Goal: Feedback & Contribution: Submit feedback/report problem

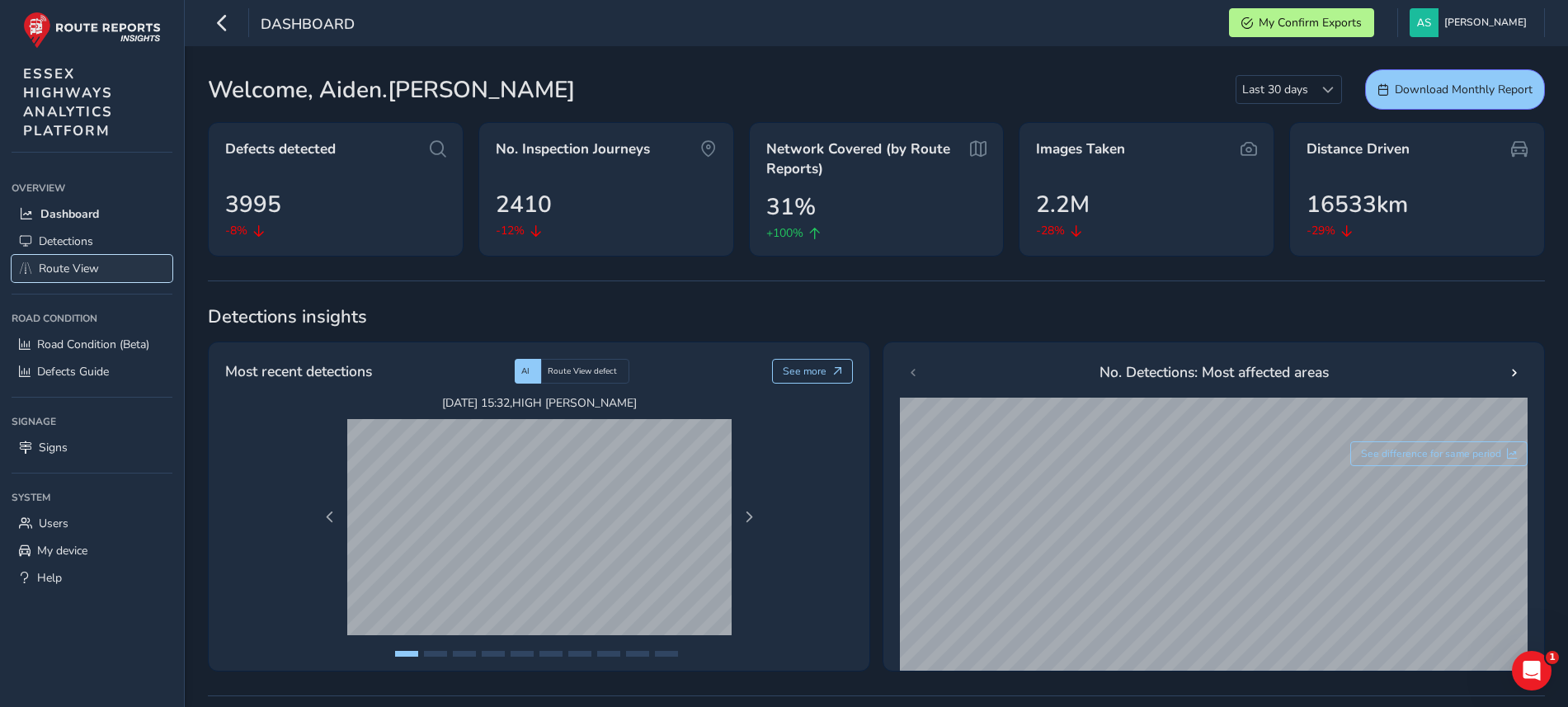
click at [52, 264] on span "Route View" at bounding box center [69, 268] width 61 height 16
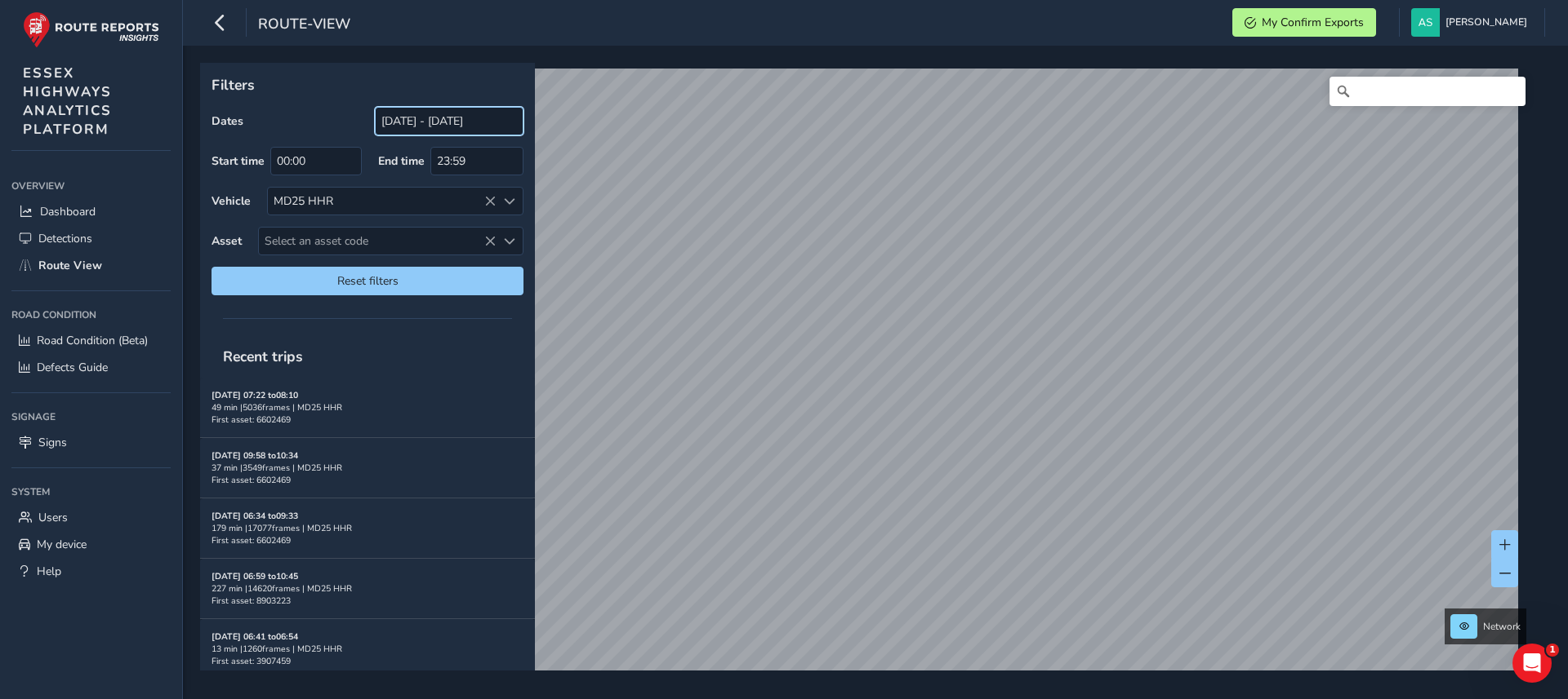
click at [458, 129] on input "[DATE] - [DATE]" at bounding box center [449, 121] width 149 height 29
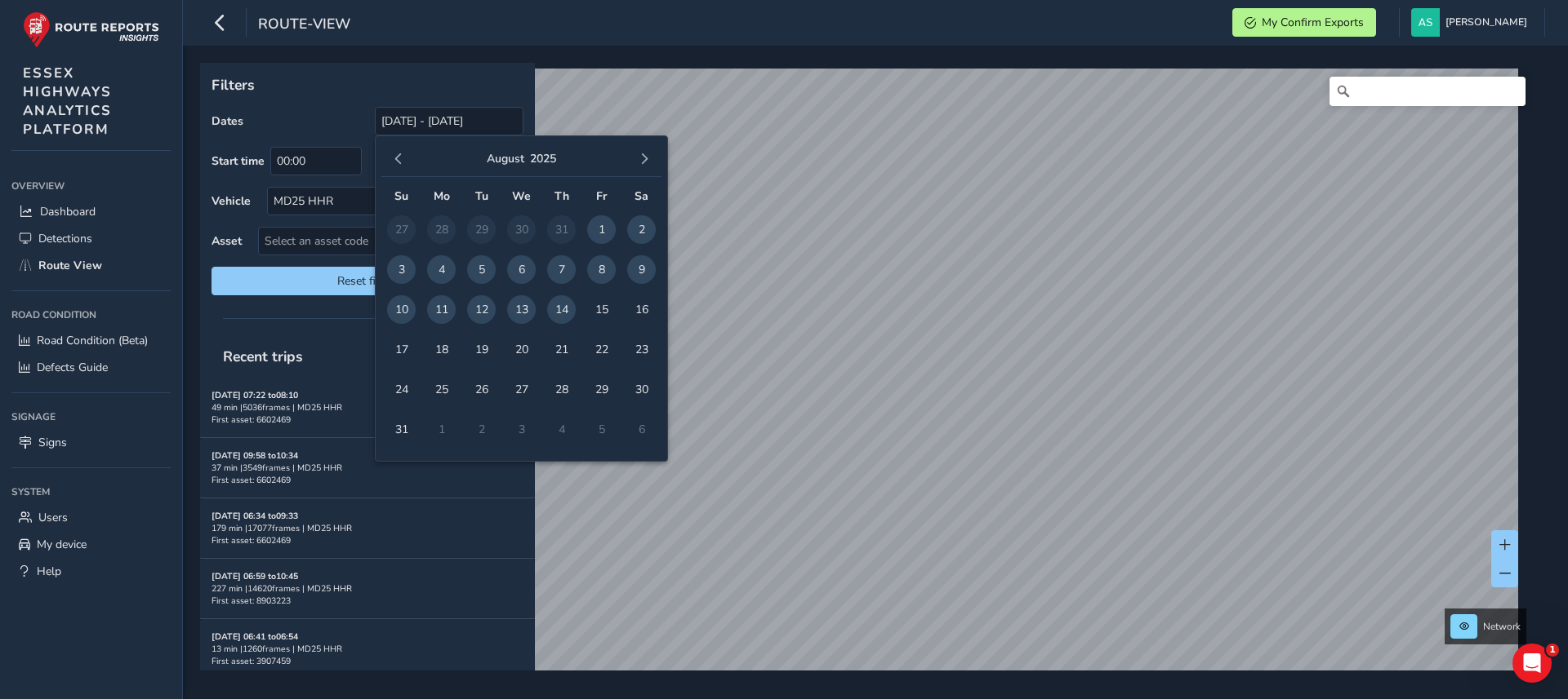
click at [563, 302] on span "14" at bounding box center [561, 309] width 29 height 29
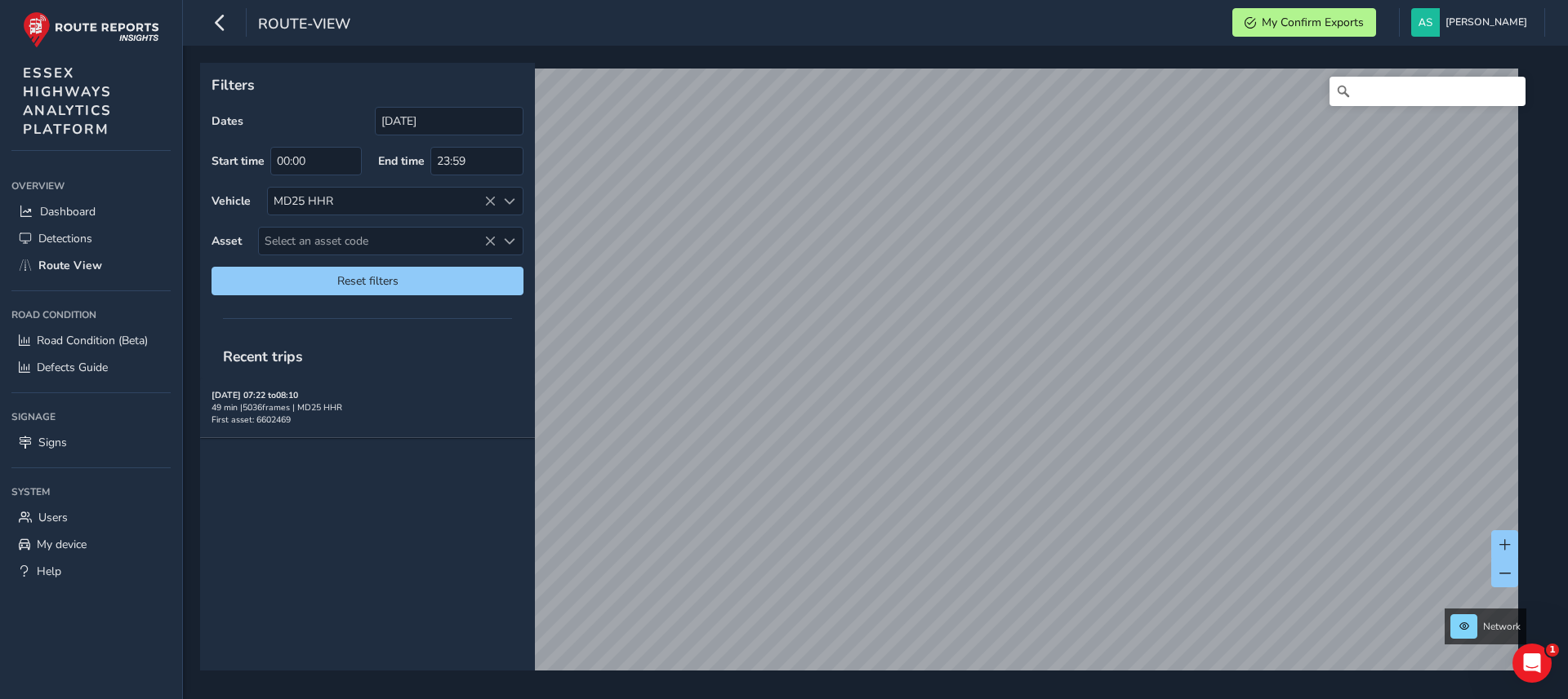
type input "[DATE] - [DATE]"
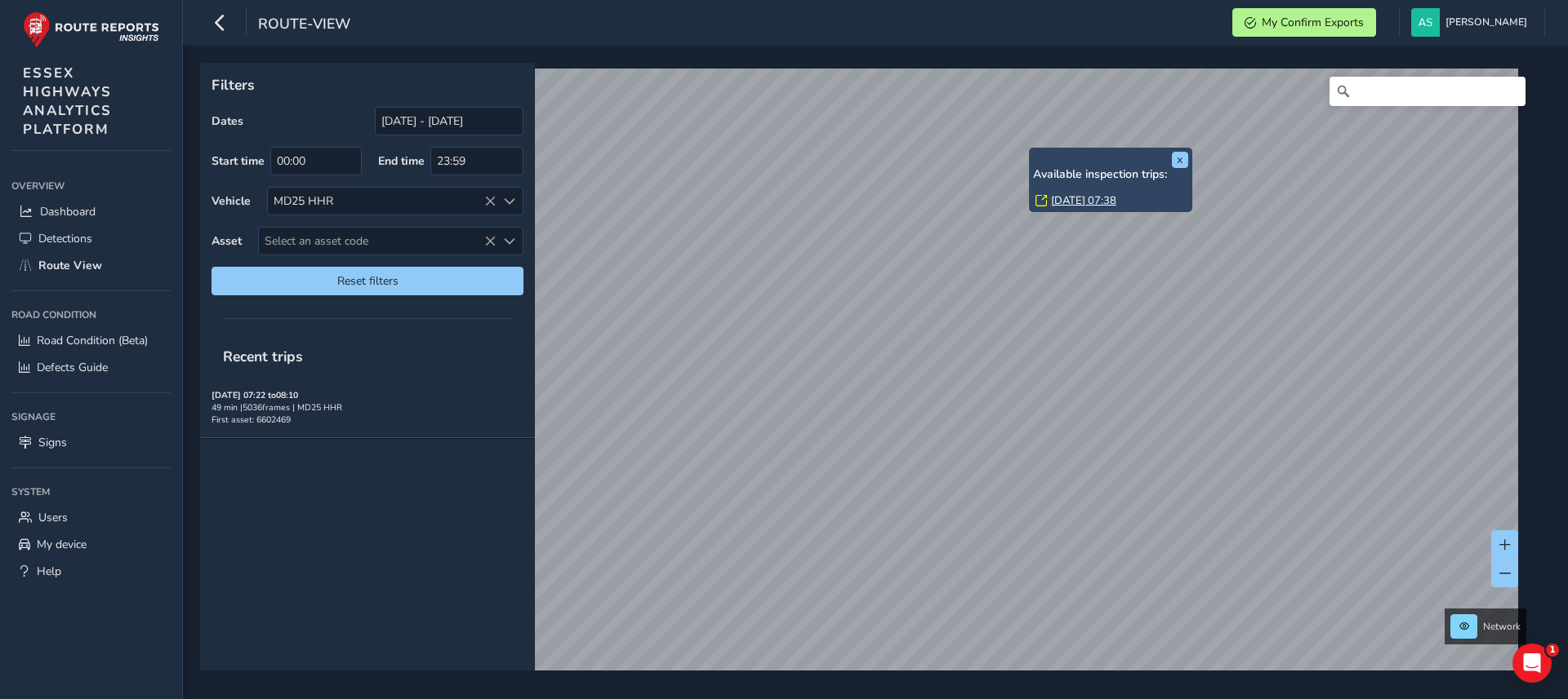
click at [1072, 200] on link "[DATE] 07:38" at bounding box center [1083, 200] width 66 height 15
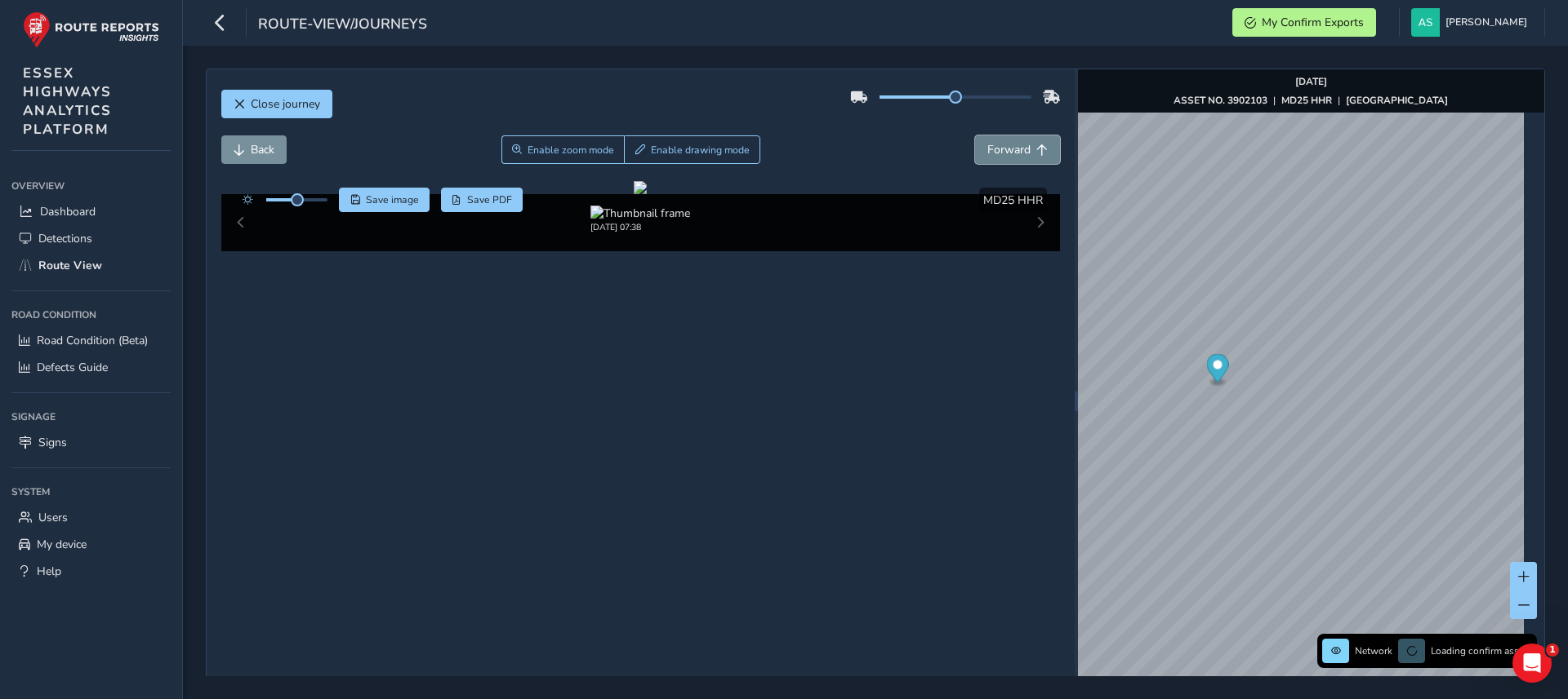
click at [975, 144] on button "Forward" at bounding box center [1017, 150] width 85 height 29
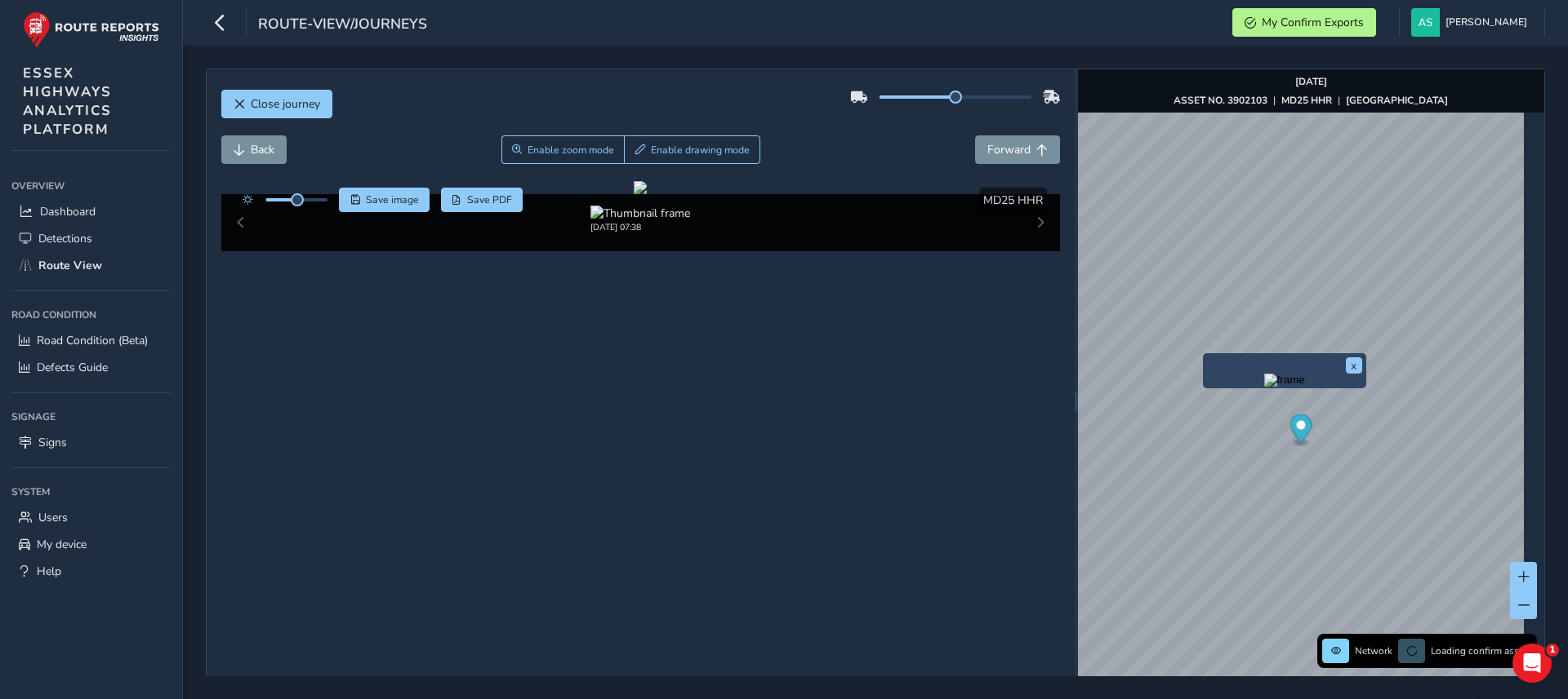
click at [1204, 355] on div "x" at bounding box center [1284, 371] width 164 height 35
click at [1264, 387] on img "Preview frame" at bounding box center [1284, 380] width 41 height 13
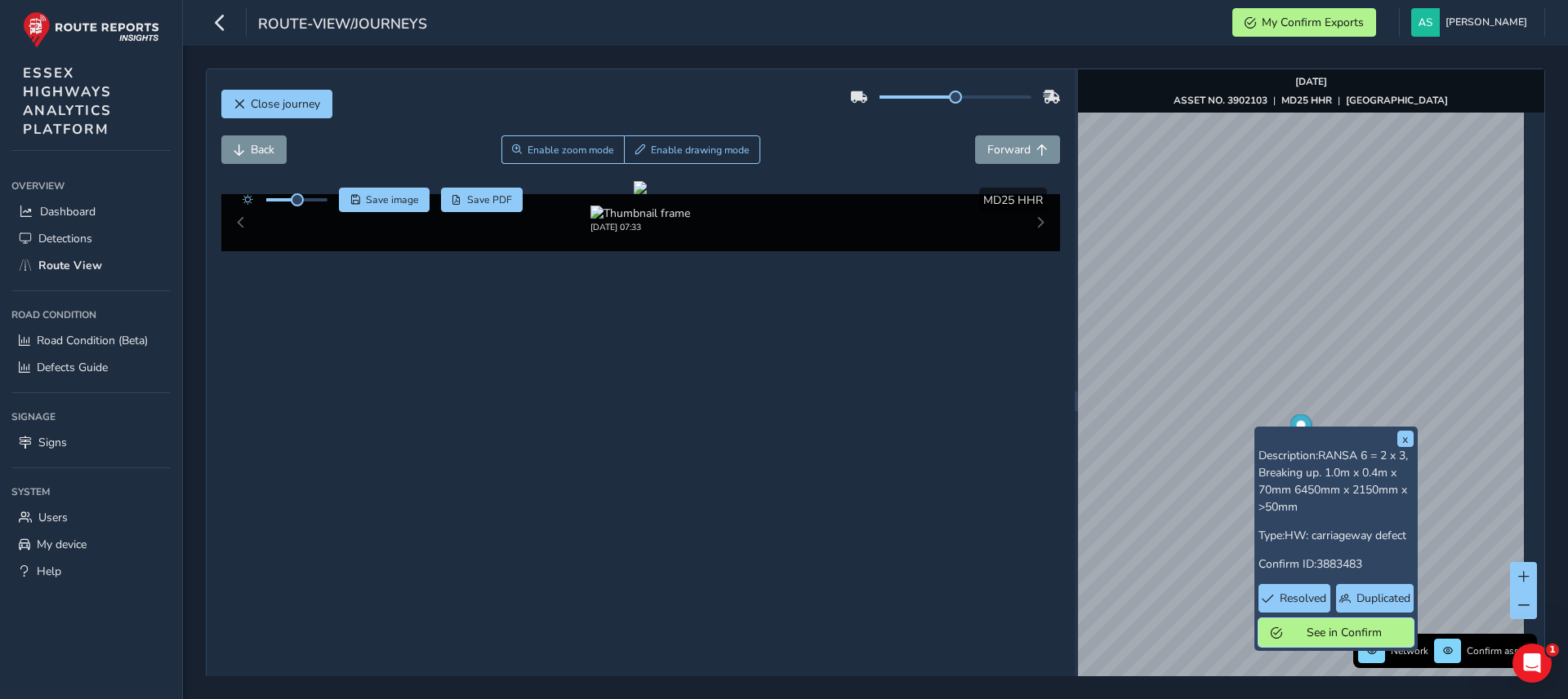
click at [1304, 634] on span "See in Confirm" at bounding box center [1344, 633] width 114 height 16
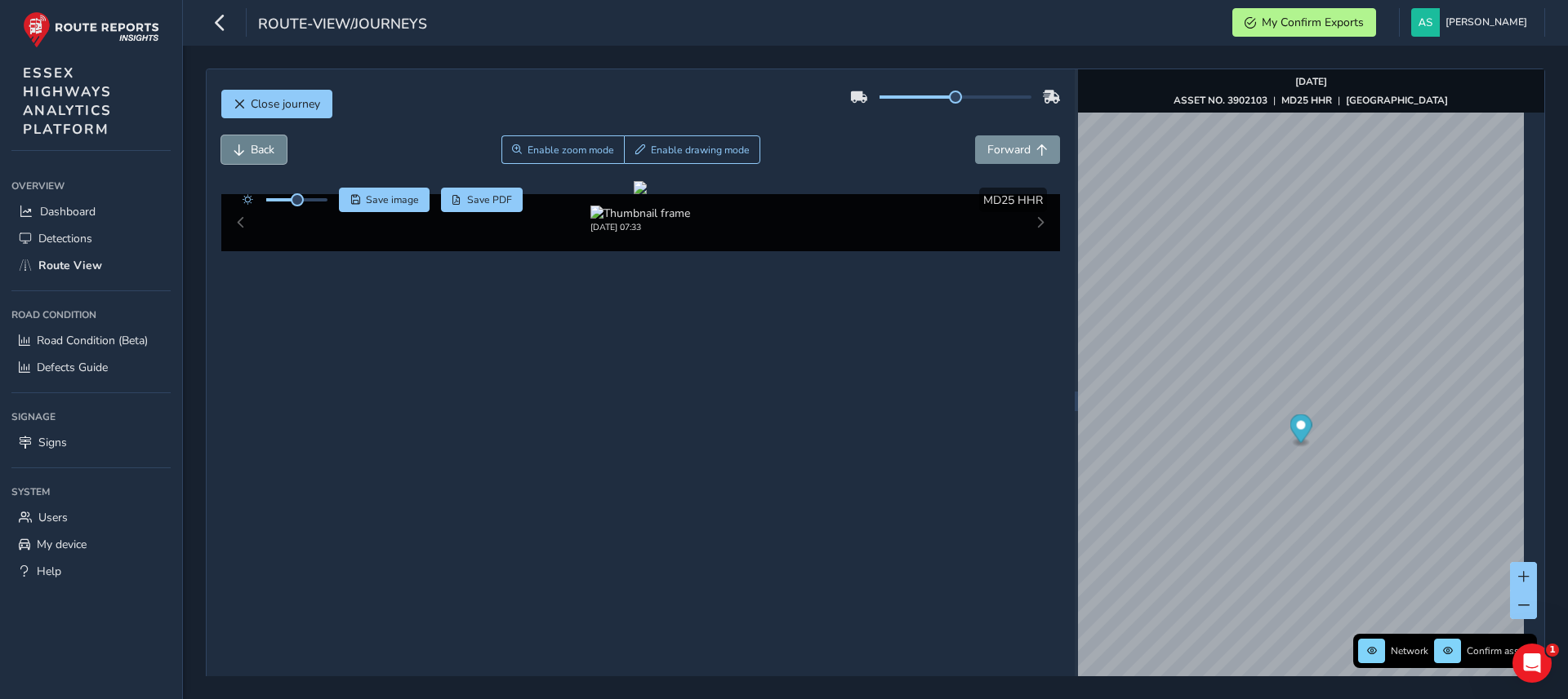
click at [246, 145] on button "Back" at bounding box center [254, 150] width 66 height 29
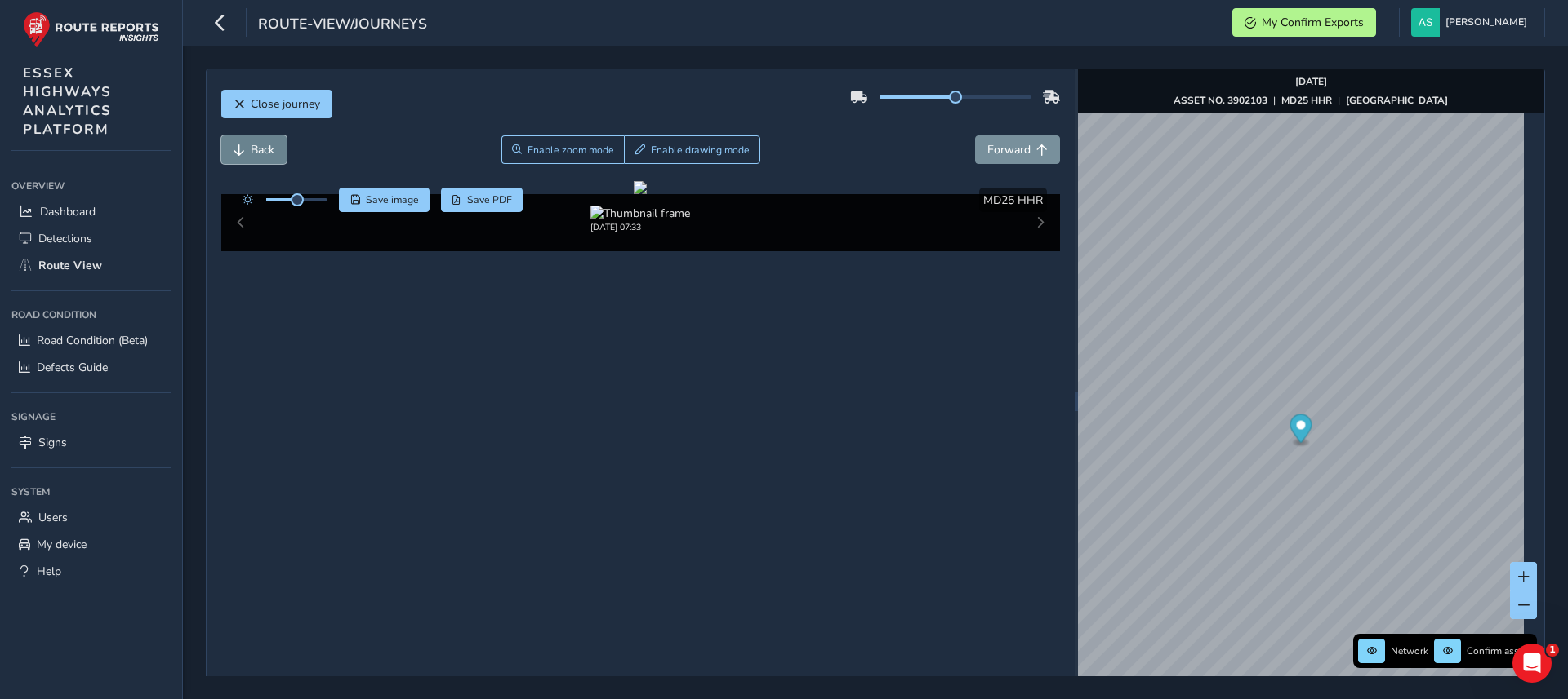
click at [246, 145] on button "Back" at bounding box center [254, 150] width 66 height 29
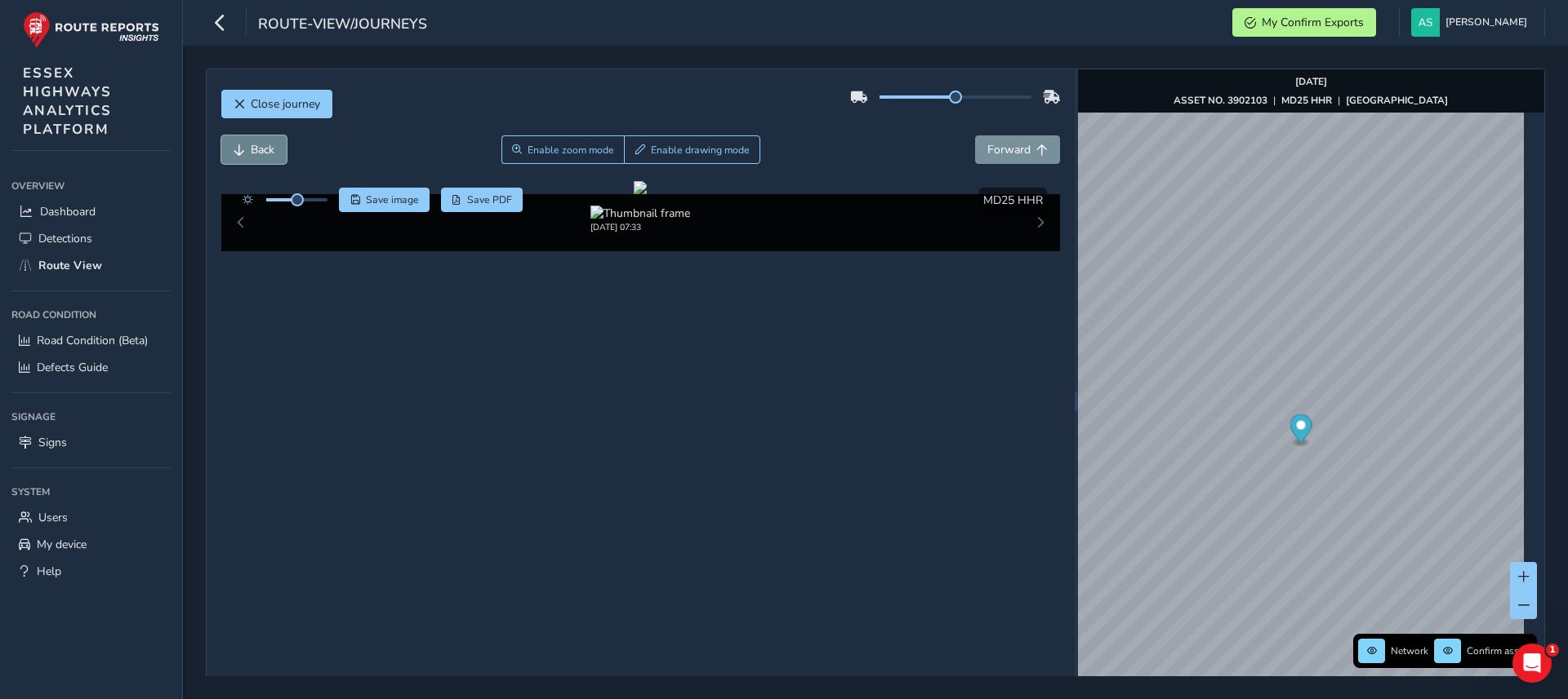
click at [246, 145] on button "Back" at bounding box center [254, 150] width 66 height 29
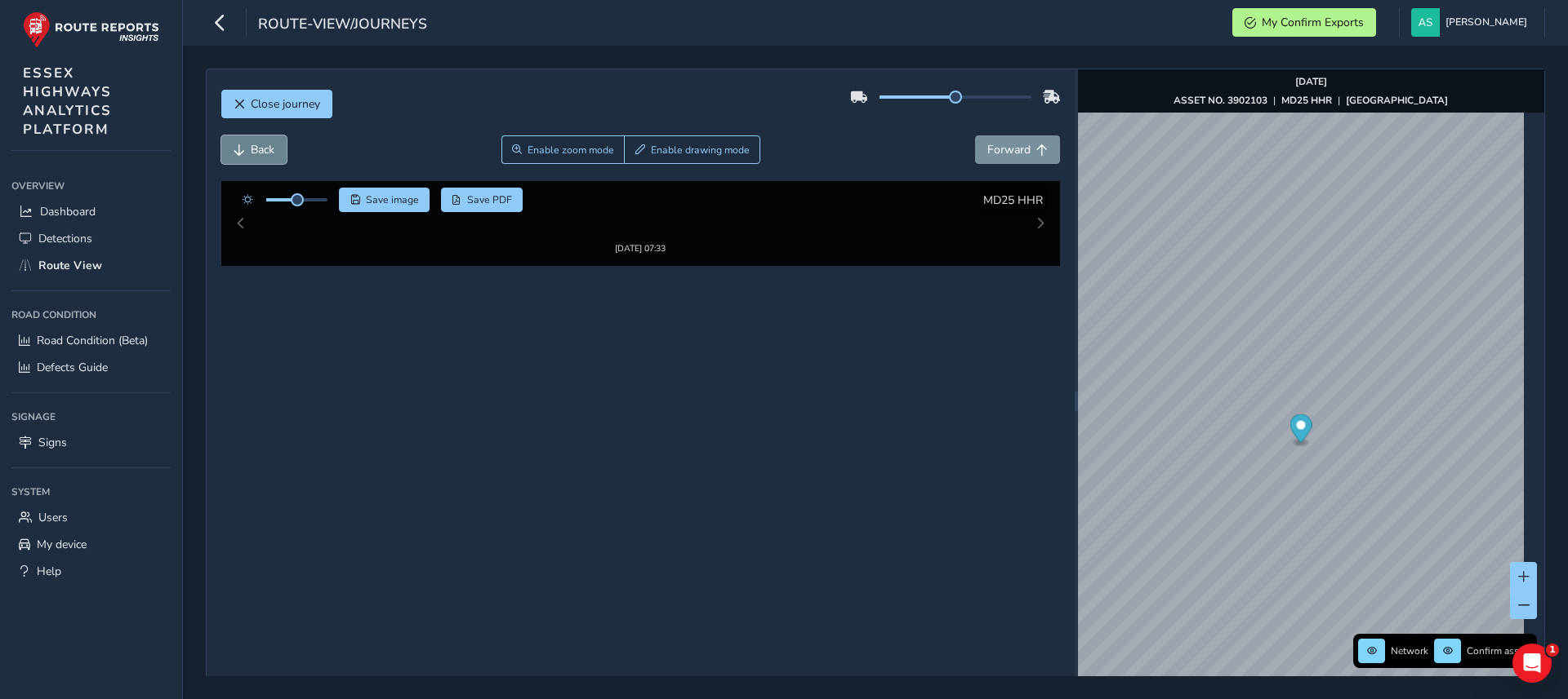
click at [246, 145] on button "Back" at bounding box center [254, 150] width 66 height 29
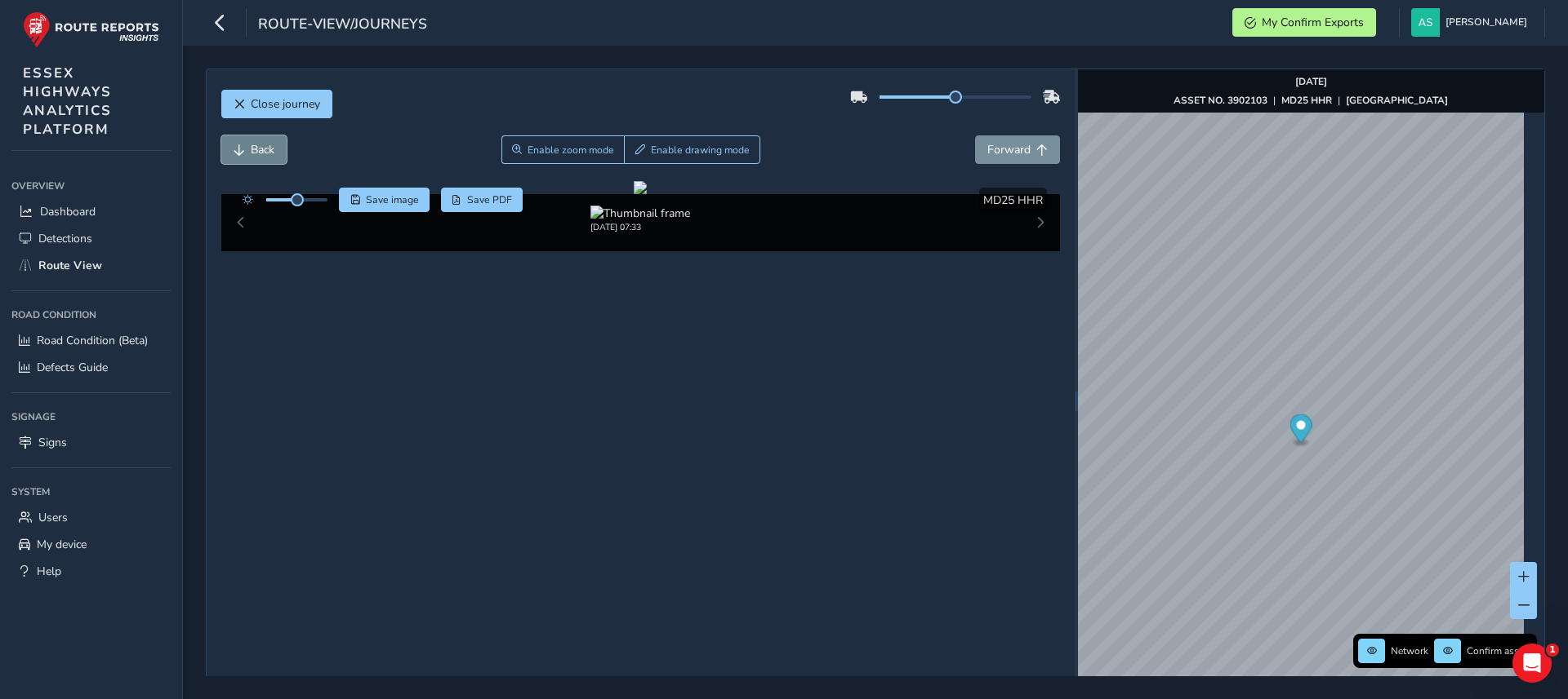
click at [246, 145] on button "Back" at bounding box center [254, 150] width 66 height 29
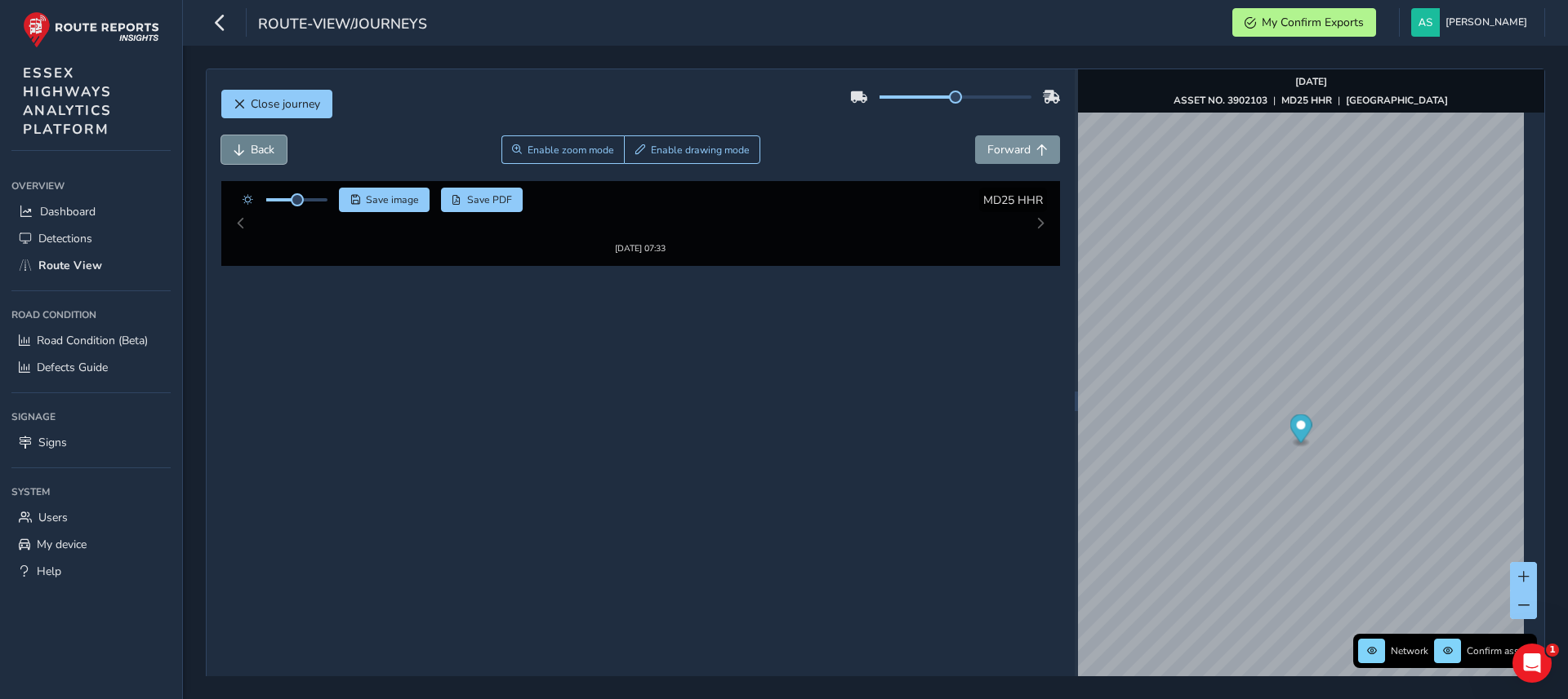
click at [246, 145] on button "Back" at bounding box center [254, 150] width 66 height 29
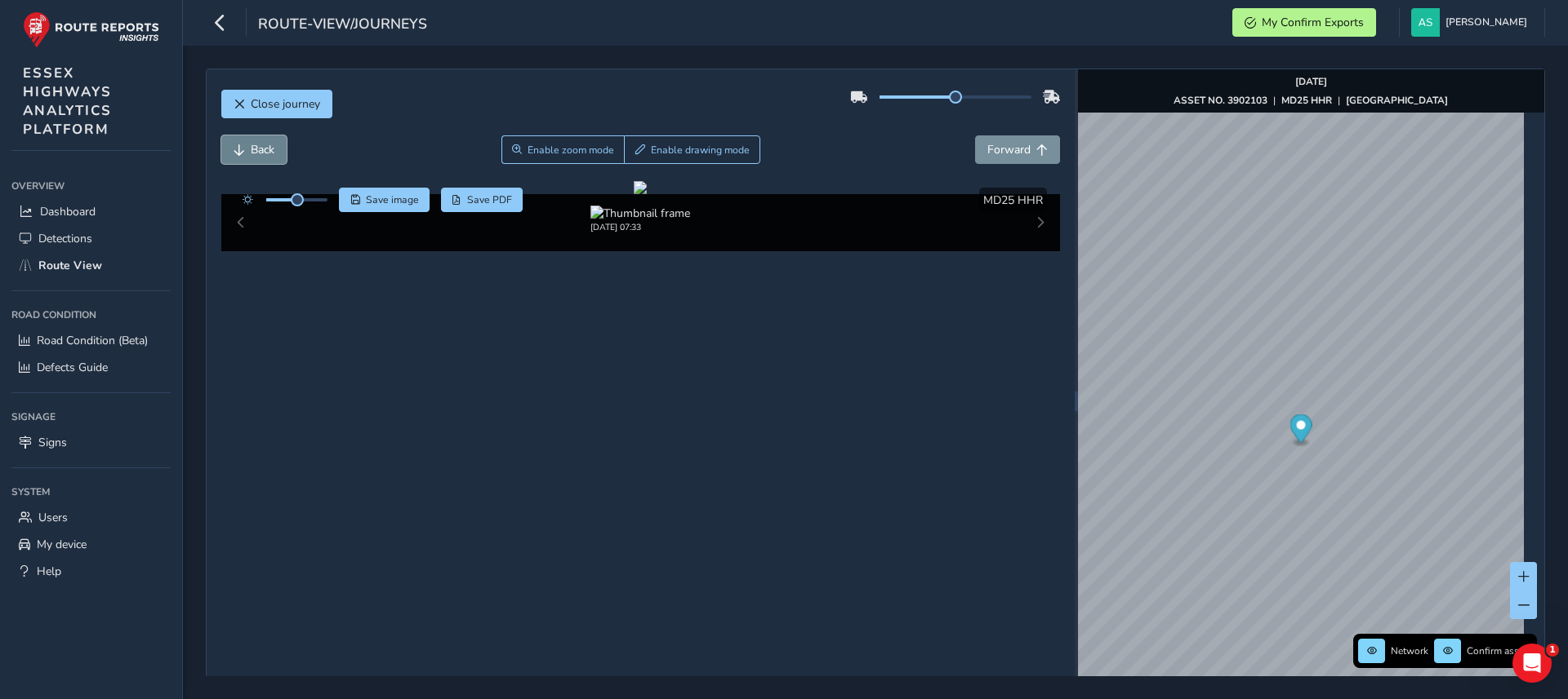
click at [246, 145] on button "Back" at bounding box center [254, 150] width 66 height 29
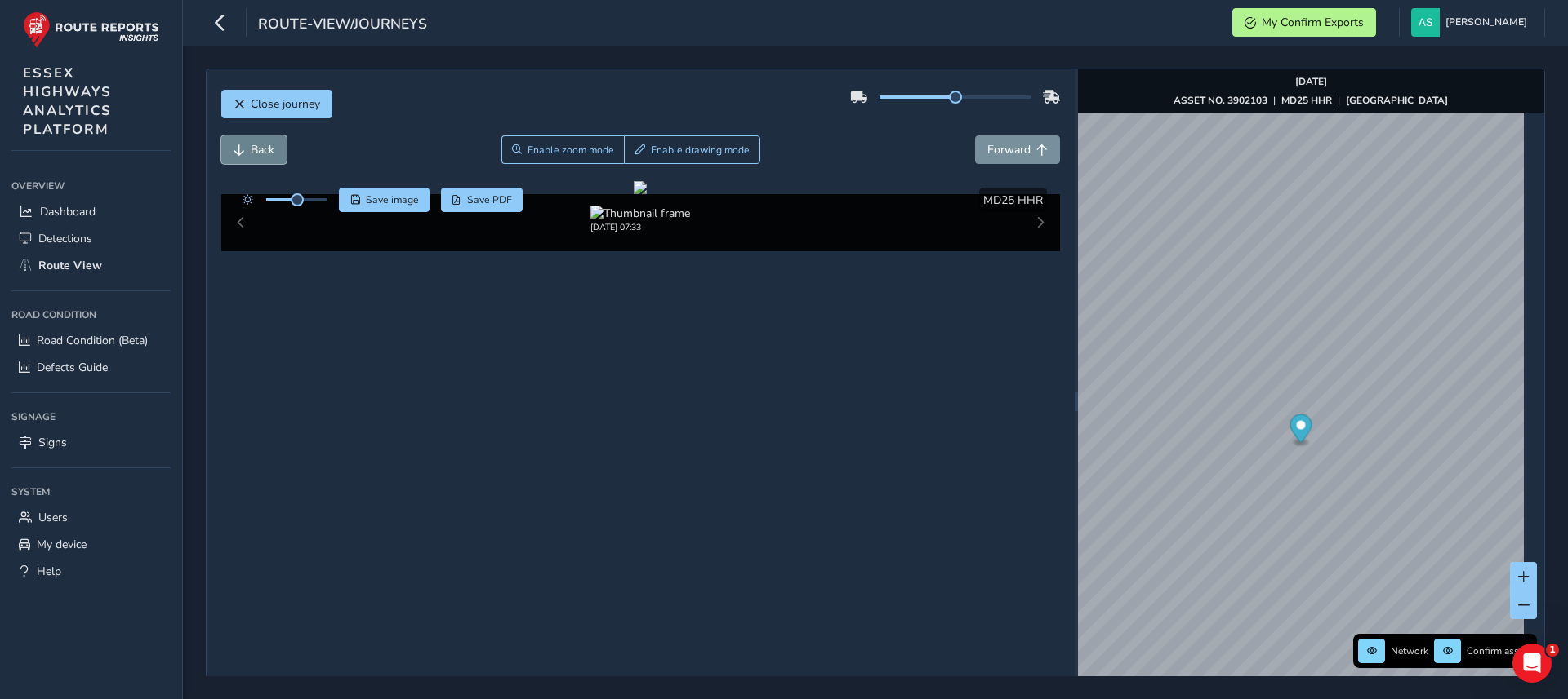
click at [246, 145] on button "Back" at bounding box center [254, 150] width 66 height 29
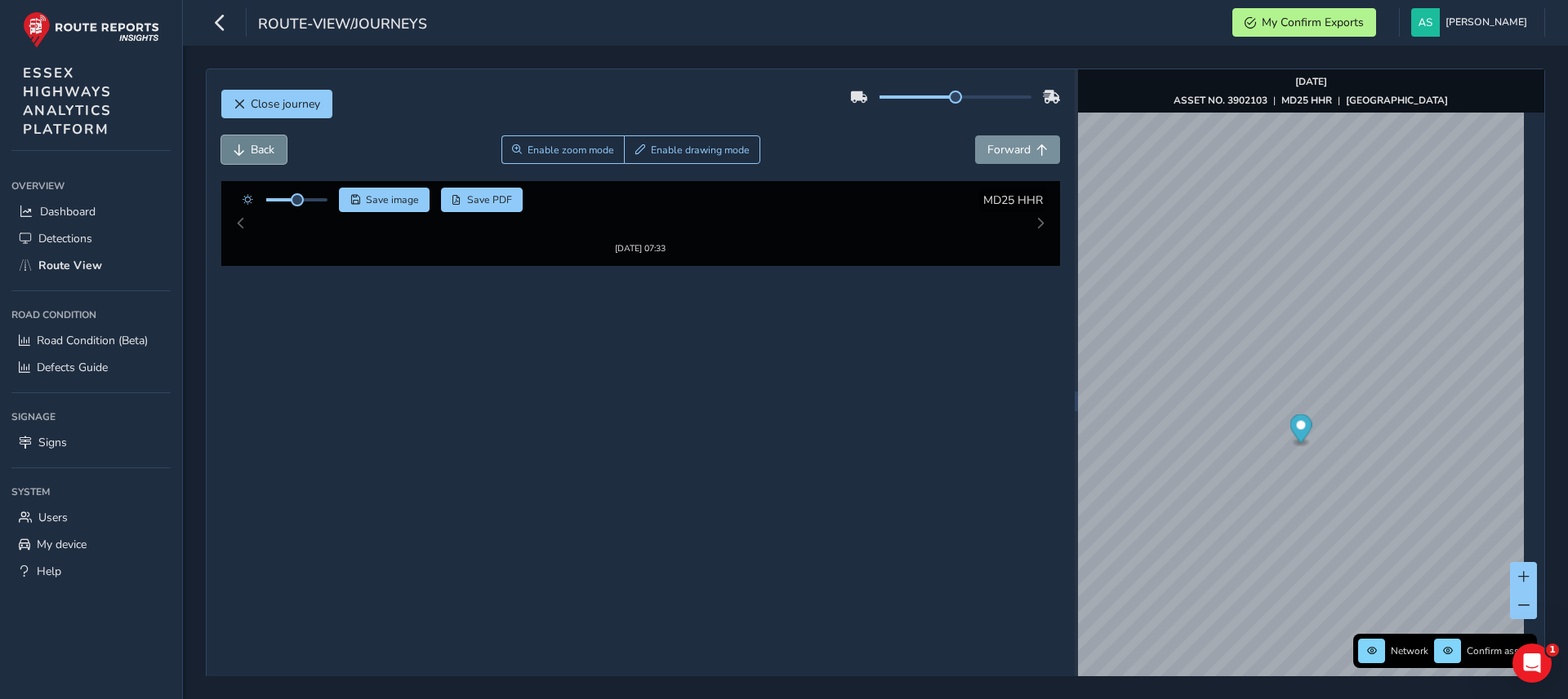
click at [246, 145] on button "Back" at bounding box center [254, 150] width 66 height 29
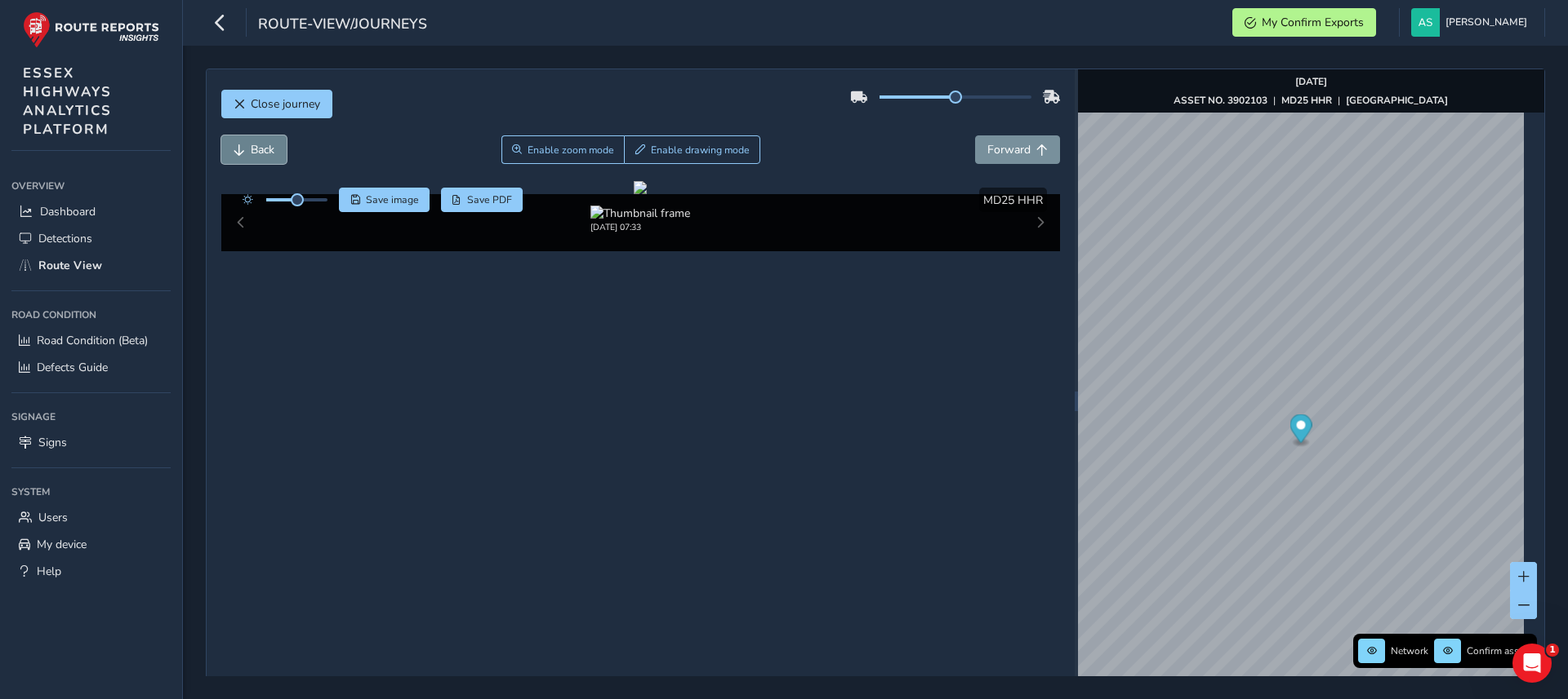
click at [246, 145] on button "Back" at bounding box center [254, 150] width 66 height 29
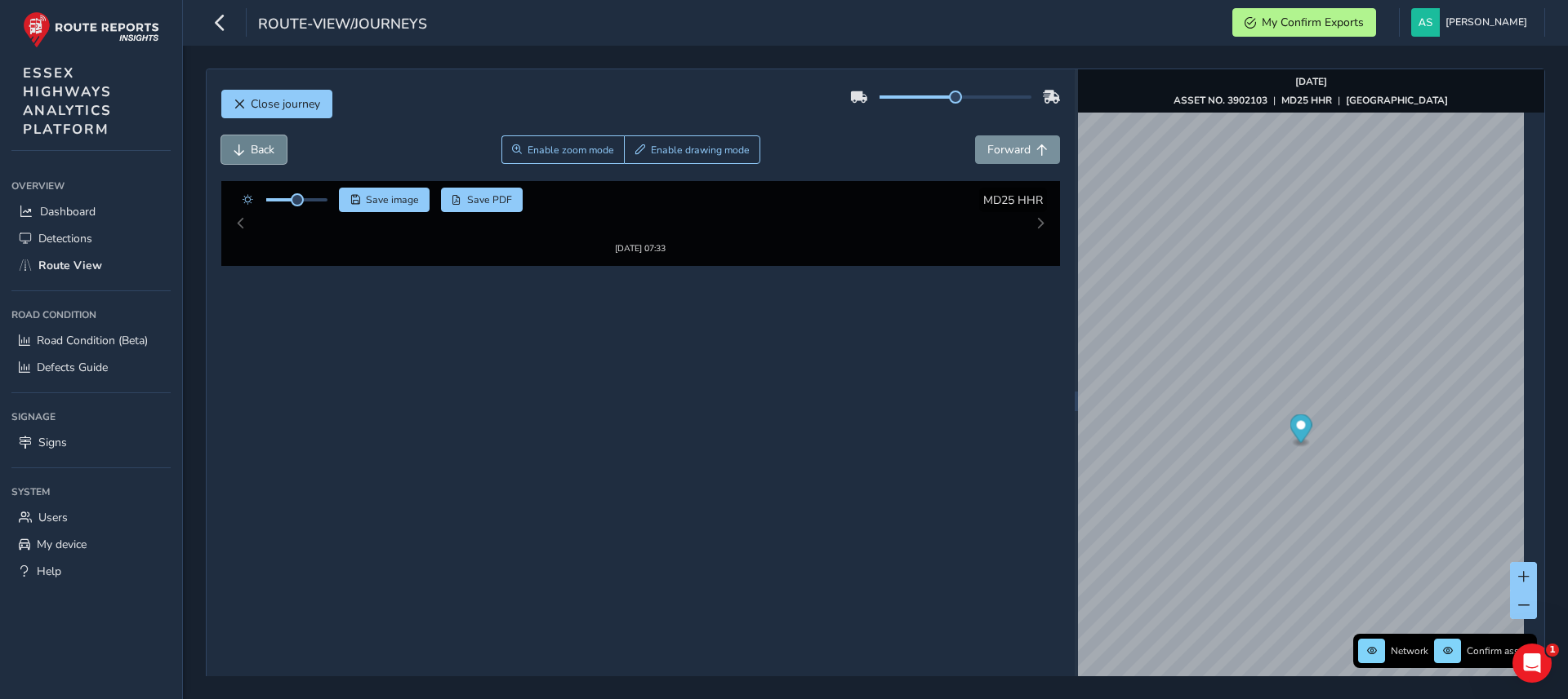
click at [246, 145] on button "Back" at bounding box center [254, 150] width 66 height 29
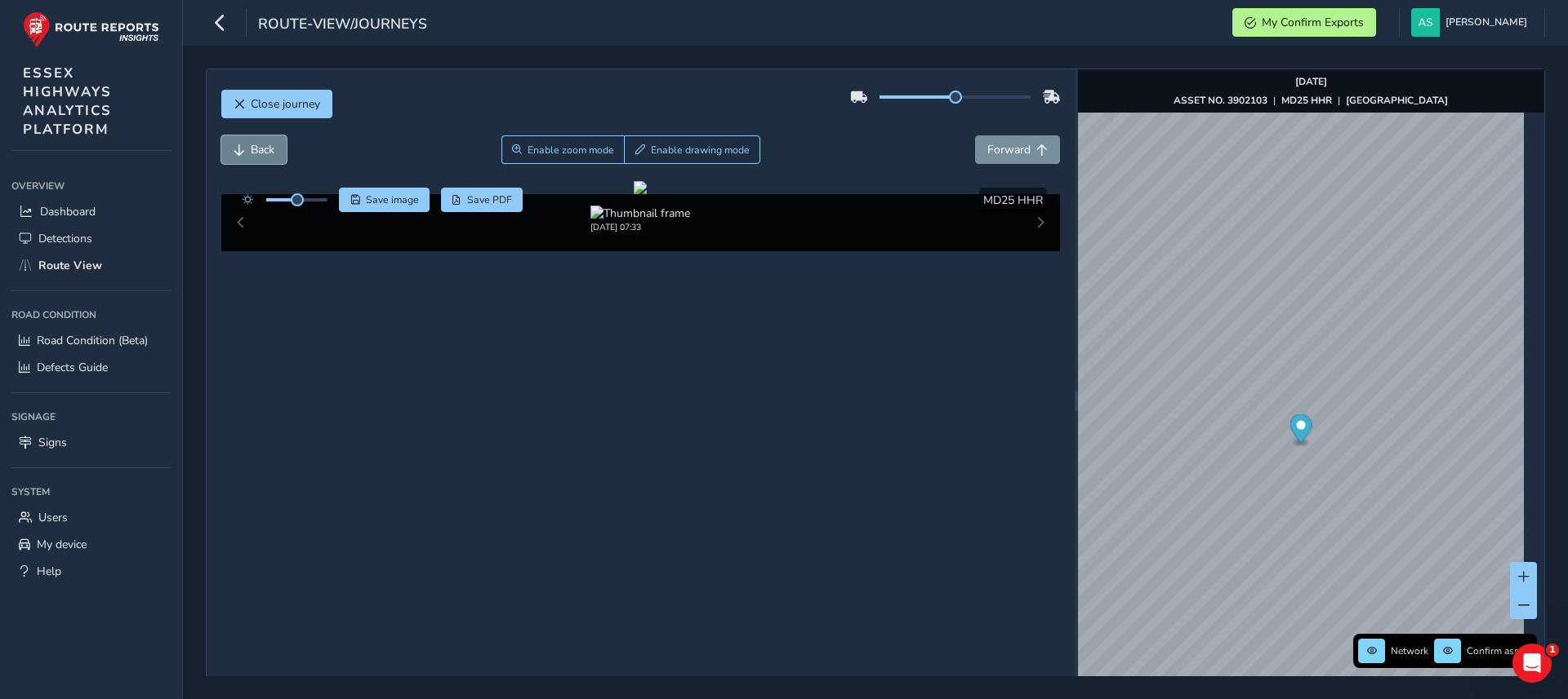
click at [246, 145] on button "Back" at bounding box center [254, 150] width 66 height 29
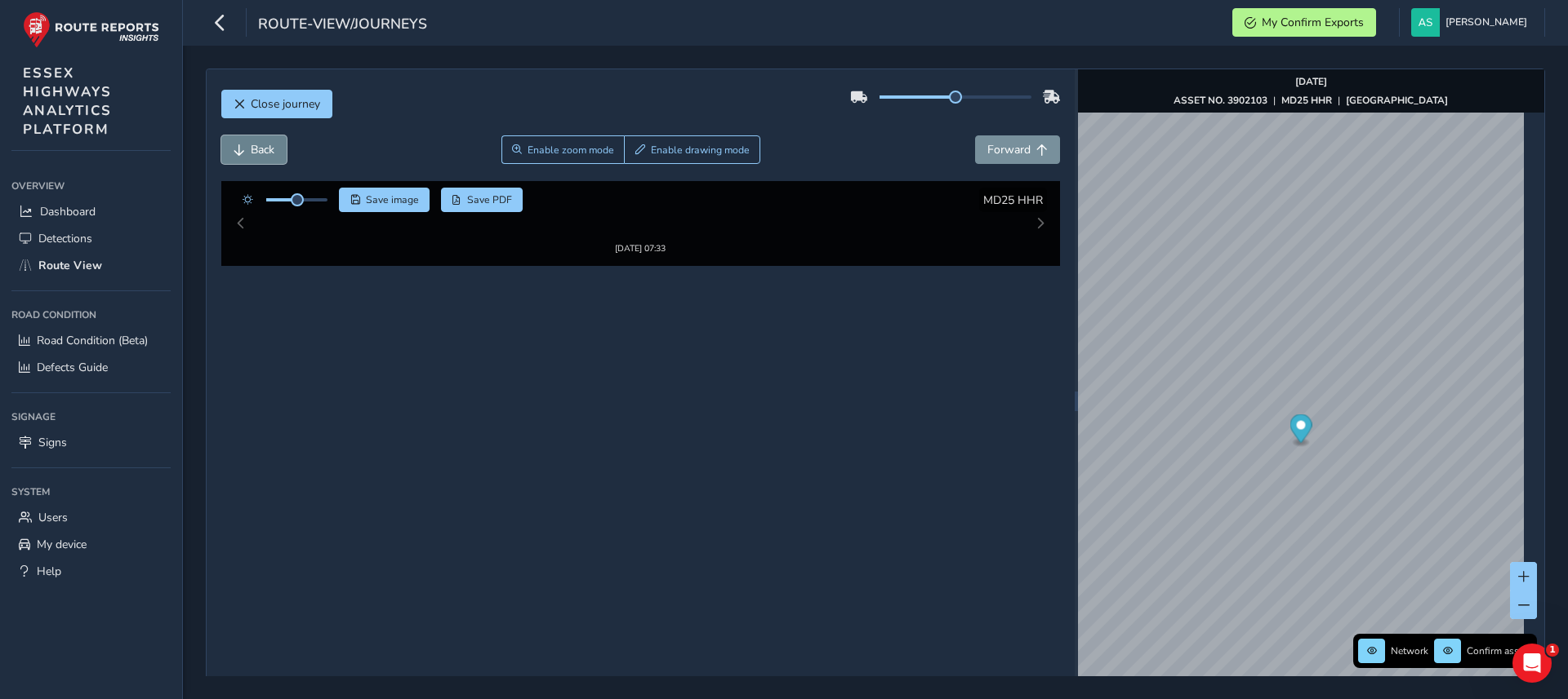
click at [246, 145] on button "Back" at bounding box center [254, 150] width 66 height 29
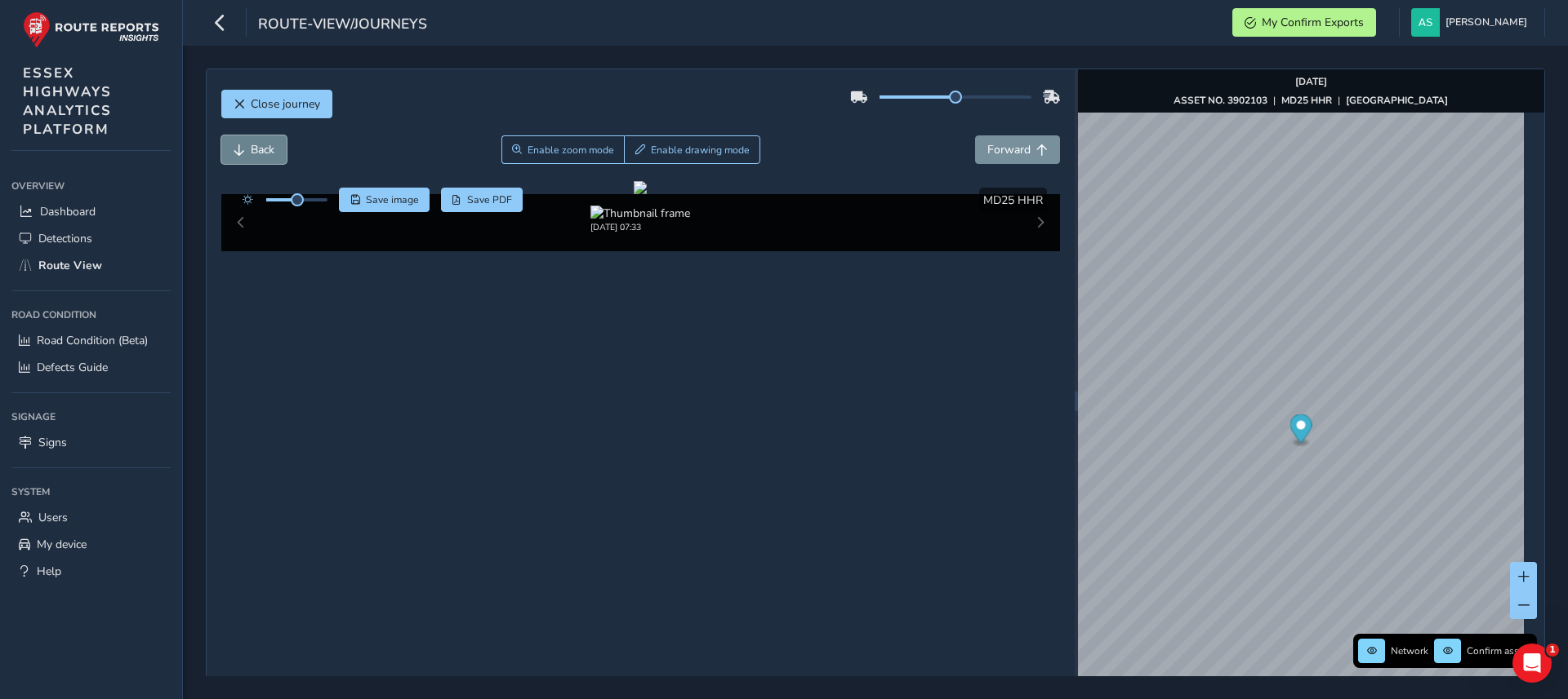
click at [285, 150] on button "Back" at bounding box center [254, 150] width 66 height 29
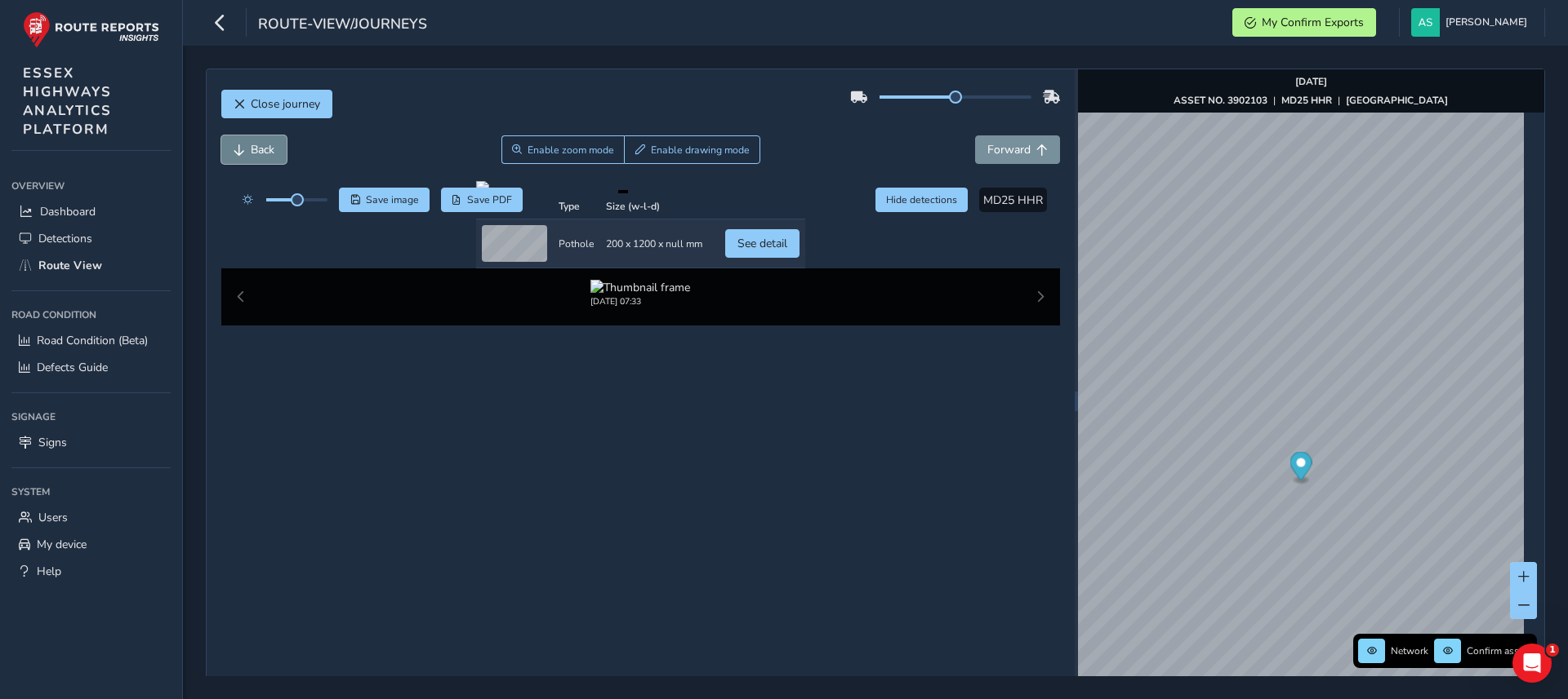
click at [241, 152] on span "Back" at bounding box center [239, 150] width 11 height 11
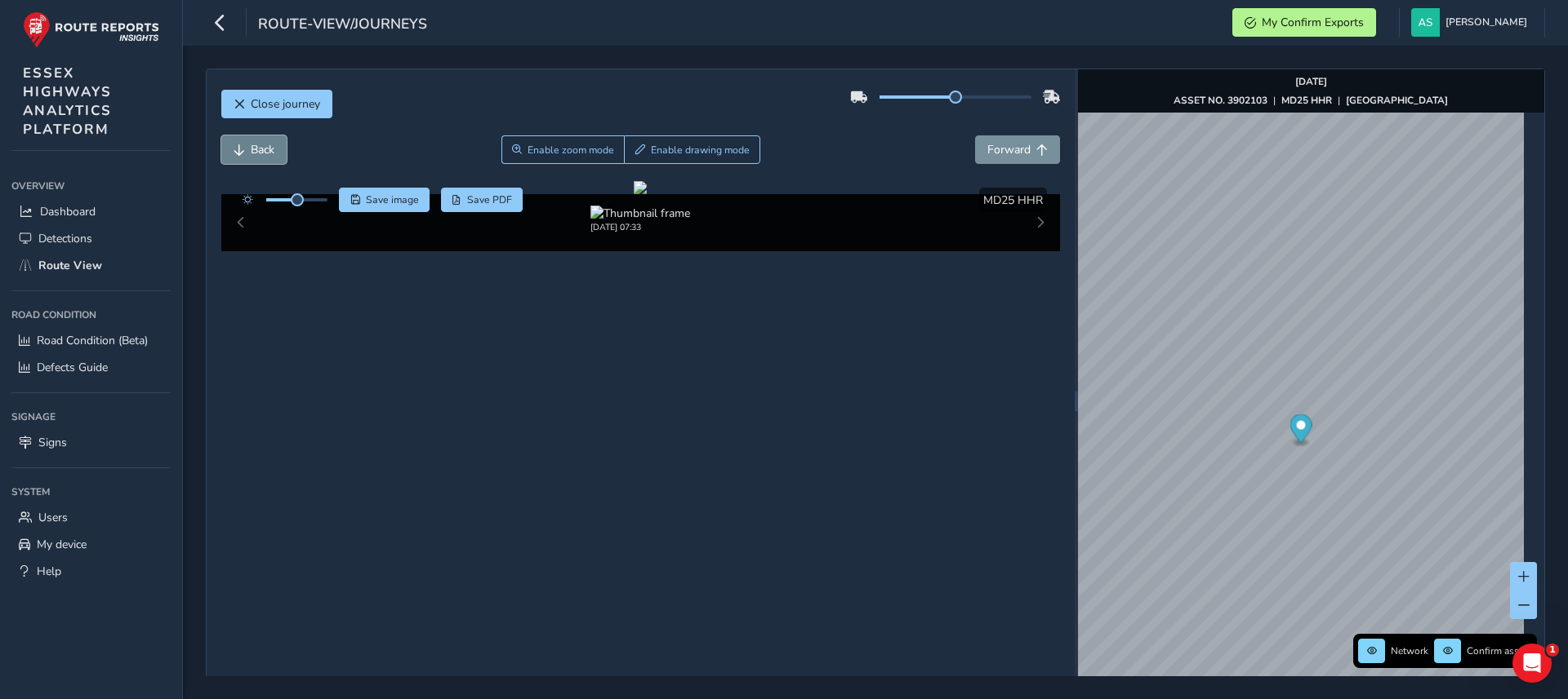
click at [268, 139] on button "Back" at bounding box center [254, 150] width 66 height 29
click at [988, 151] on span "Forward" at bounding box center [1009, 150] width 43 height 16
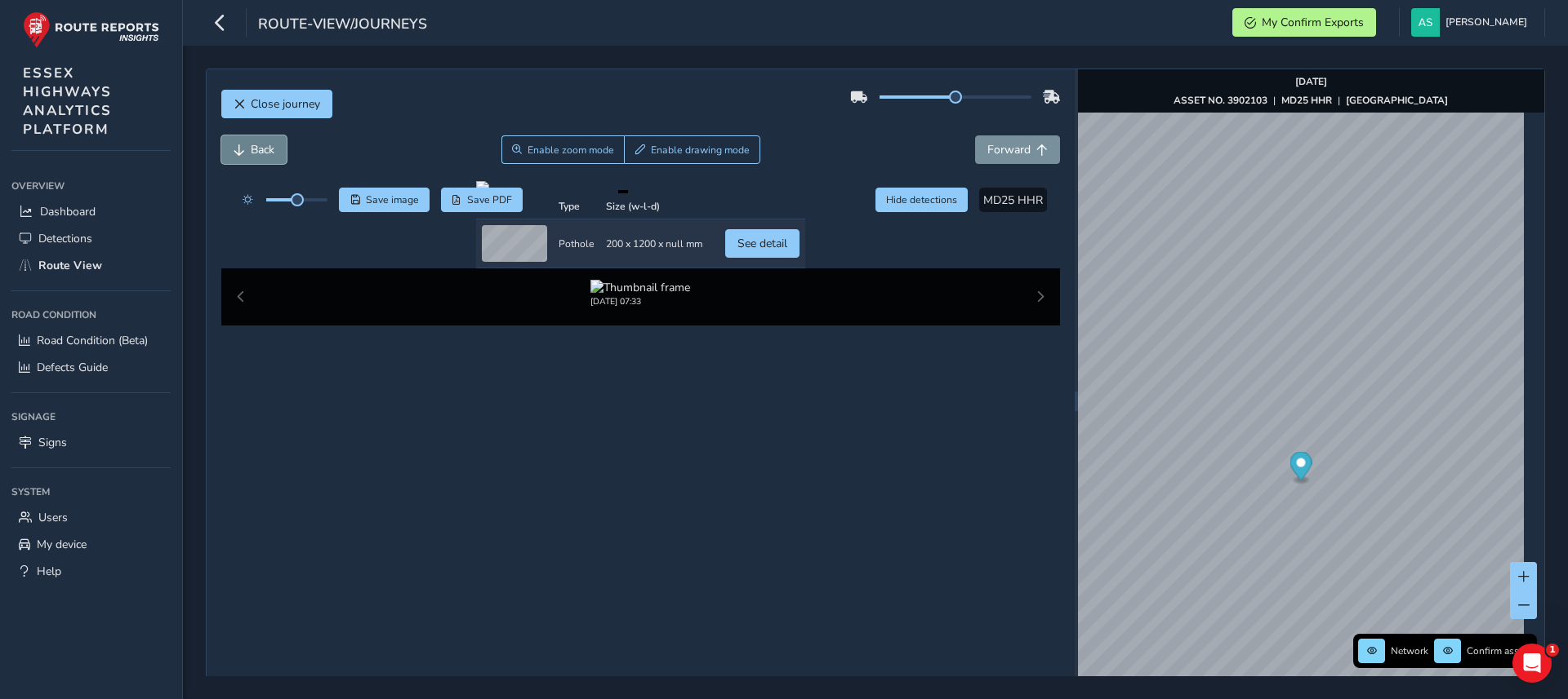
click at [244, 151] on span "Back" at bounding box center [239, 150] width 11 height 11
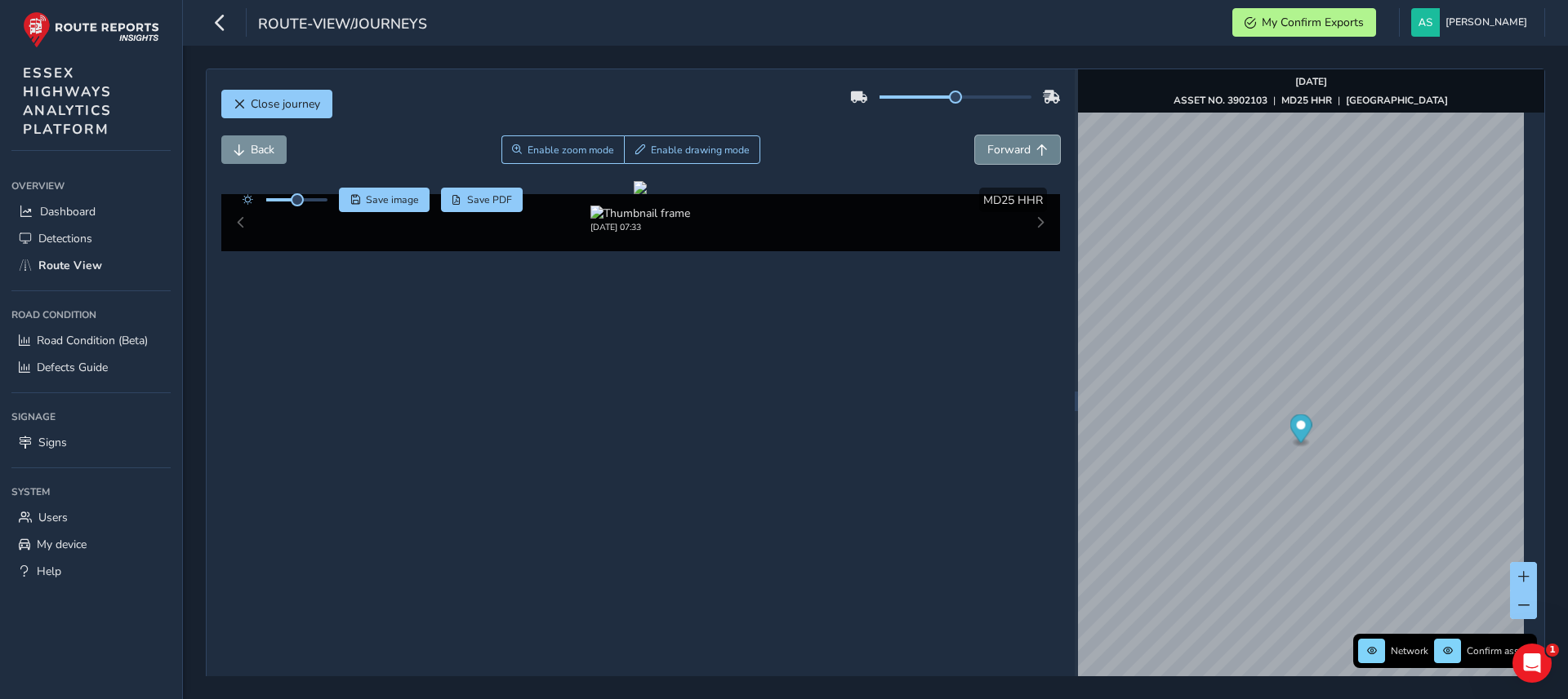
click at [1004, 145] on span "Forward" at bounding box center [1009, 150] width 43 height 16
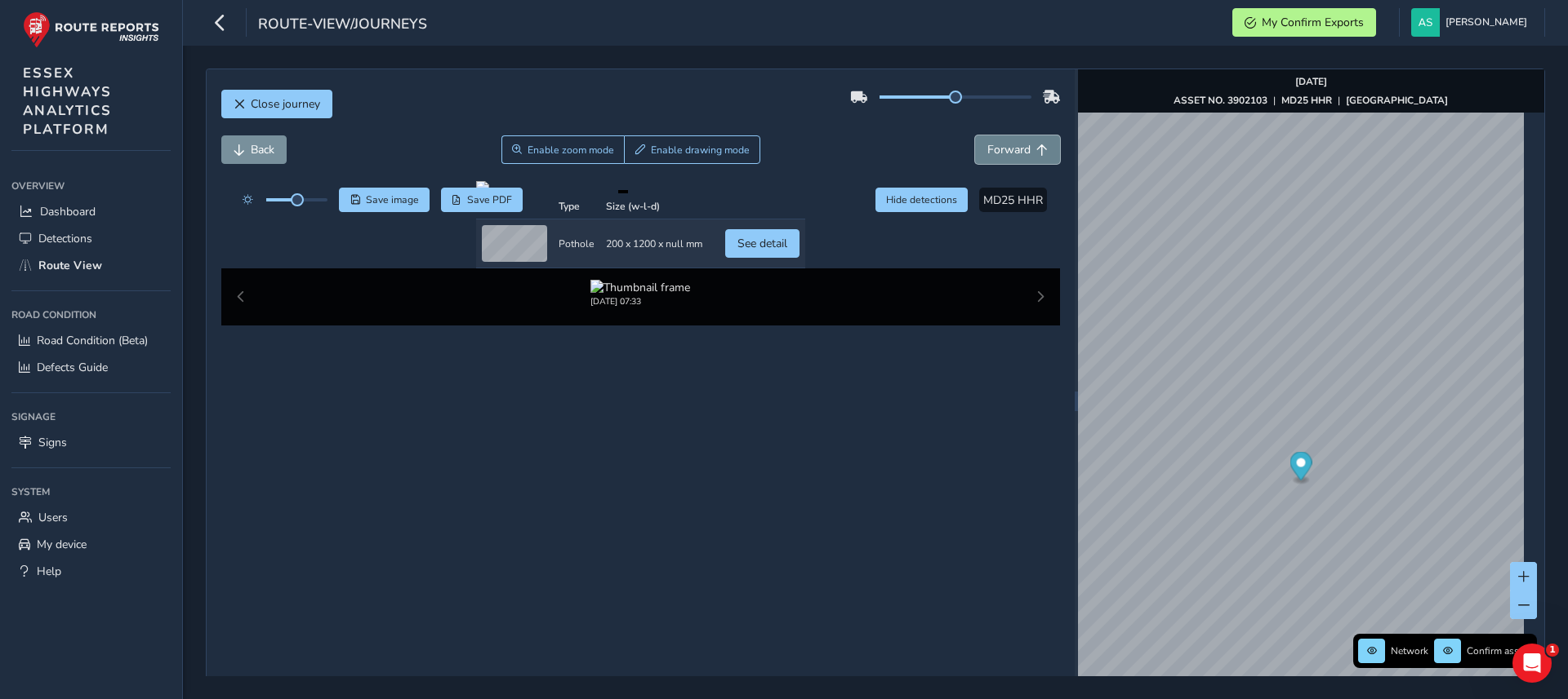
click at [1004, 145] on span "Forward" at bounding box center [1009, 150] width 43 height 16
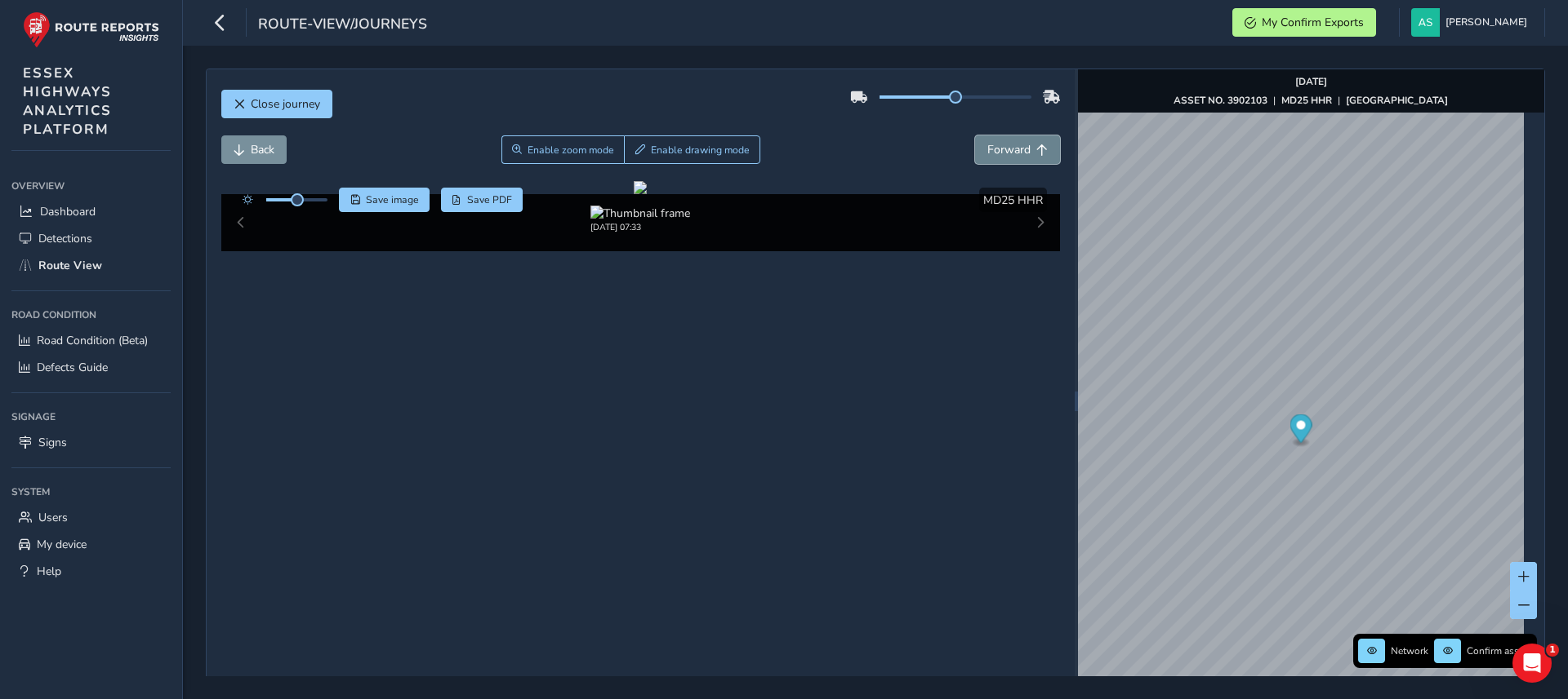
click at [1004, 145] on span "Forward" at bounding box center [1009, 150] width 43 height 16
click at [257, 158] on button "Back" at bounding box center [254, 150] width 66 height 29
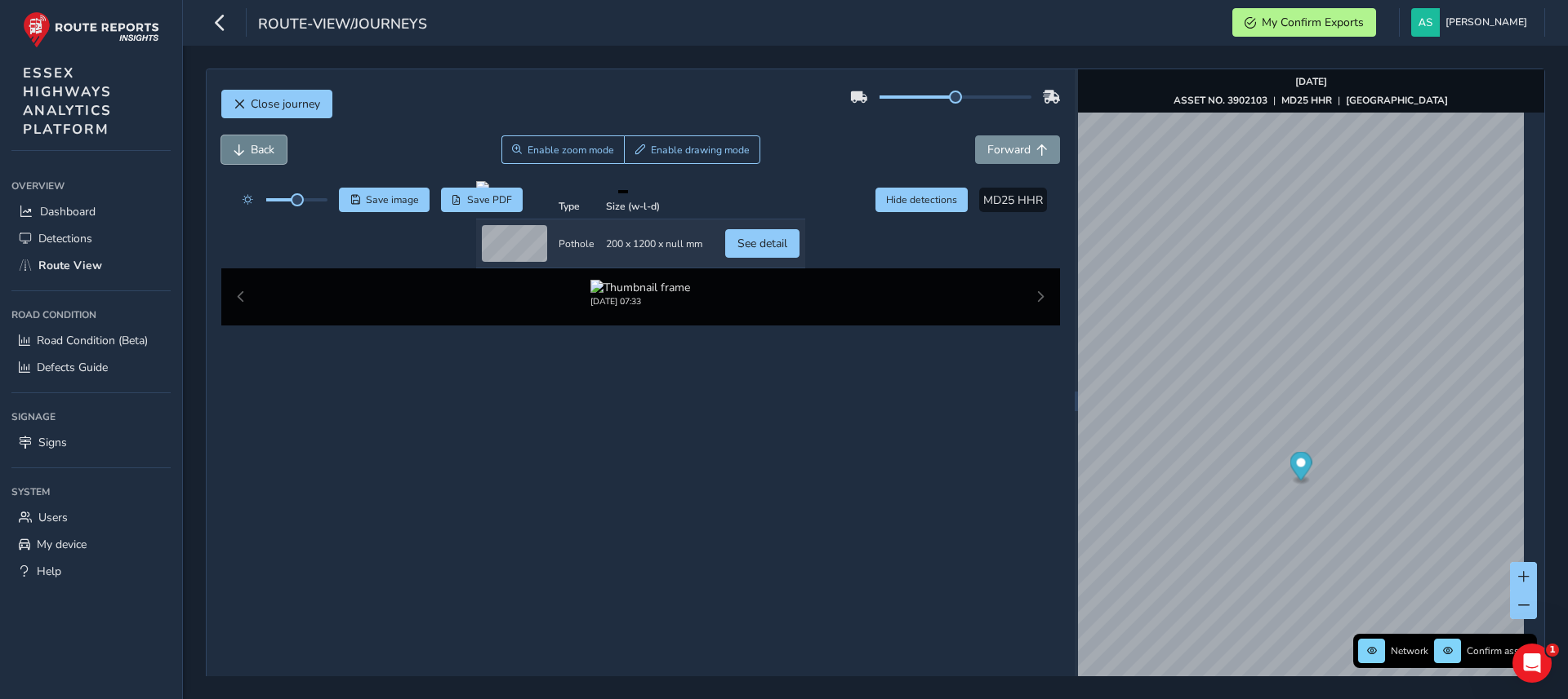
click at [257, 158] on button "Back" at bounding box center [254, 150] width 66 height 29
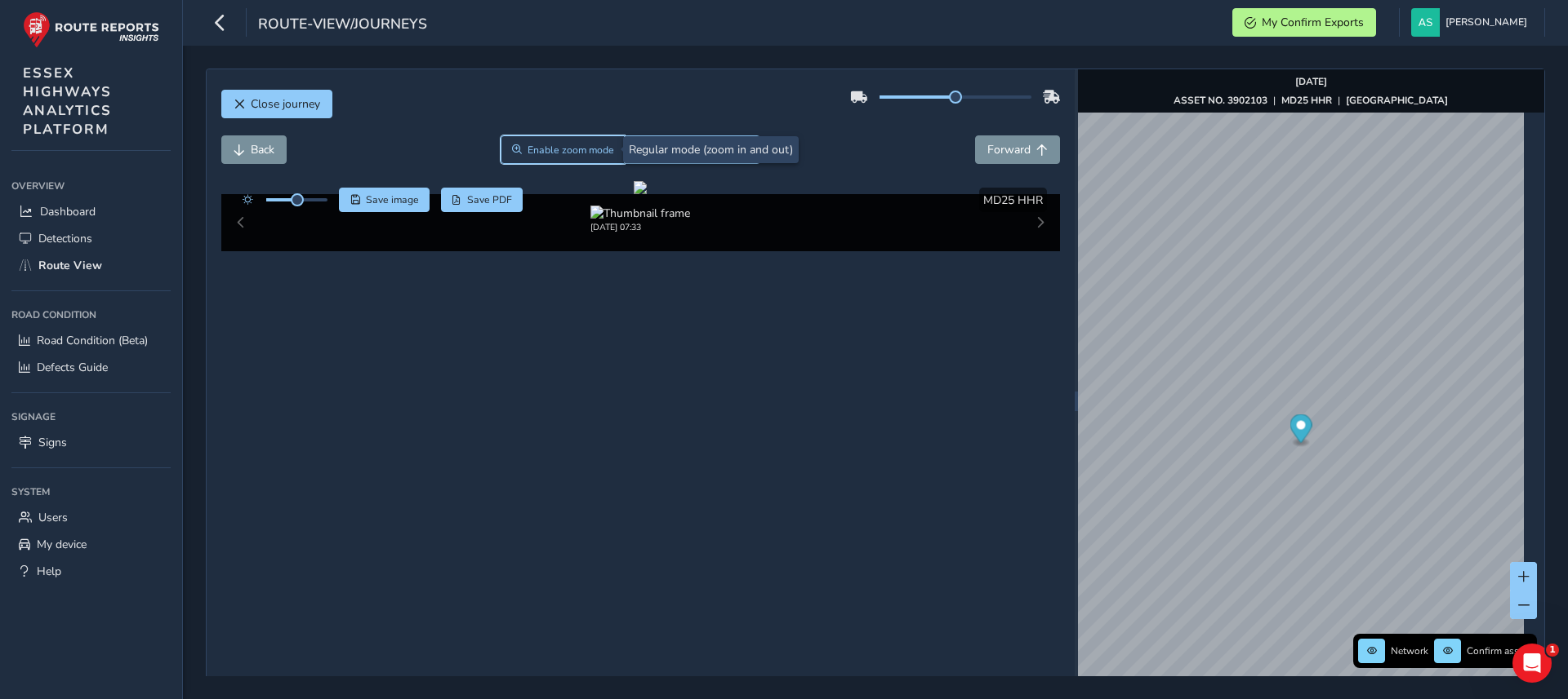
click at [564, 144] on span "Enable zoom mode" at bounding box center [571, 151] width 87 height 13
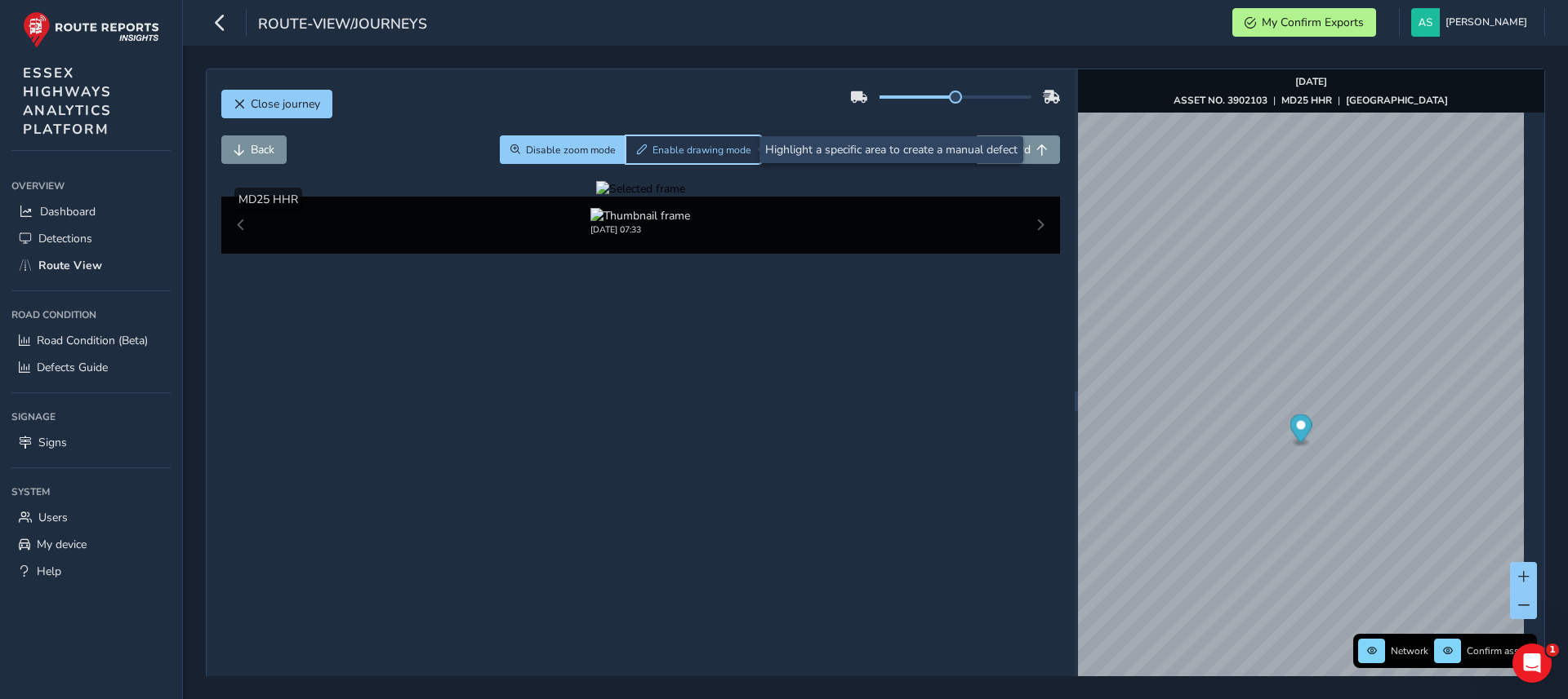
click at [665, 146] on span "Enable drawing mode" at bounding box center [701, 151] width 99 height 13
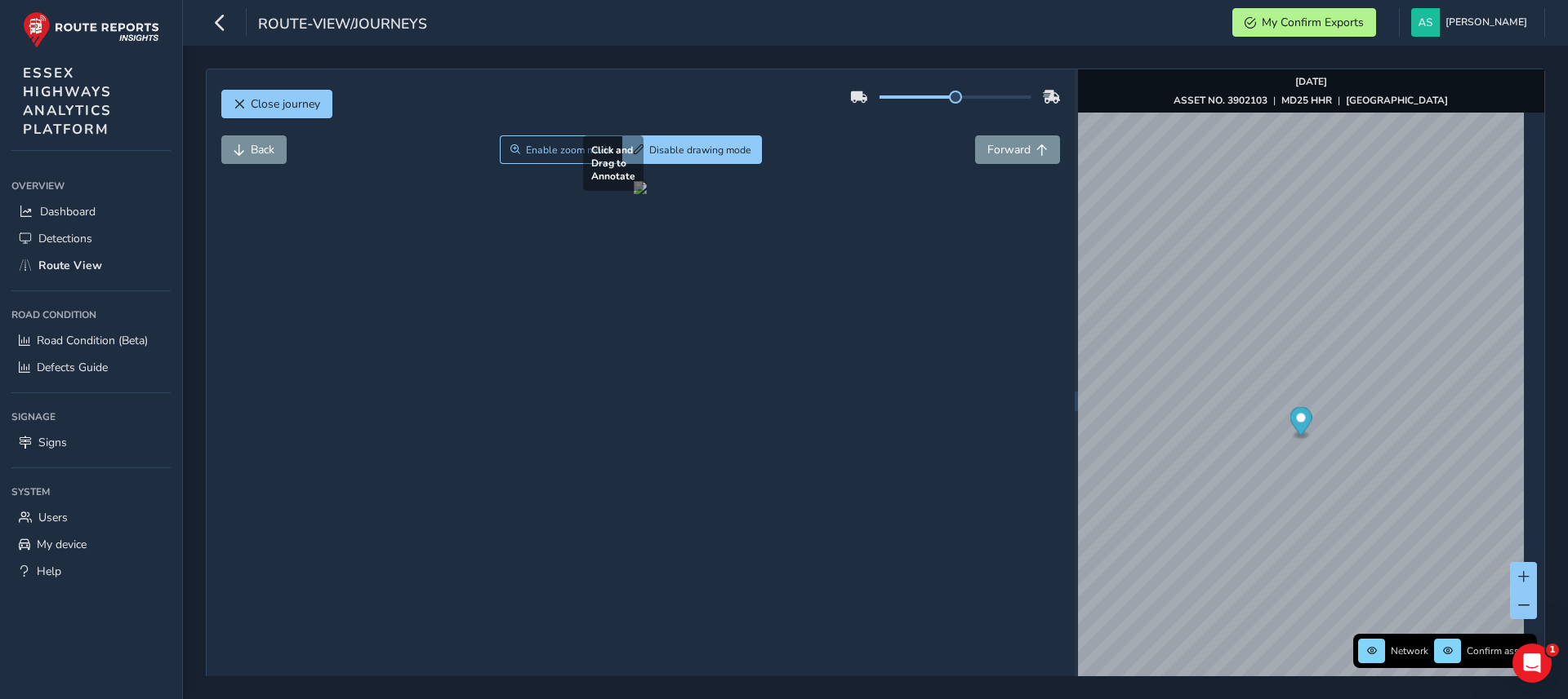
drag, startPoint x: 603, startPoint y: 417, endPoint x: 620, endPoint y: 428, distance: 20.2
click at [634, 194] on div at bounding box center [640, 187] width 13 height 13
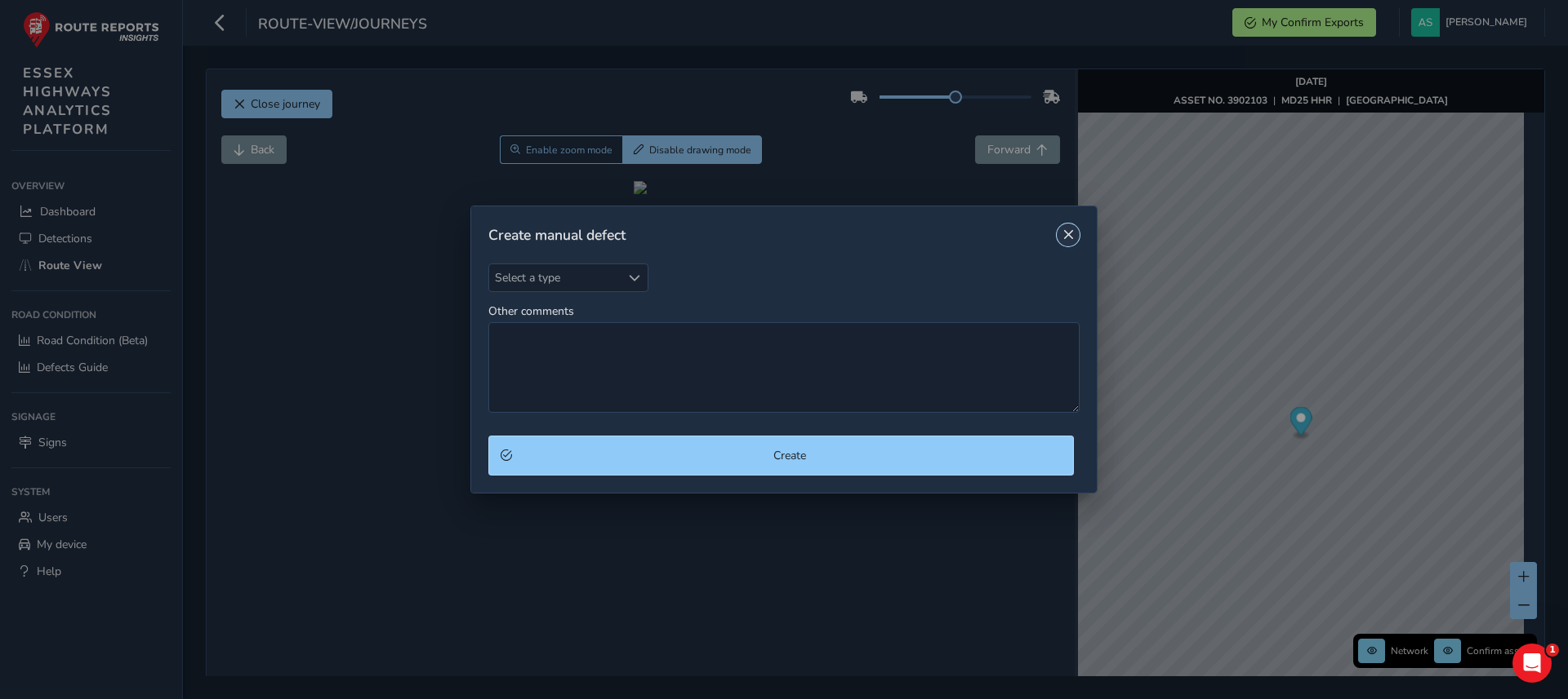
click at [1072, 228] on button "Close" at bounding box center [1068, 235] width 23 height 23
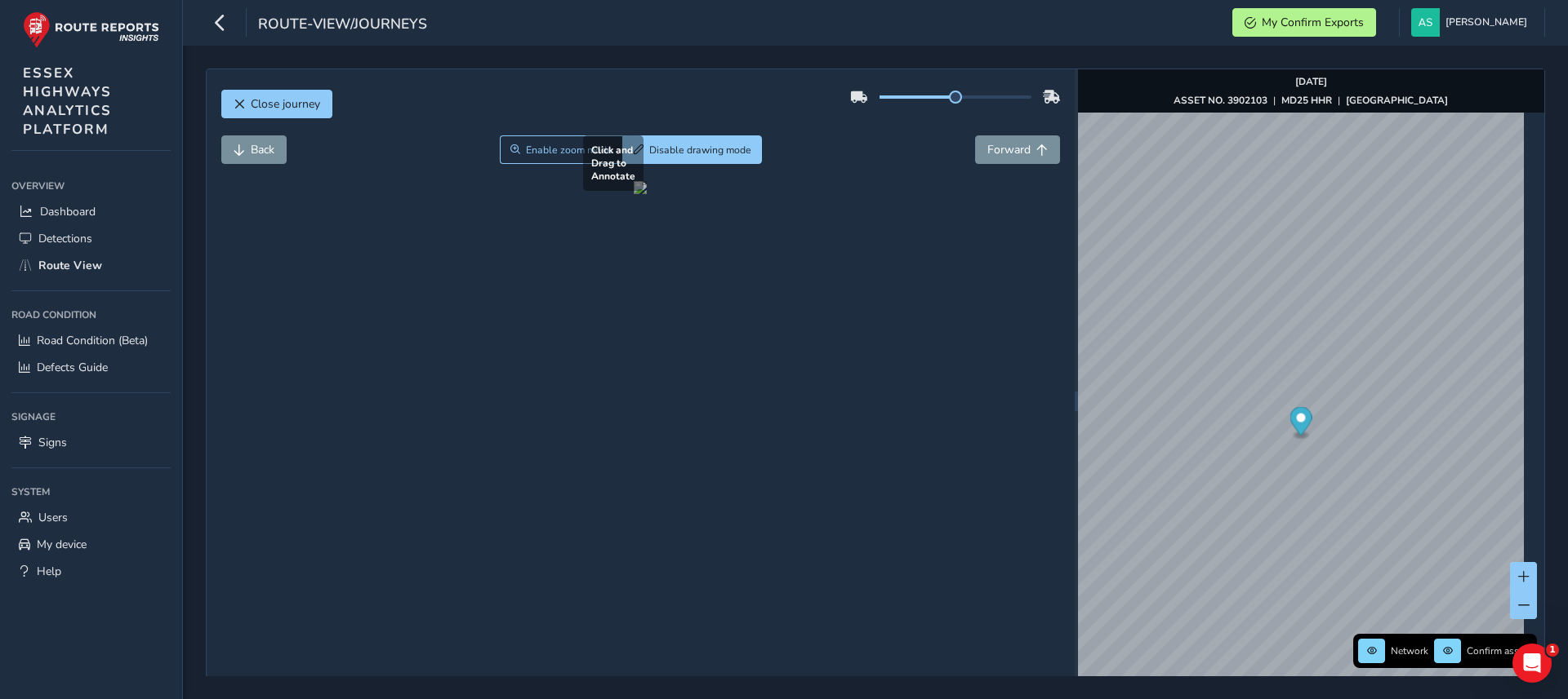
drag, startPoint x: 601, startPoint y: 414, endPoint x: 610, endPoint y: 500, distance: 86.5
click at [634, 194] on div at bounding box center [640, 187] width 13 height 13
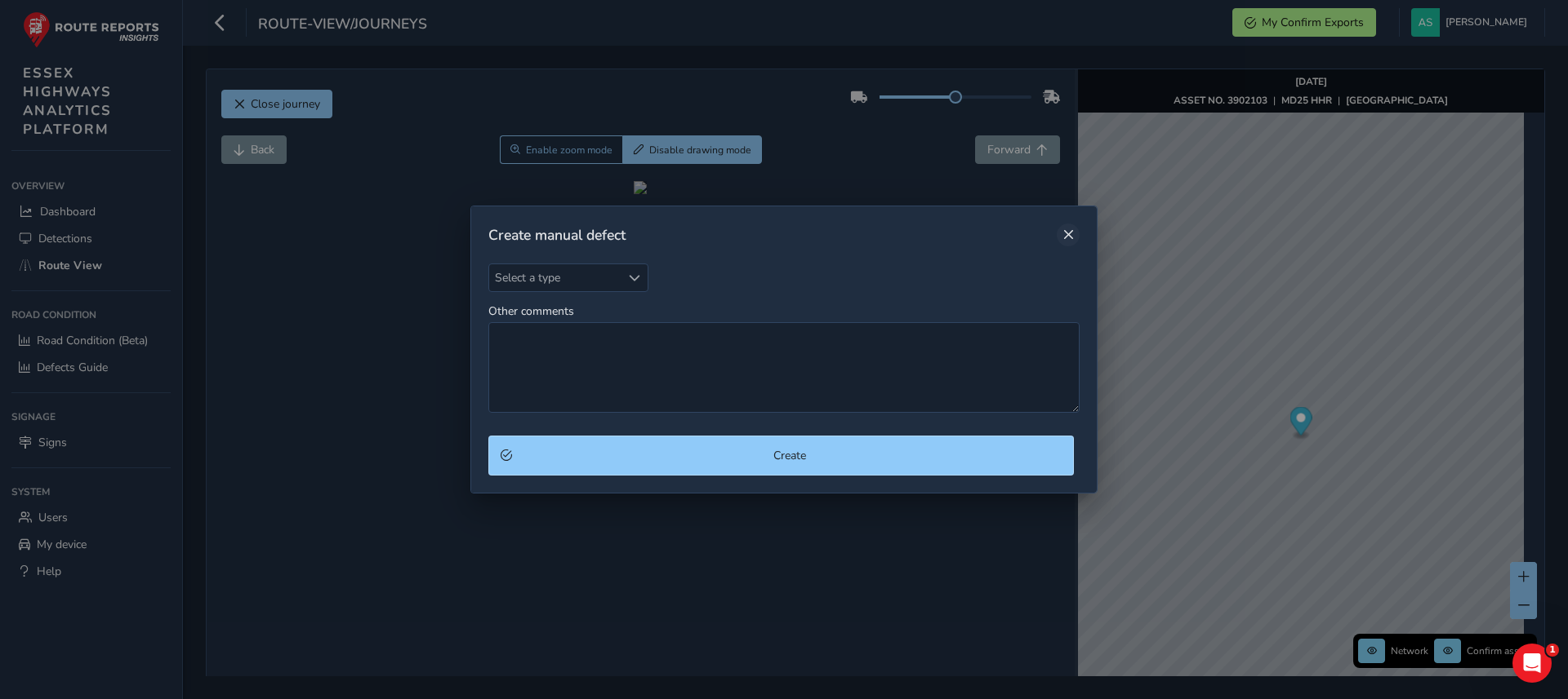
click at [1072, 240] on span "Close" at bounding box center [1068, 235] width 11 height 11
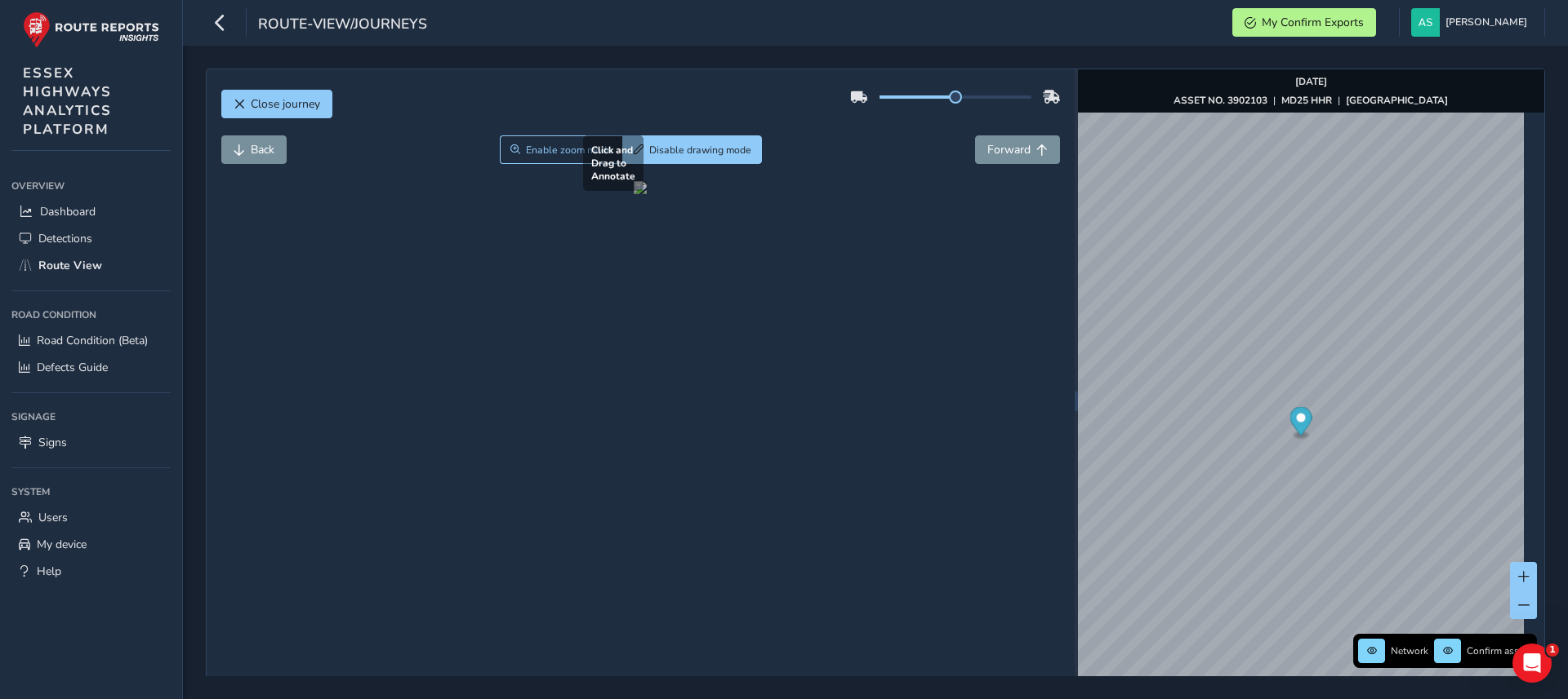
drag, startPoint x: 632, startPoint y: 416, endPoint x: 517, endPoint y: 542, distance: 170.6
click at [634, 194] on div at bounding box center [640, 187] width 13 height 13
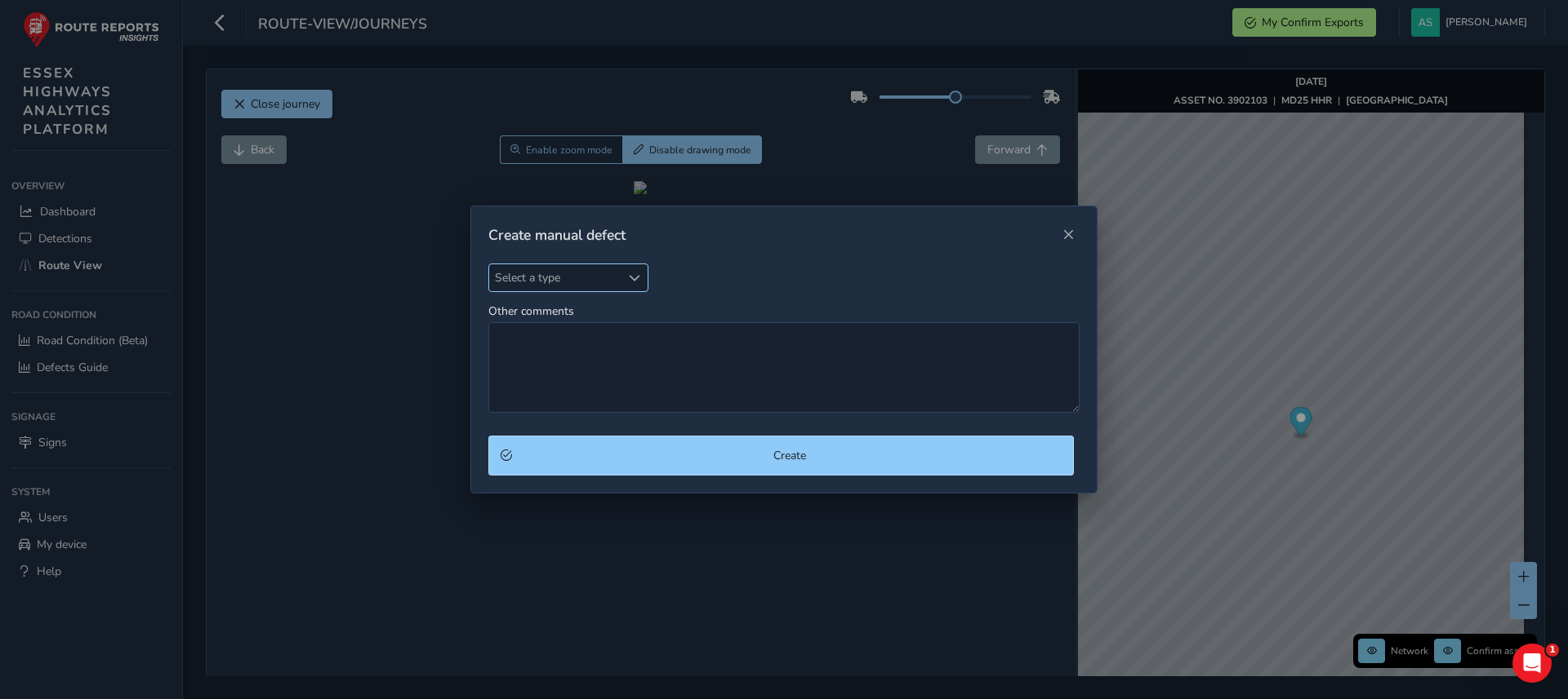
click at [642, 277] on div "Select a type" at bounding box center [634, 277] width 27 height 27
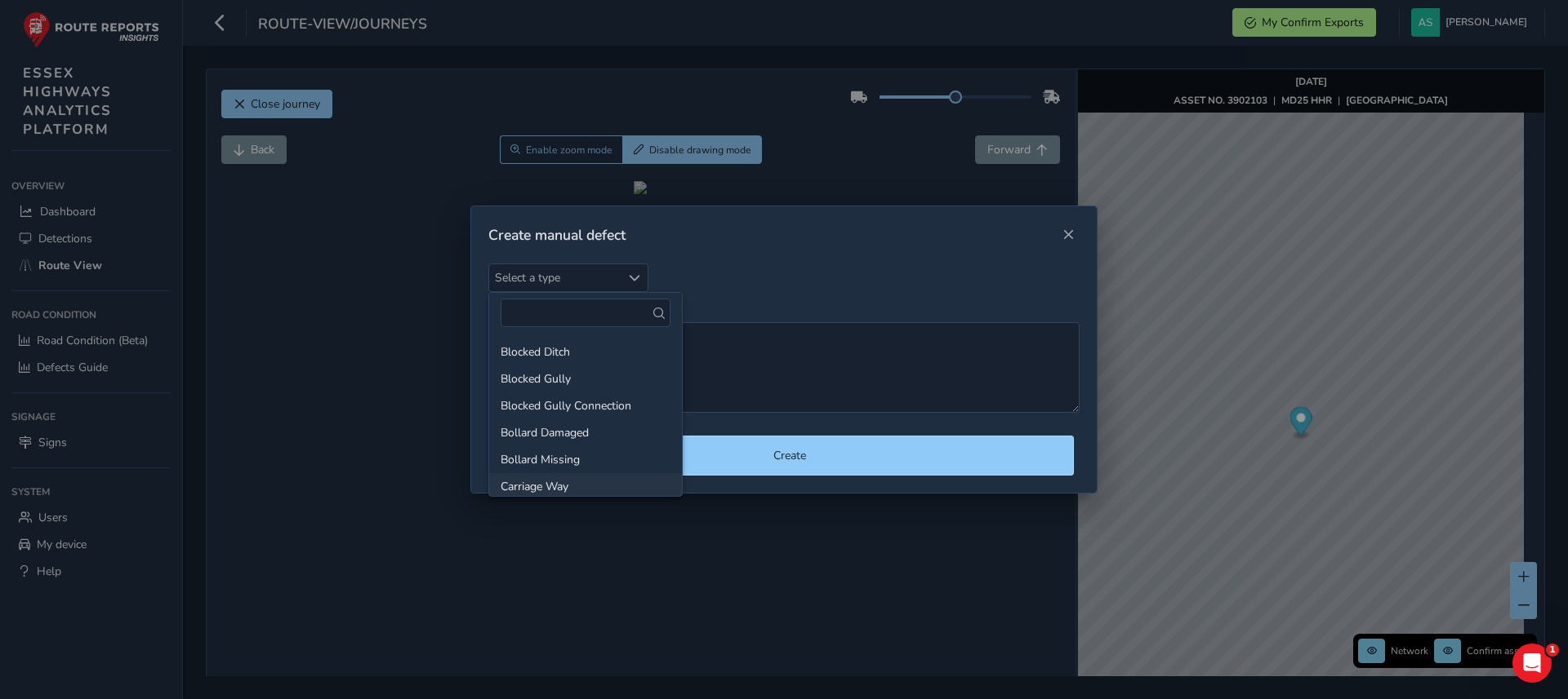
click at [562, 483] on li "Carriage Way" at bounding box center [585, 487] width 193 height 27
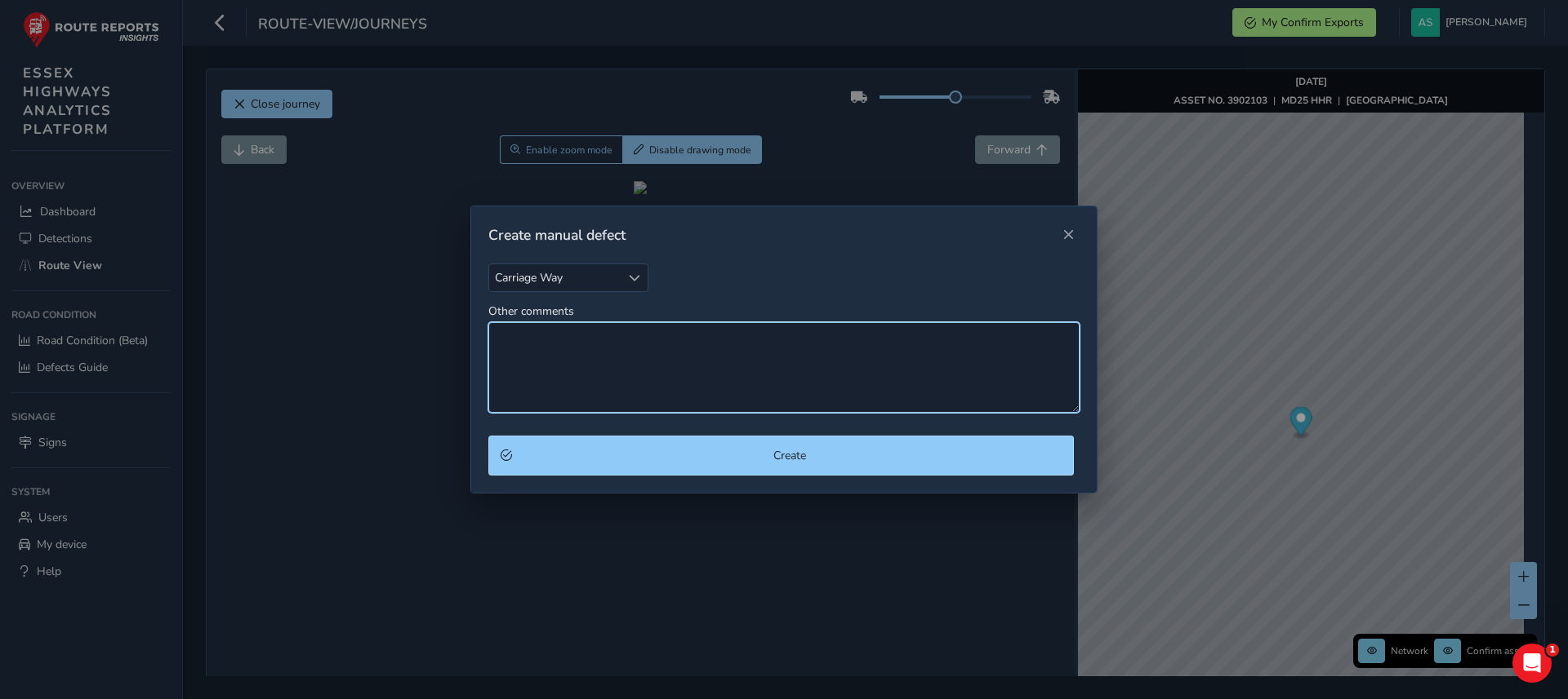
click at [577, 384] on textarea "Other comments" at bounding box center [784, 368] width 591 height 90
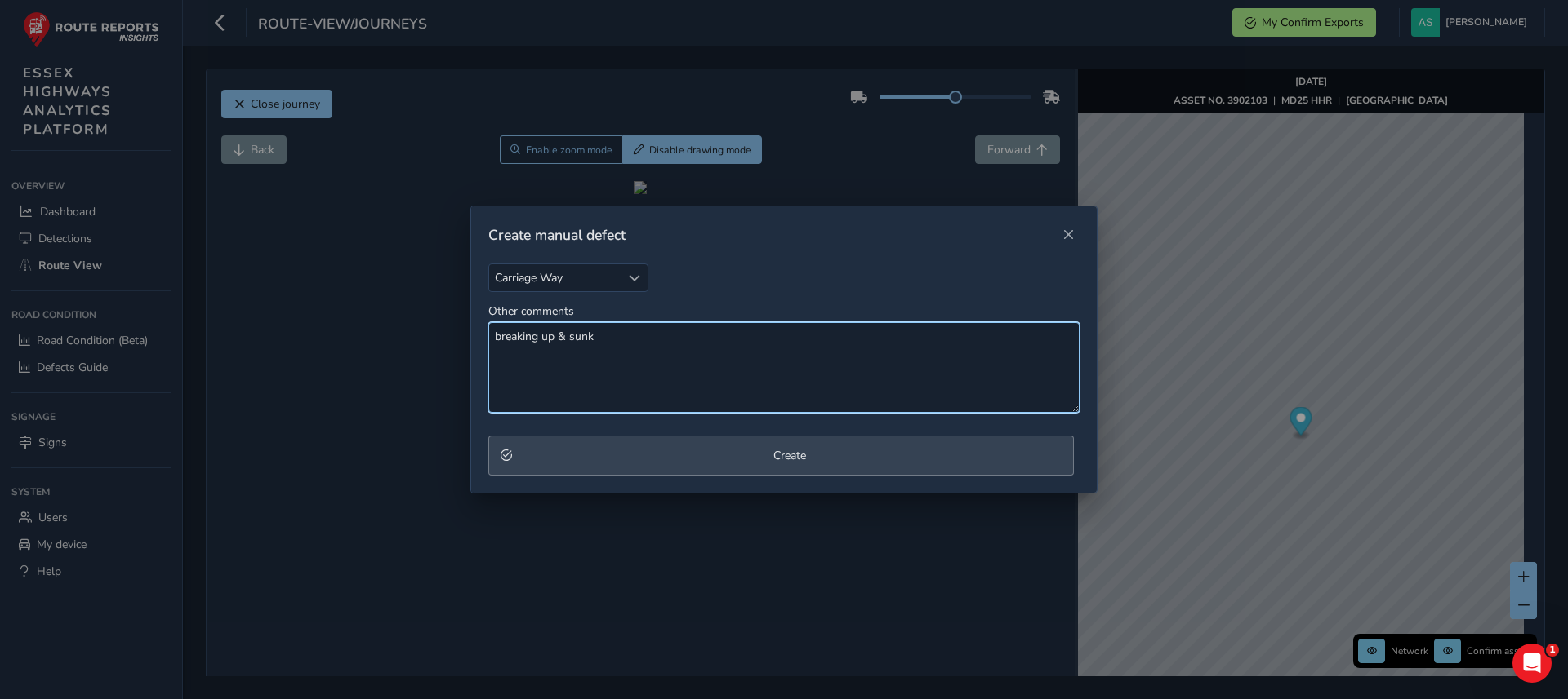
type textarea "breaking up & sunk"
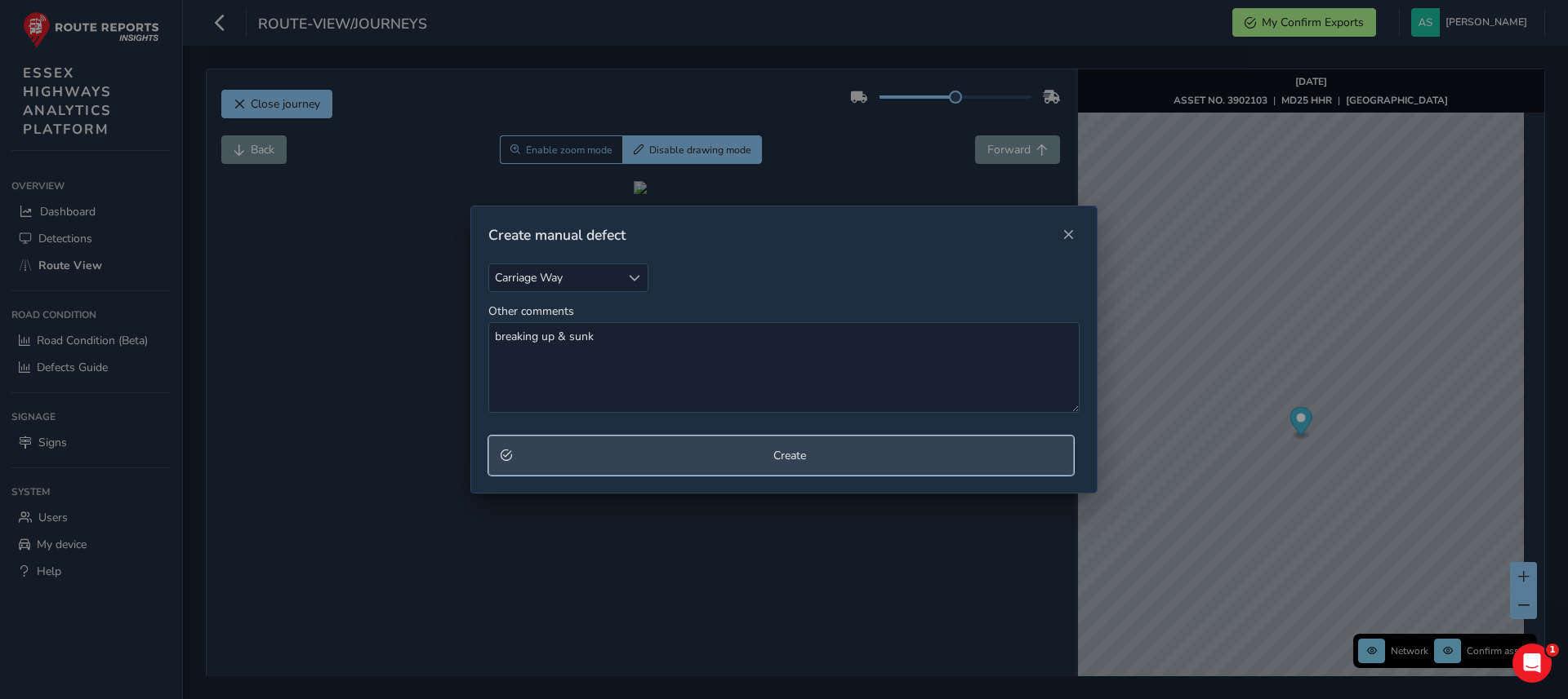
click at [737, 465] on button "Create" at bounding box center [782, 455] width 586 height 40
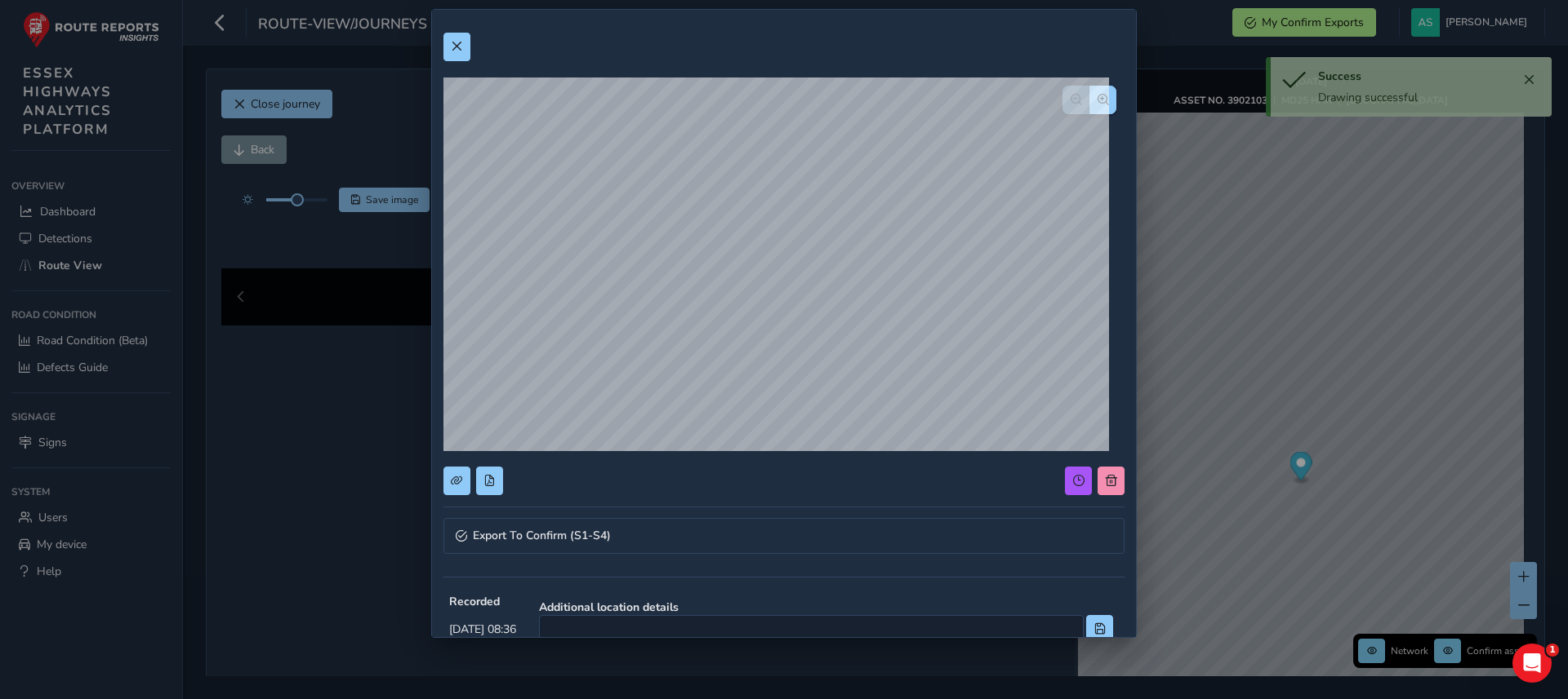
scroll to position [338, 0]
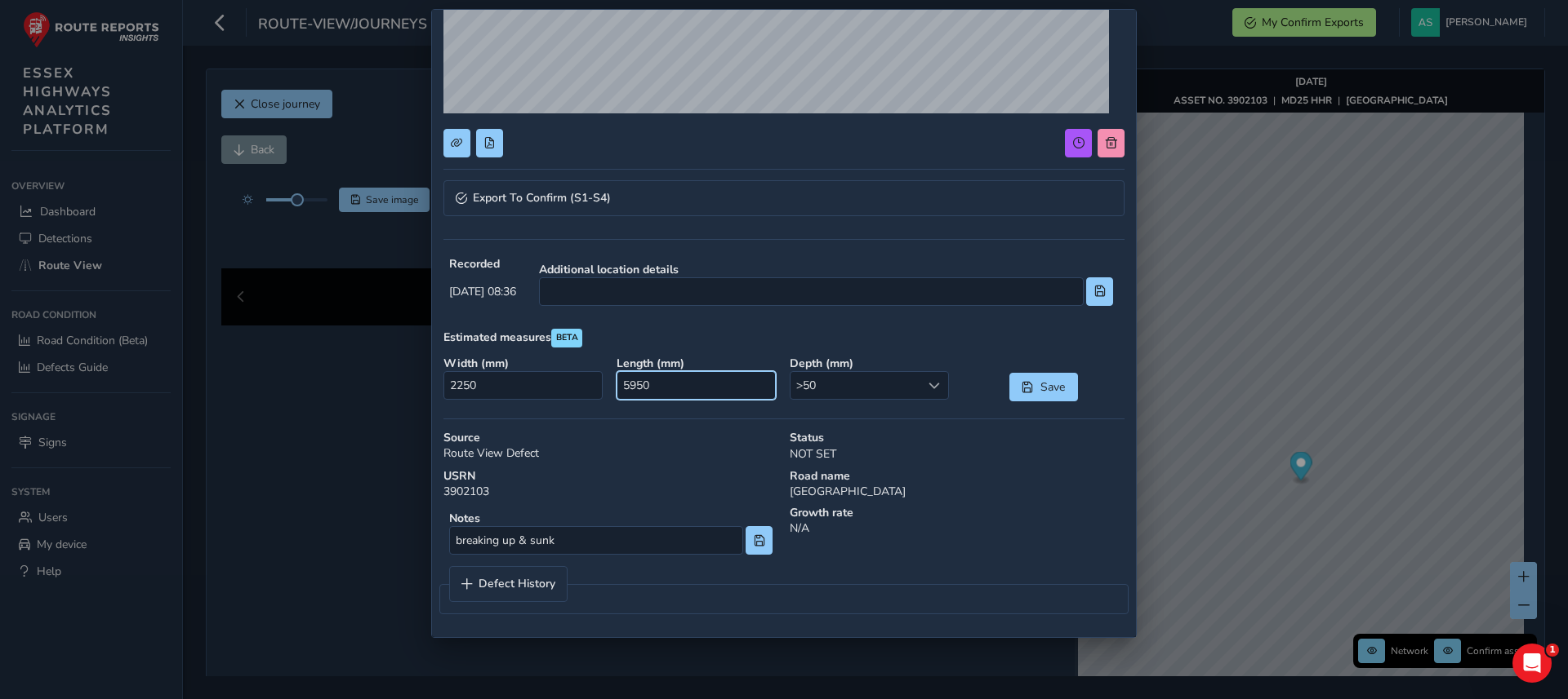
click at [675, 383] on input "5950" at bounding box center [696, 385] width 159 height 29
type input "0"
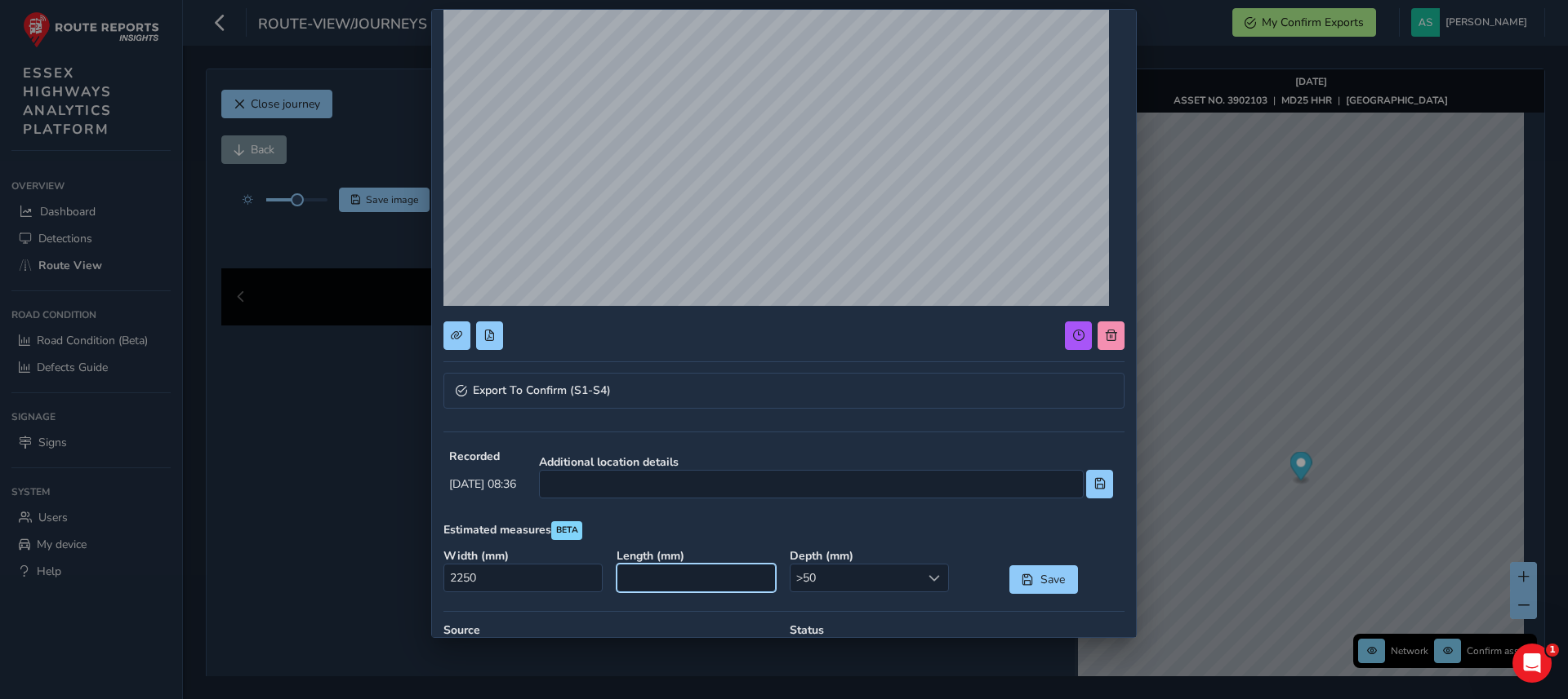
scroll to position [148, 0]
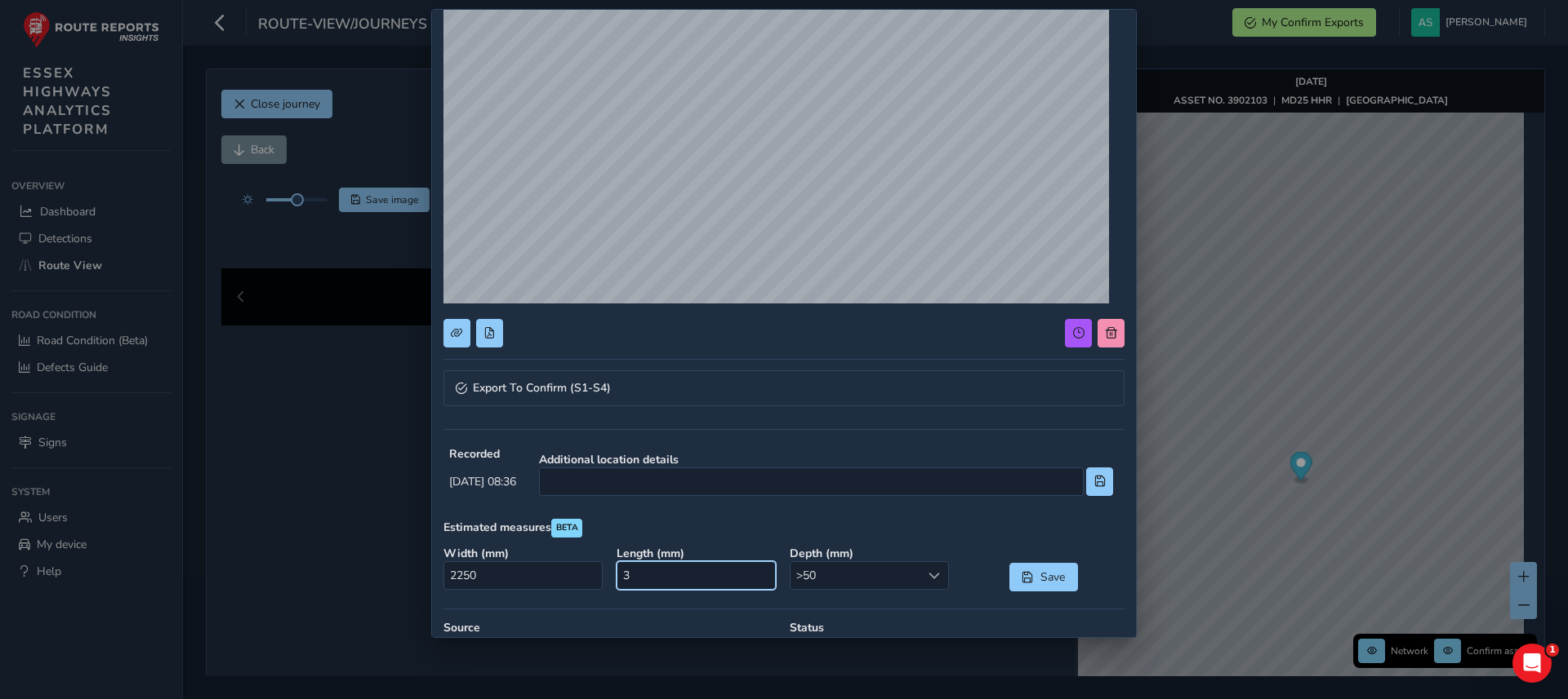
type input "0"
type input "2500"
click at [488, 583] on input "2250" at bounding box center [523, 575] width 159 height 29
type input "700"
click at [1022, 577] on span "Save" at bounding box center [1027, 578] width 11 height 11
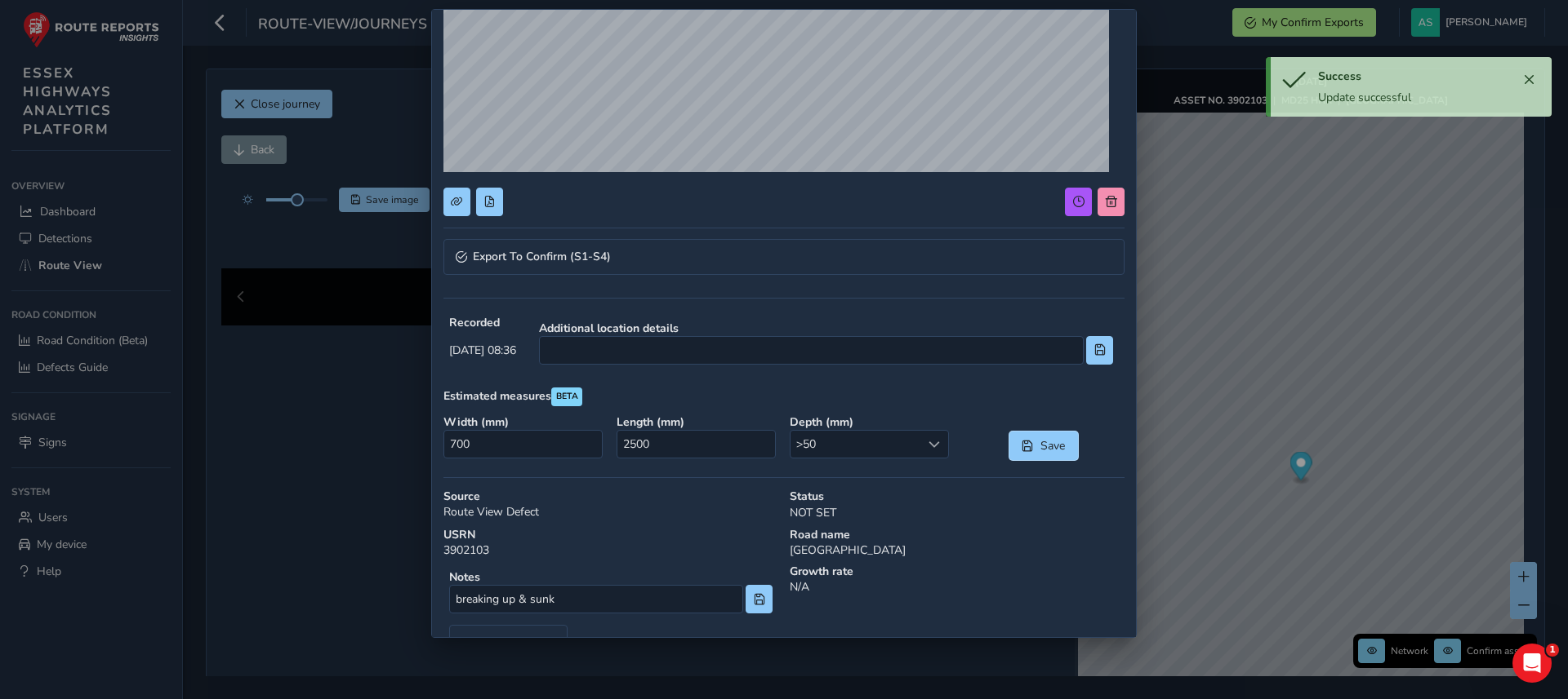
scroll to position [338, 0]
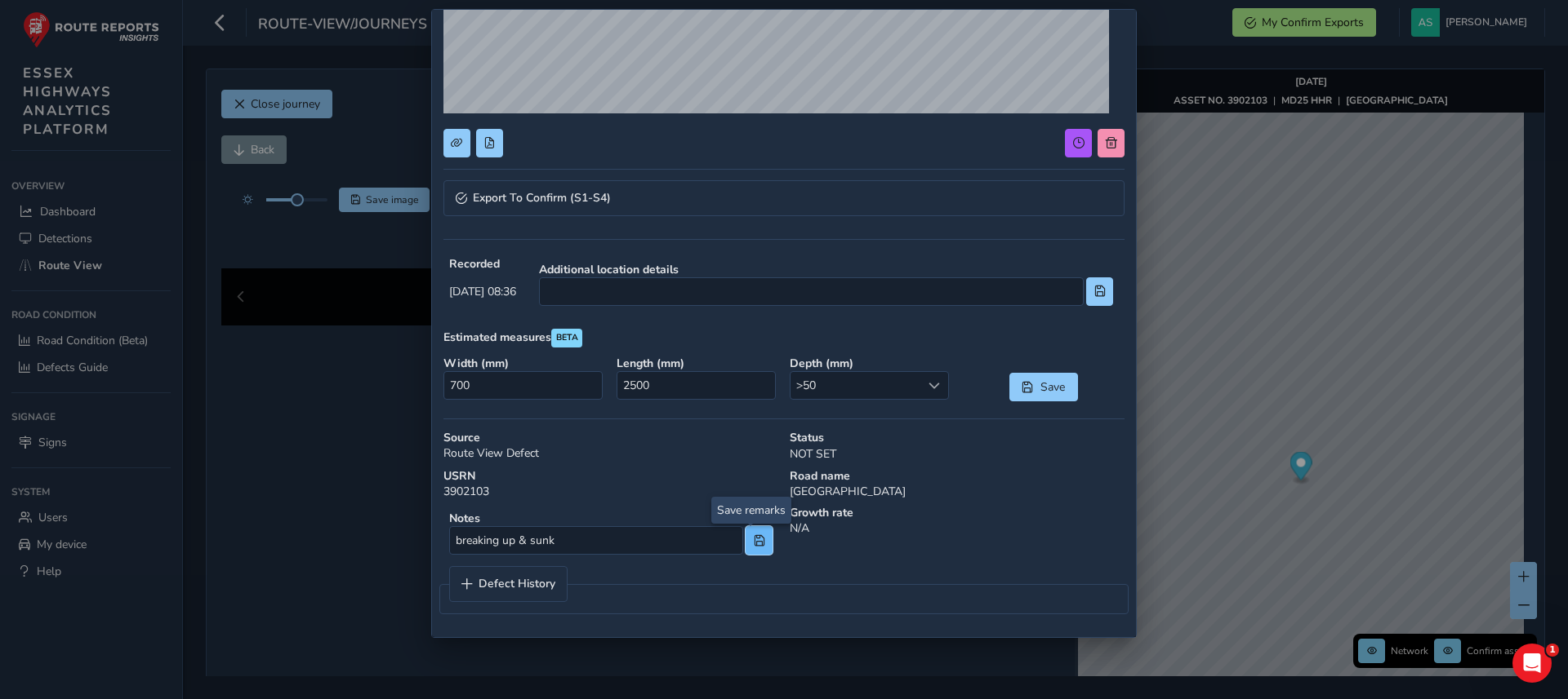
click at [748, 548] on button at bounding box center [759, 540] width 27 height 29
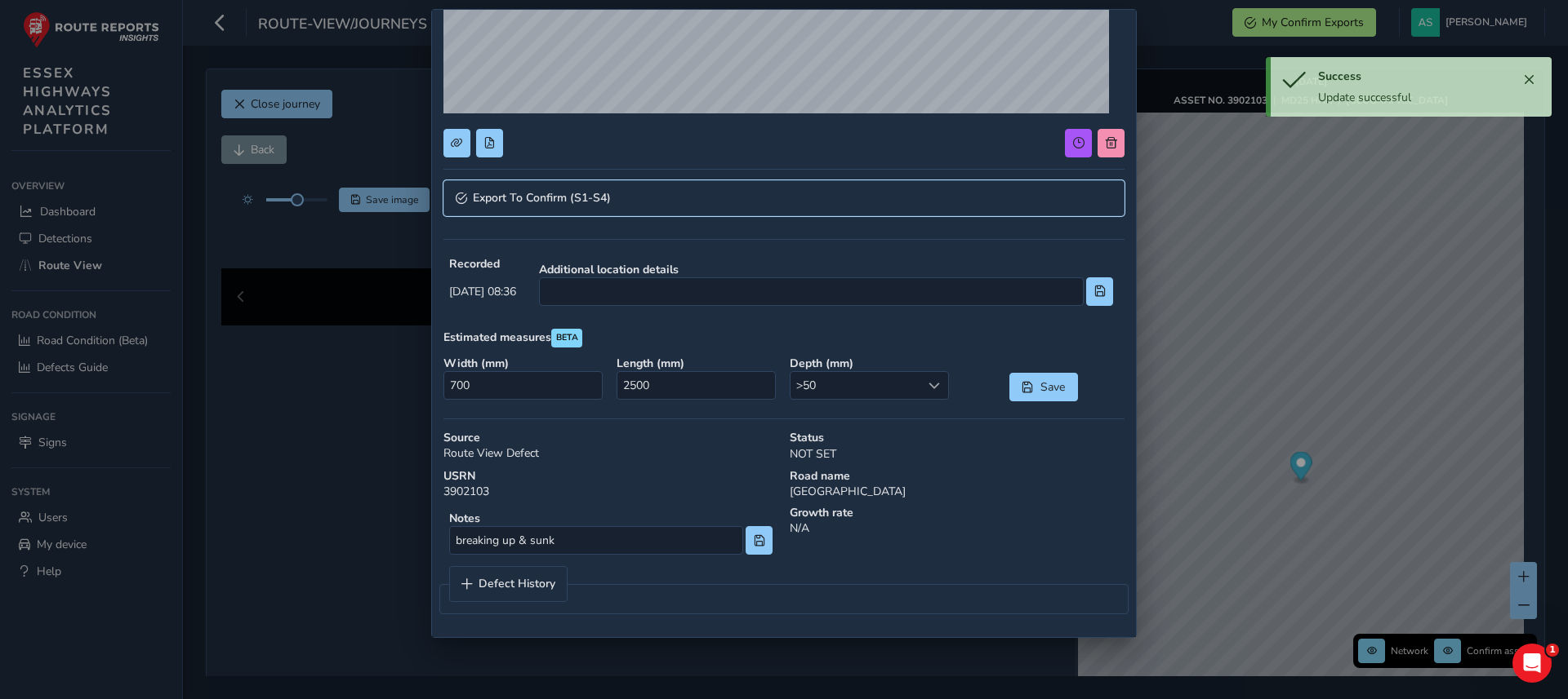
click at [657, 198] on link "Export To Confirm (S1-S4)" at bounding box center [784, 198] width 681 height 36
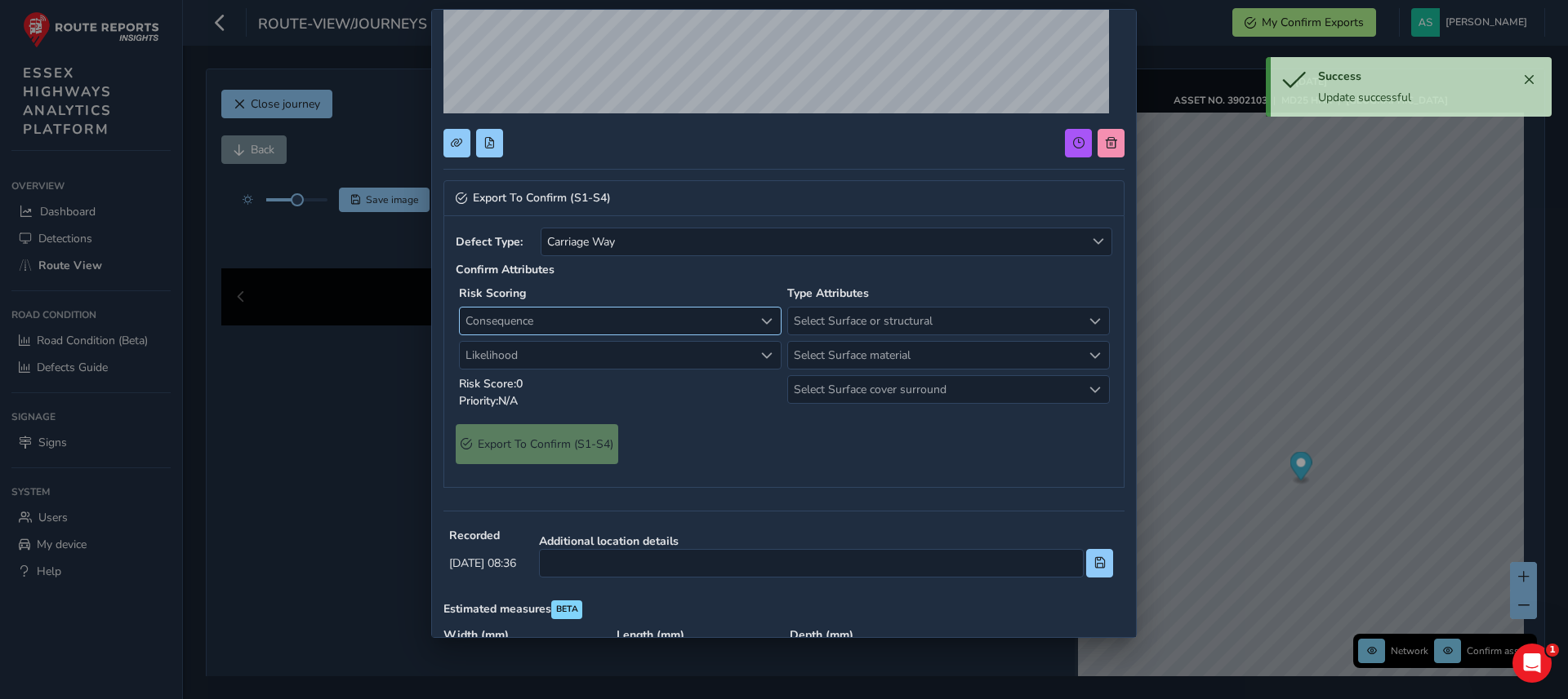
click at [596, 319] on span "Consequence" at bounding box center [607, 320] width 294 height 27
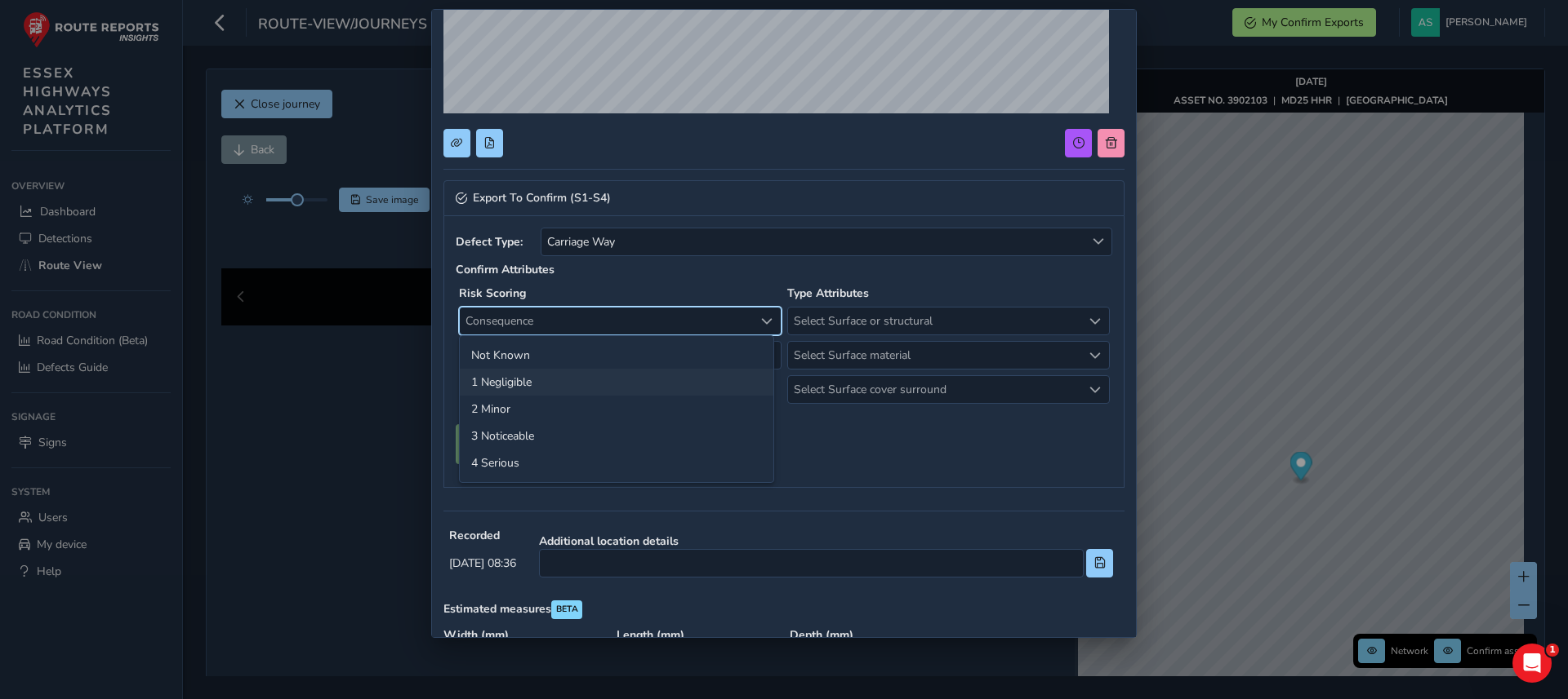
click at [508, 385] on li "1 Negligible" at bounding box center [616, 381] width 313 height 27
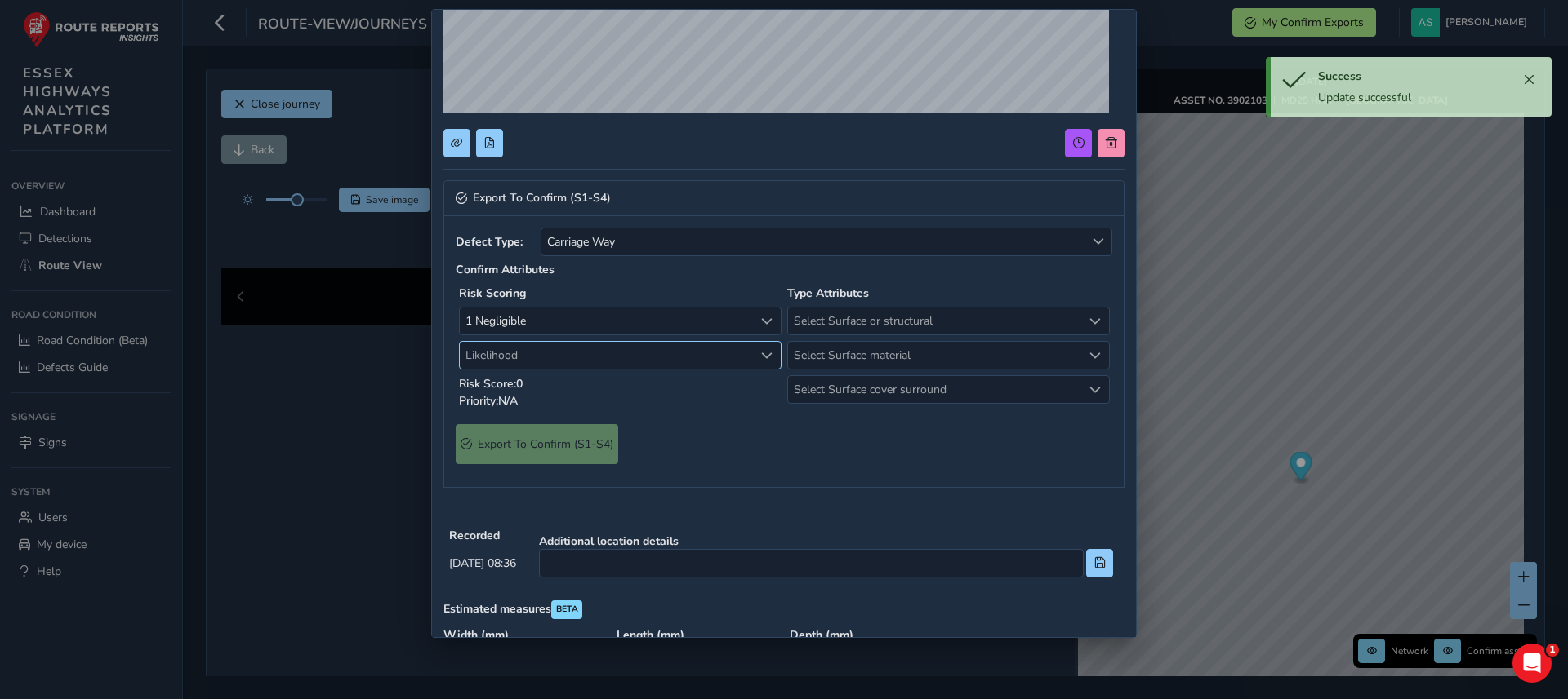
click at [517, 355] on span "Likelihood" at bounding box center [607, 355] width 294 height 27
click at [517, 493] on li "4 High" at bounding box center [616, 497] width 313 height 27
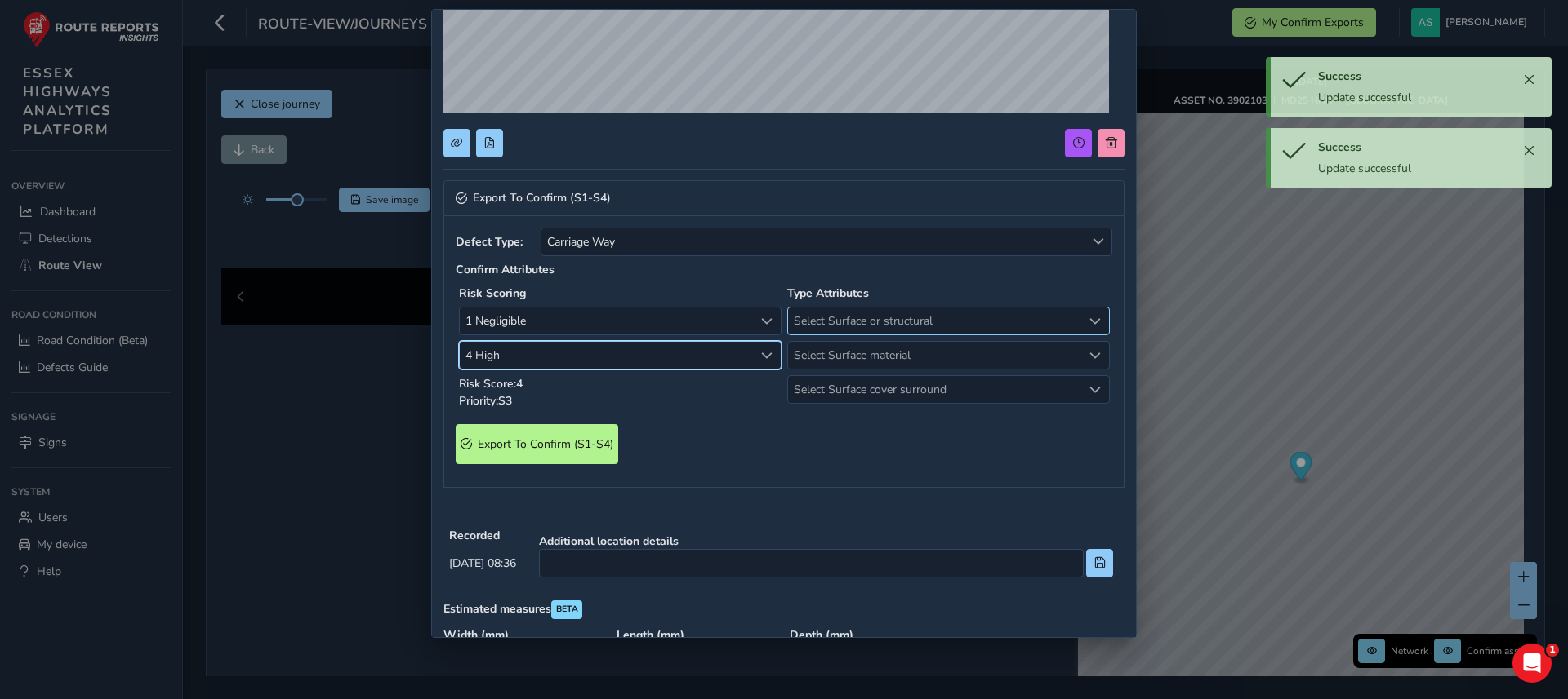
click at [808, 325] on span "Select Surface or structural" at bounding box center [935, 320] width 294 height 27
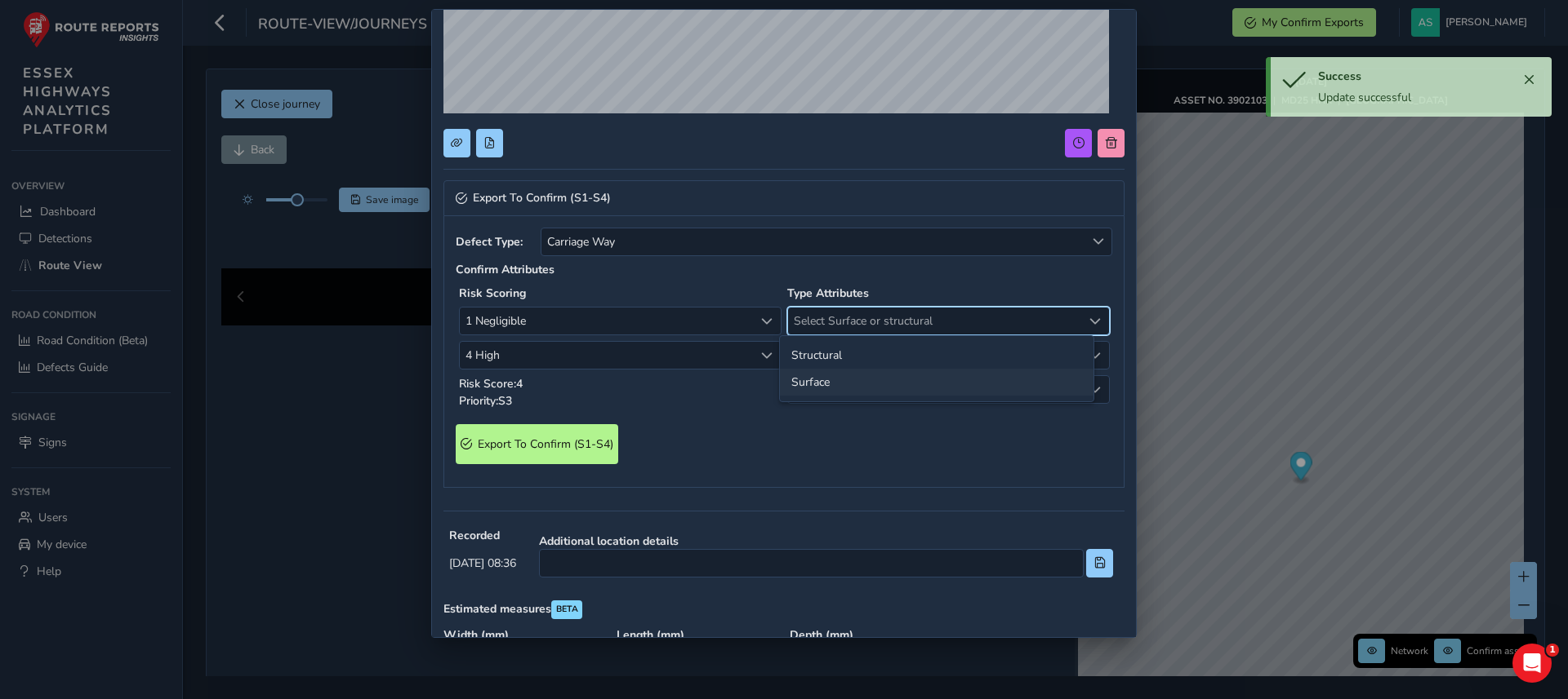
click at [819, 387] on li "Surface" at bounding box center [936, 381] width 313 height 27
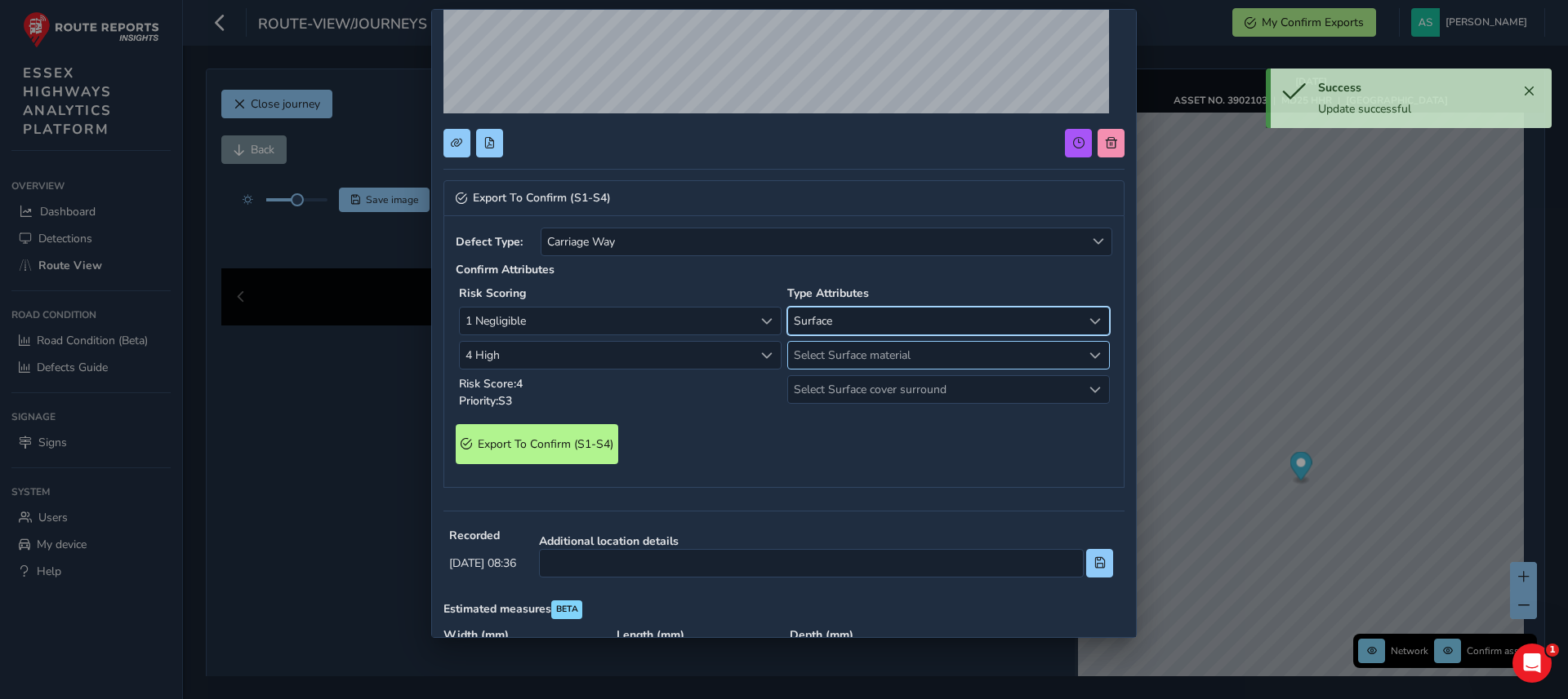
click at [824, 358] on span "Select Surface material" at bounding box center [935, 355] width 294 height 27
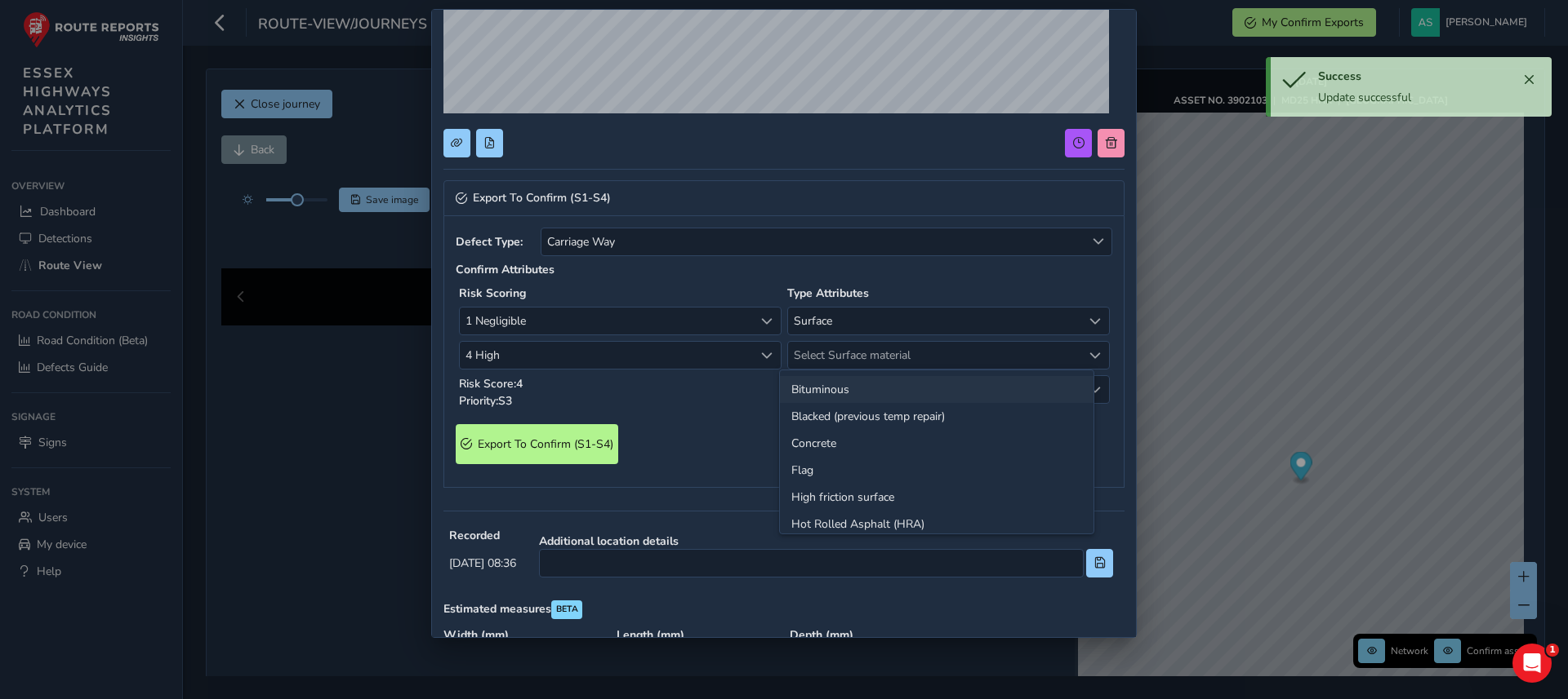
click at [824, 393] on li "Bituminous" at bounding box center [936, 389] width 313 height 27
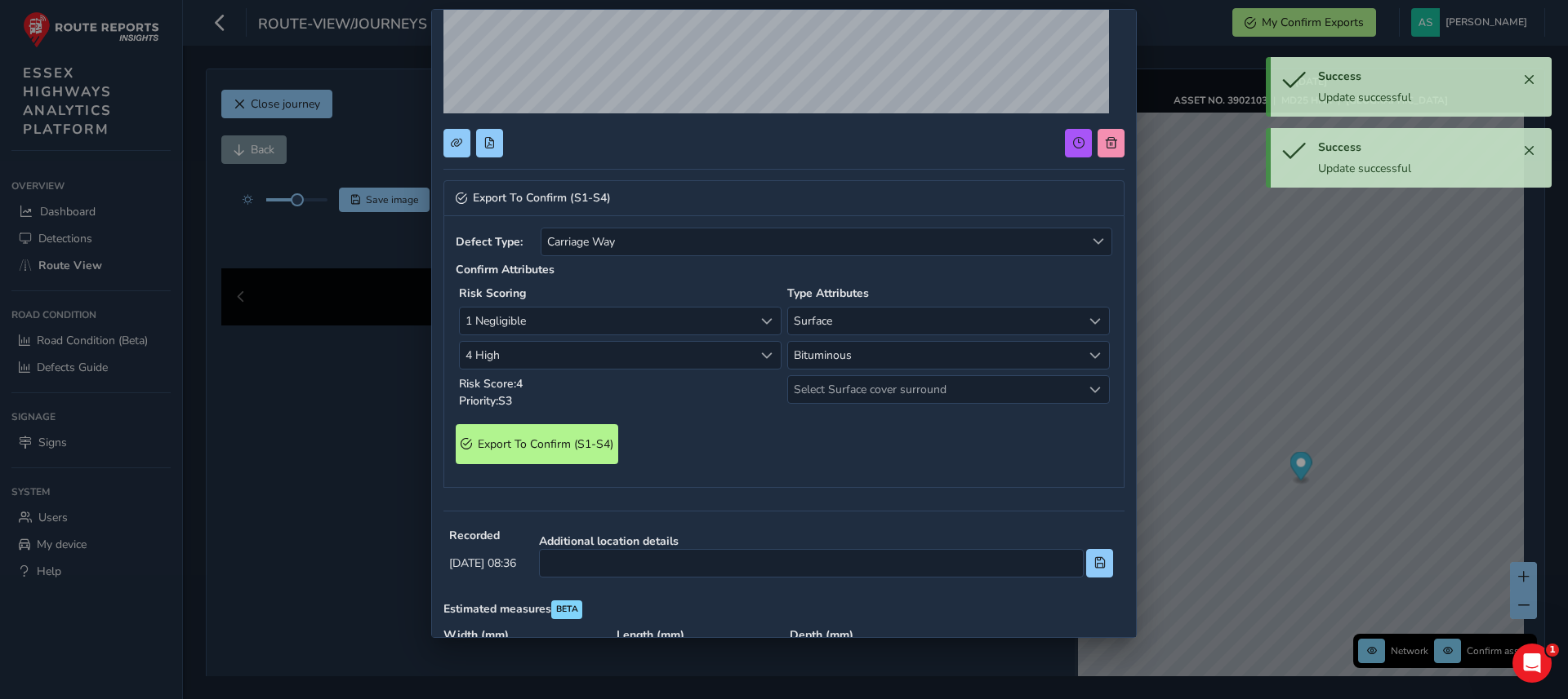
click at [824, 393] on span "Select Surface cover surround" at bounding box center [935, 389] width 294 height 27
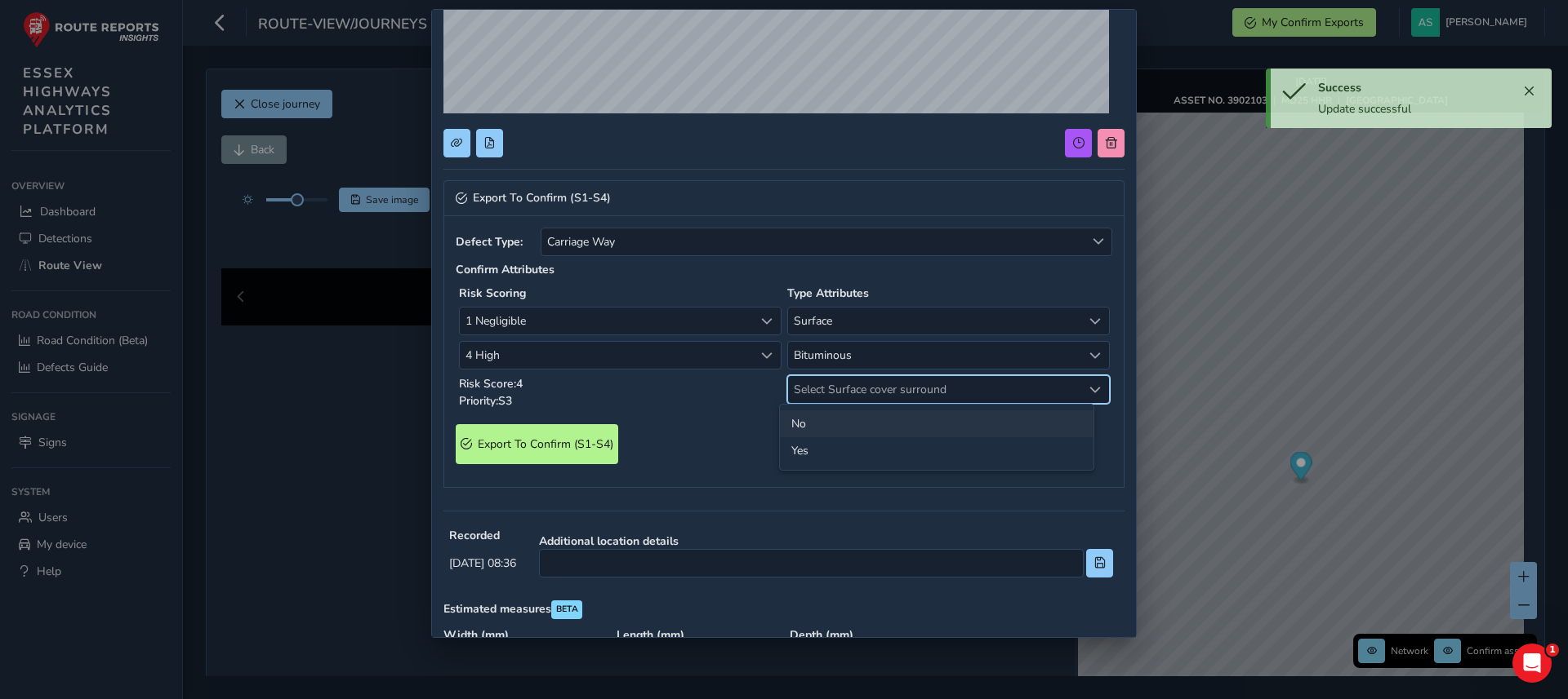
click at [815, 425] on li "No" at bounding box center [936, 424] width 313 height 27
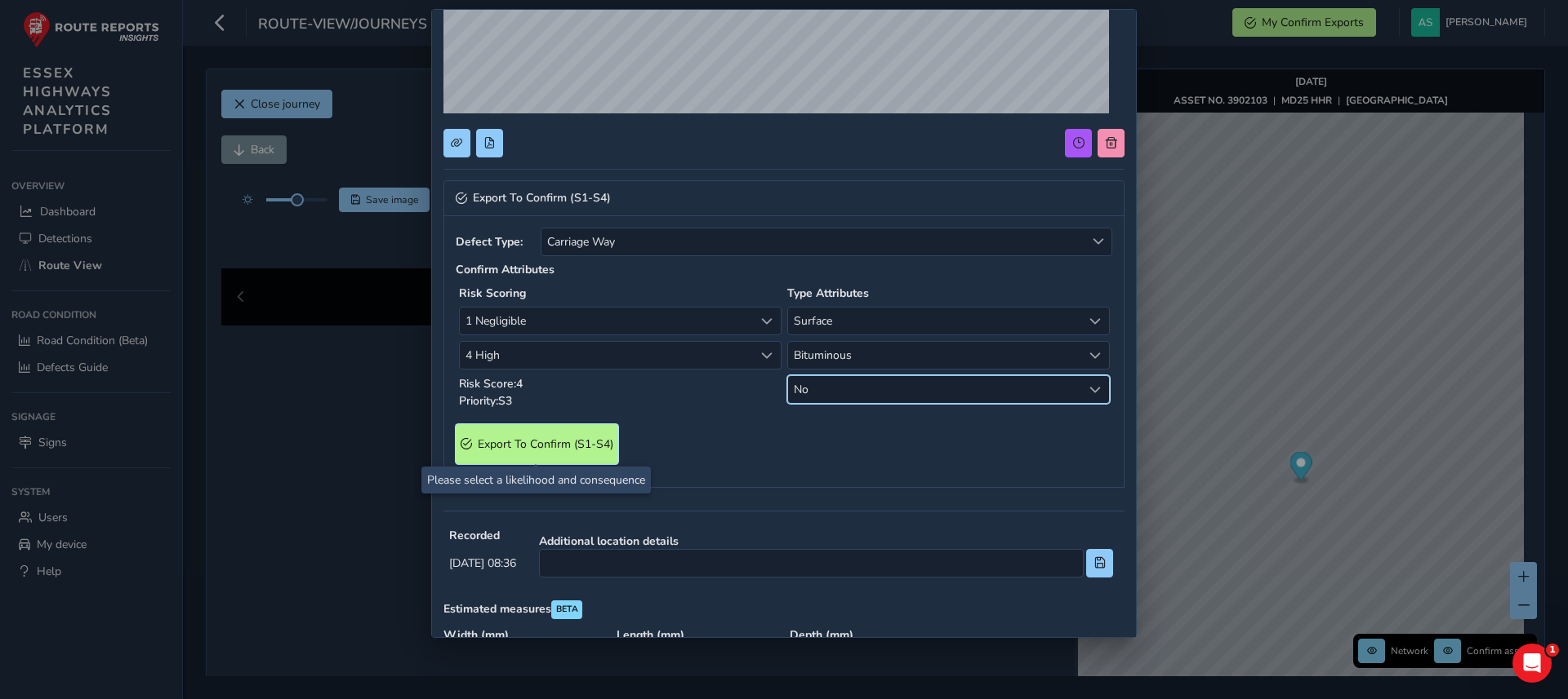
click at [538, 442] on span "Export To Confirm (S1-S4)" at bounding box center [545, 444] width 136 height 16
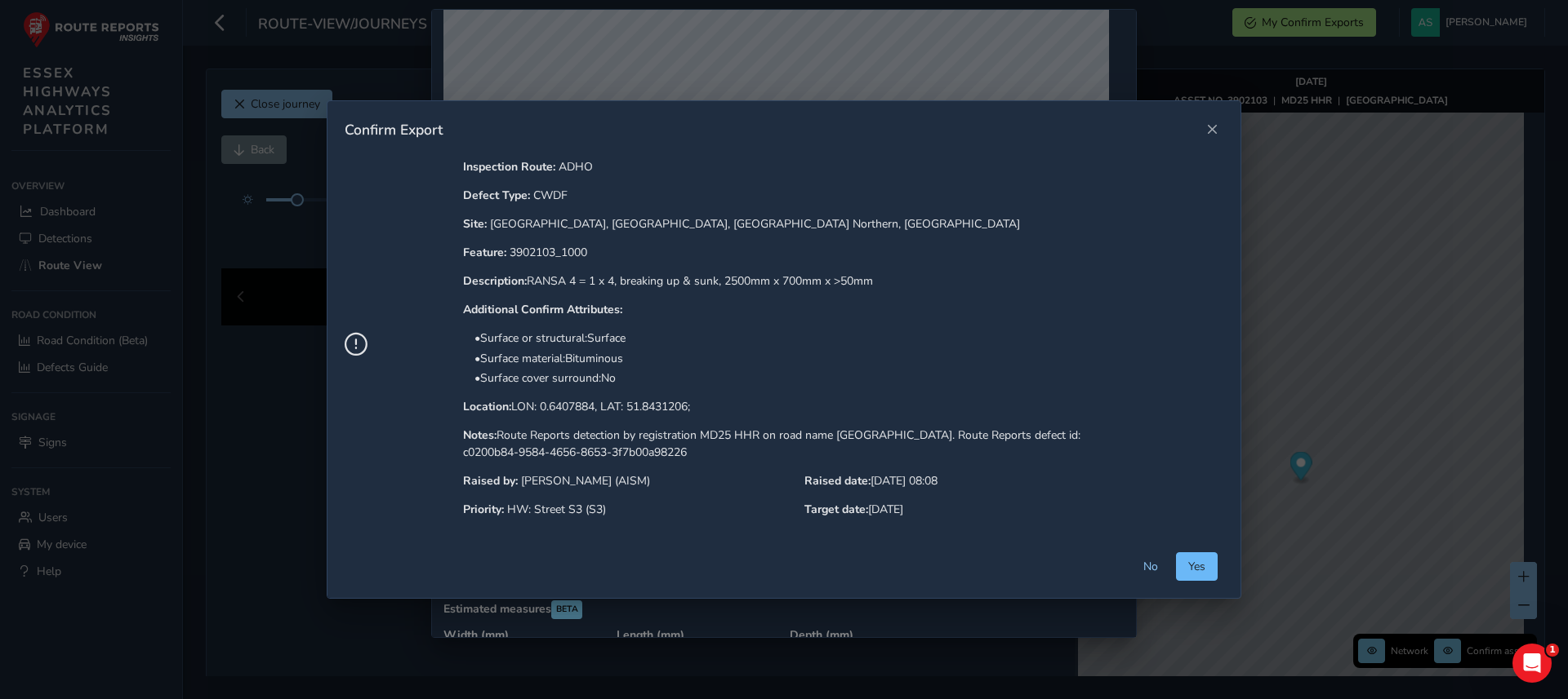
click at [1191, 572] on span "Yes" at bounding box center [1197, 566] width 18 height 16
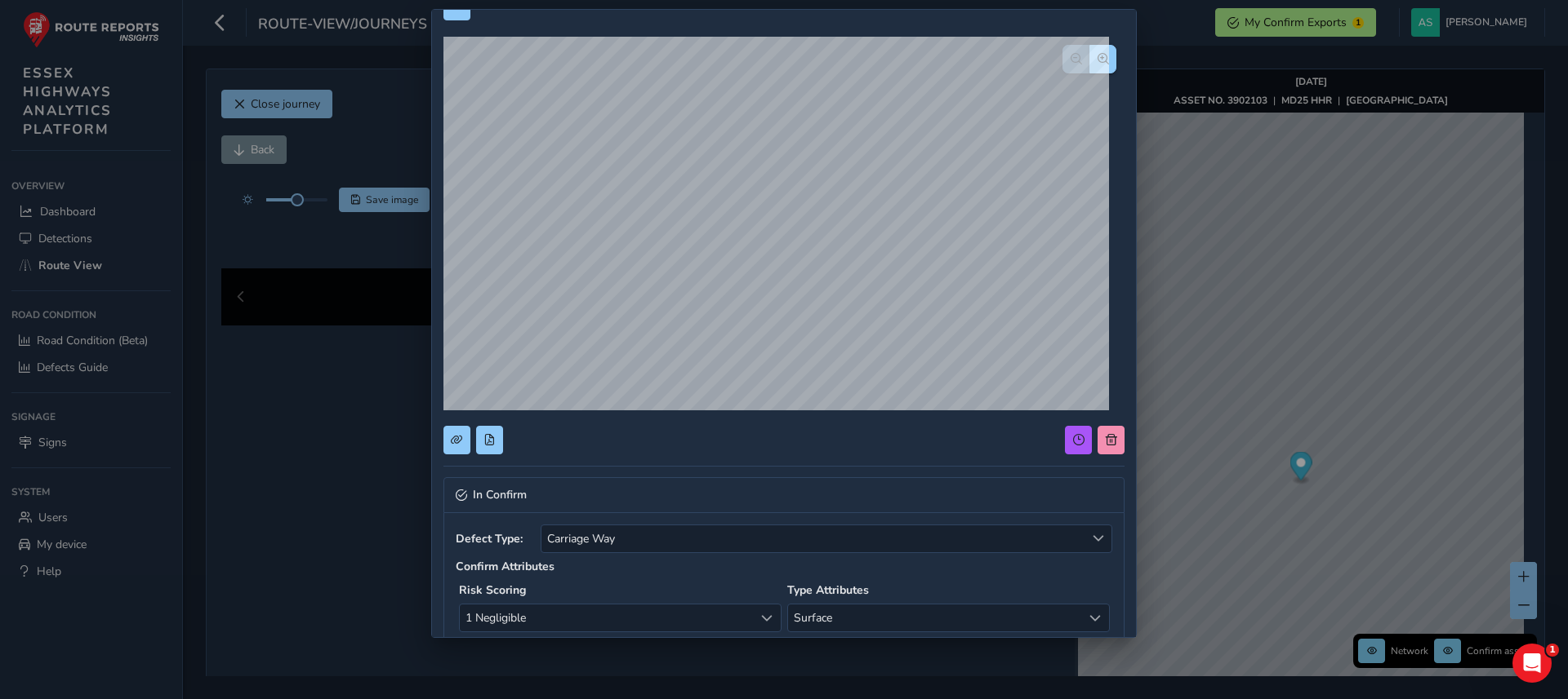
scroll to position [0, 0]
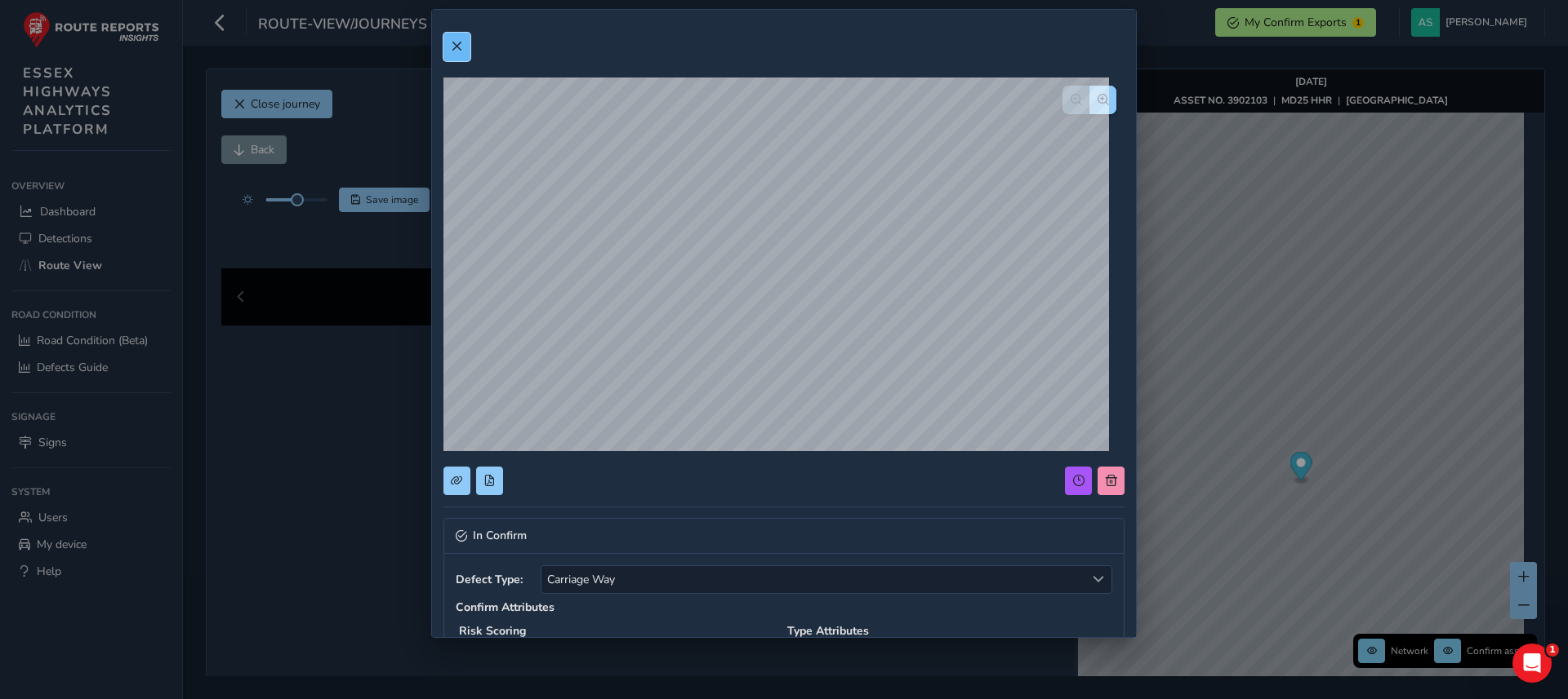
click at [444, 53] on button at bounding box center [456, 46] width 27 height 29
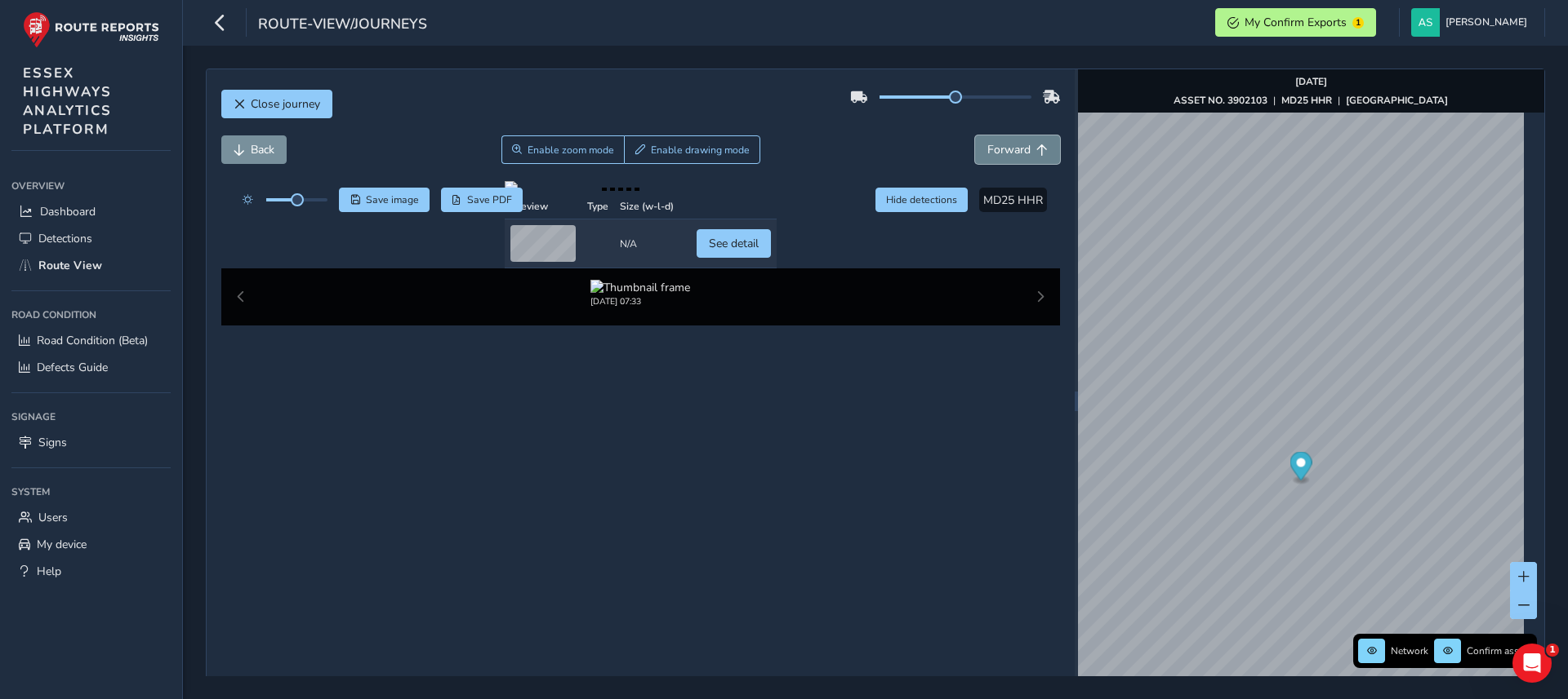
click at [1013, 152] on span "Forward" at bounding box center [1009, 150] width 43 height 16
click at [246, 151] on button "Back" at bounding box center [254, 150] width 66 height 29
click at [573, 194] on div at bounding box center [640, 187] width 272 height 13
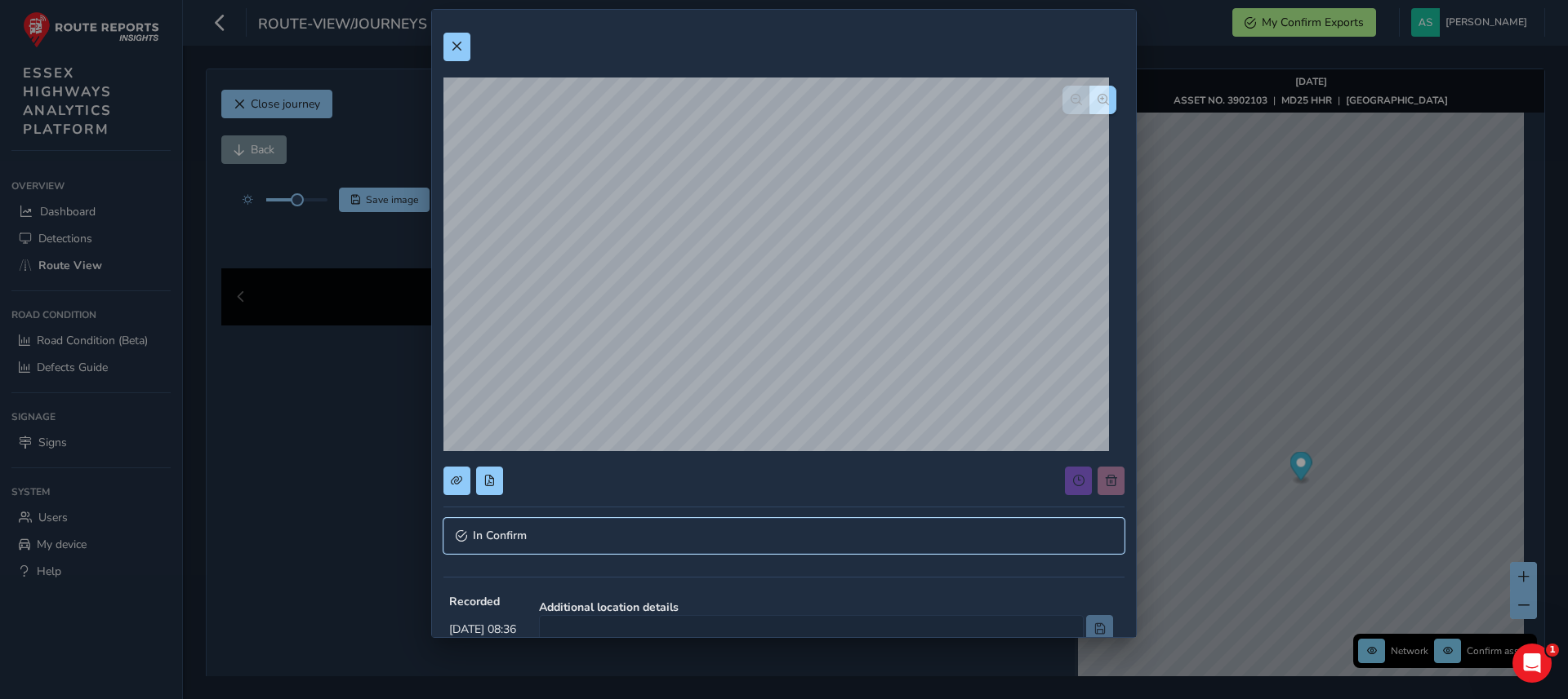
click at [794, 536] on link "In Confirm" at bounding box center [784, 536] width 681 height 36
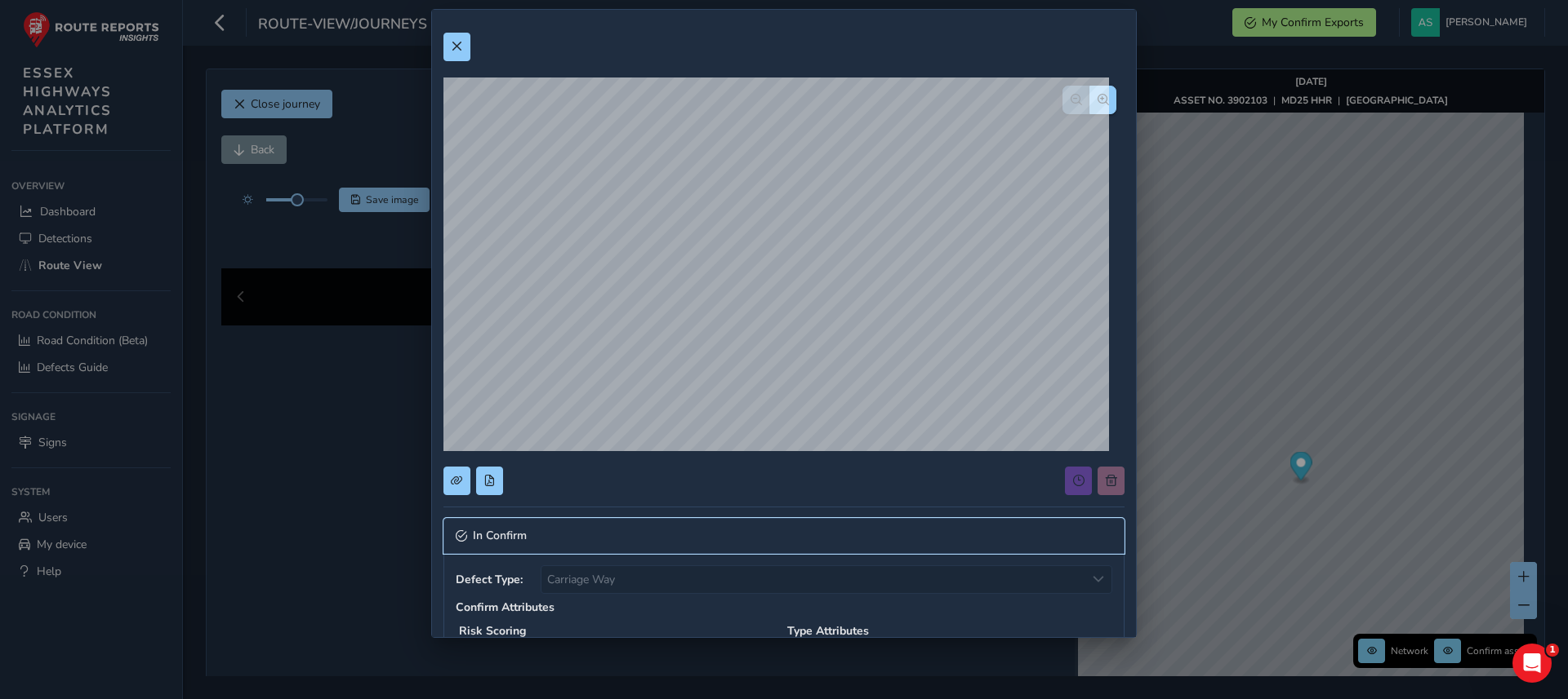
scroll to position [548, 0]
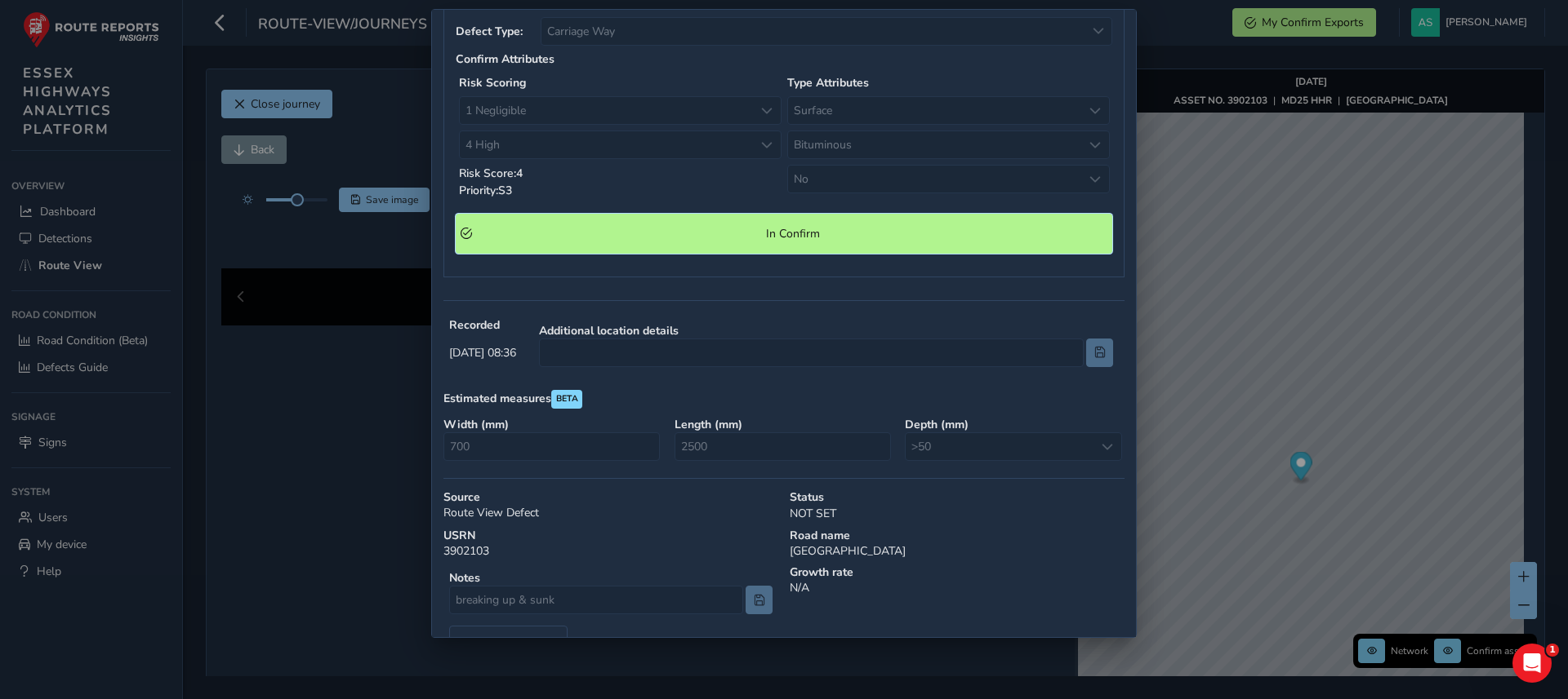
click at [760, 231] on span "In Confirm" at bounding box center [792, 234] width 629 height 16
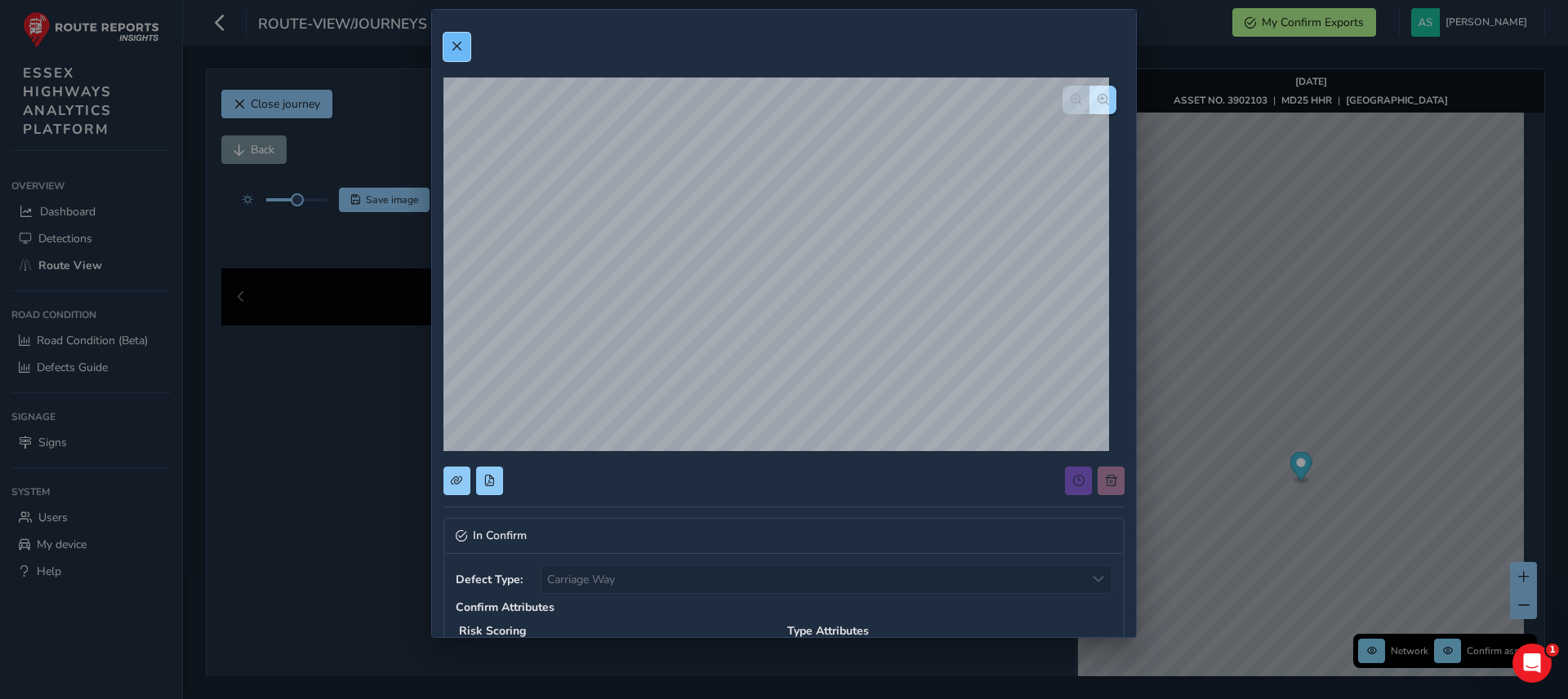
click at [457, 53] on button at bounding box center [456, 46] width 27 height 29
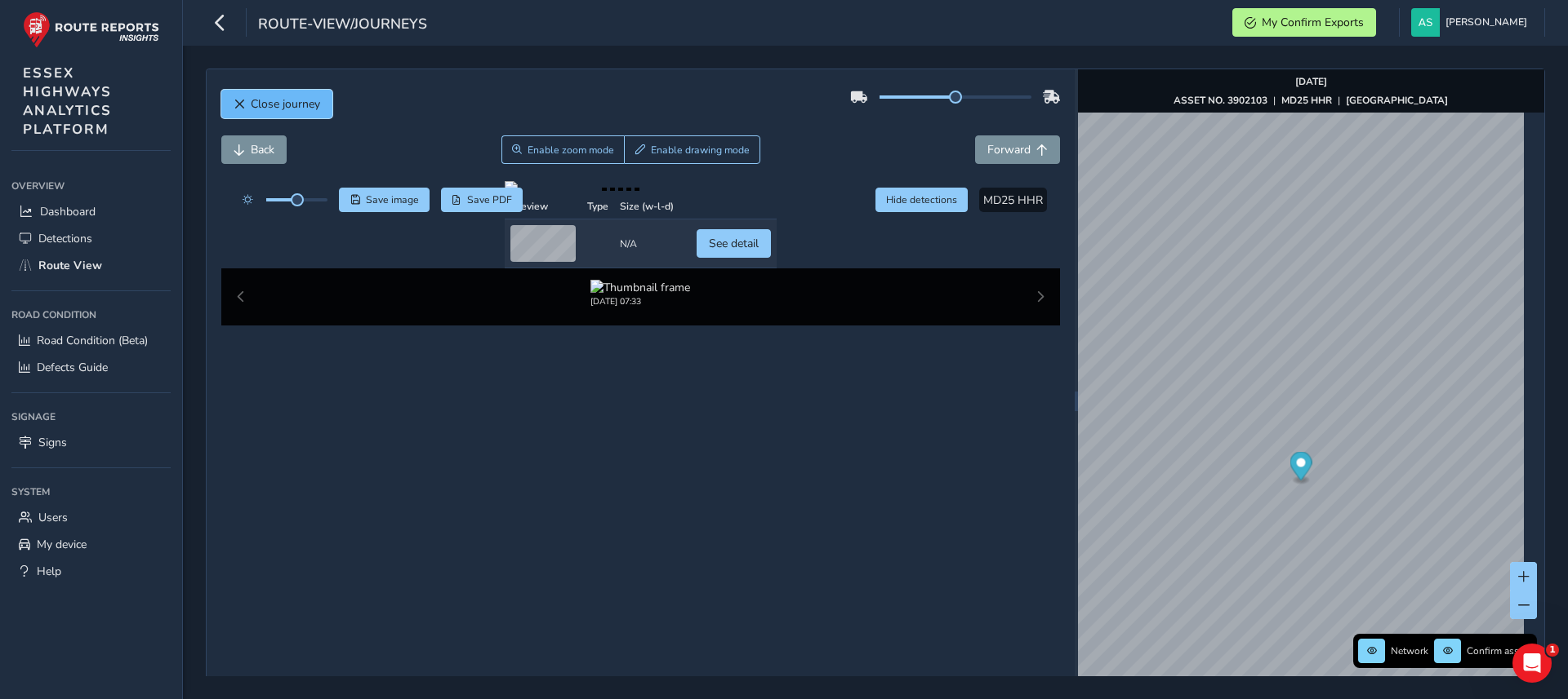
click at [275, 99] on span "Close journey" at bounding box center [285, 103] width 69 height 16
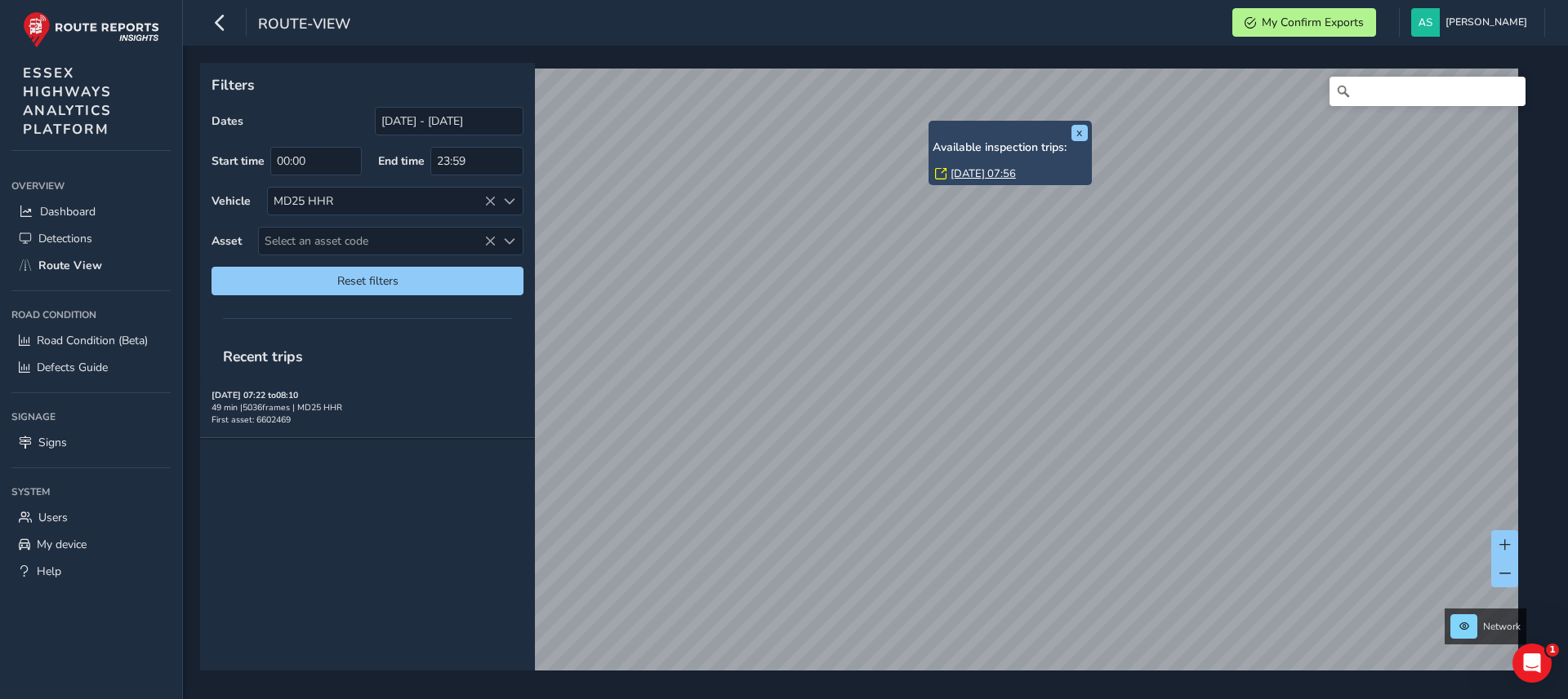
click at [986, 172] on link "[DATE] 07:56" at bounding box center [983, 174] width 66 height 15
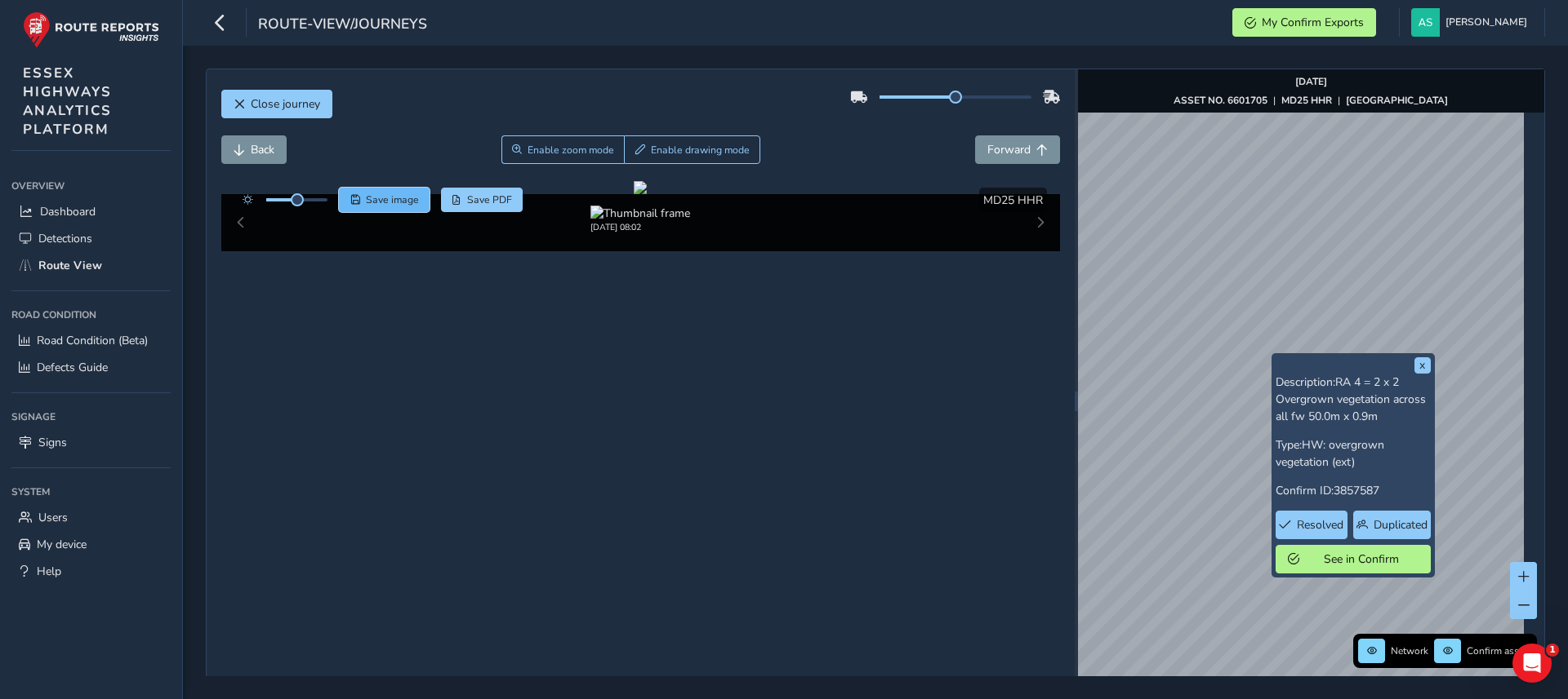
click at [373, 197] on span "Save image" at bounding box center [392, 199] width 53 height 13
click at [992, 144] on span "Forward" at bounding box center [1009, 150] width 43 height 16
click at [991, 142] on span "Forward" at bounding box center [1009, 150] width 43 height 16
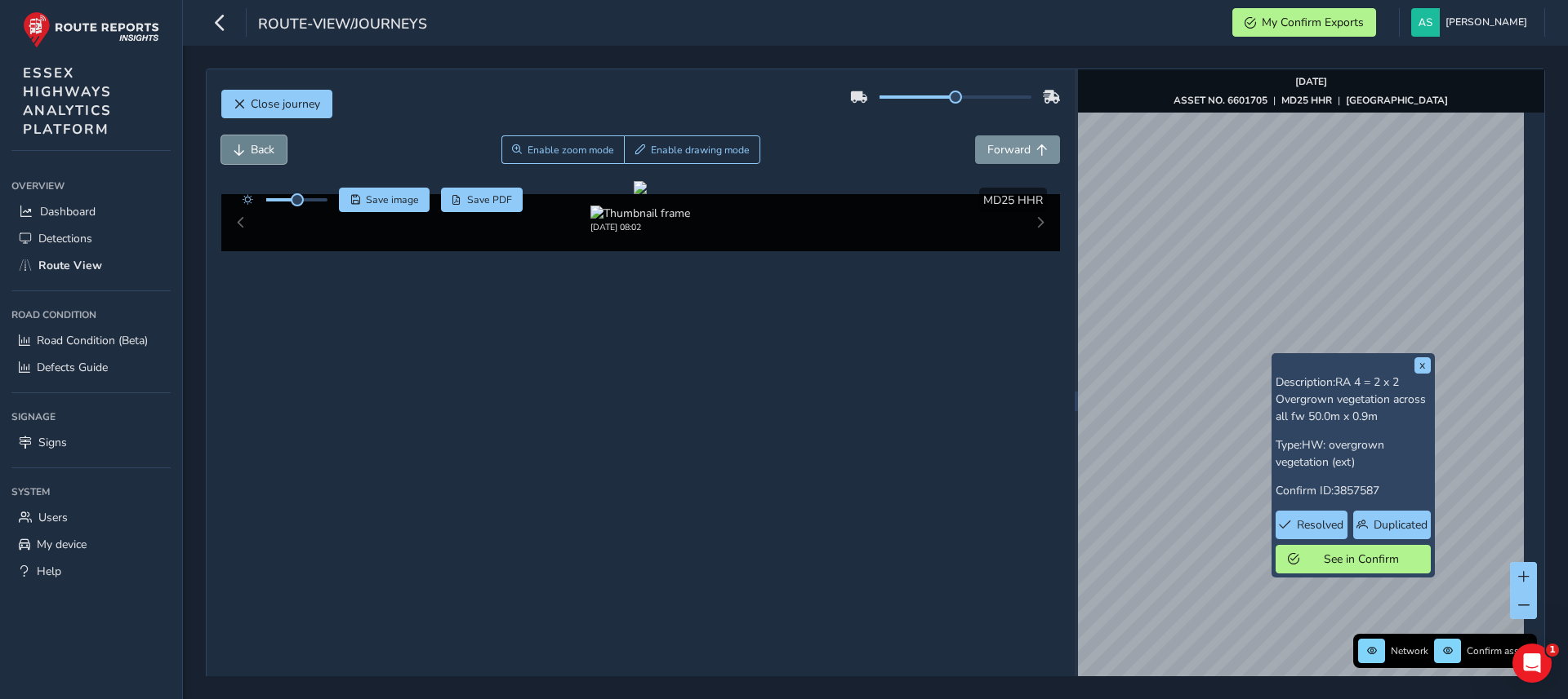
click at [238, 154] on span "Back" at bounding box center [239, 150] width 11 height 11
click at [364, 208] on button "Save image" at bounding box center [384, 199] width 91 height 25
click at [375, 194] on span "Save image" at bounding box center [392, 199] width 53 height 13
click at [405, 196] on span "Save image" at bounding box center [392, 199] width 53 height 13
click at [383, 201] on span "Save image" at bounding box center [392, 199] width 53 height 13
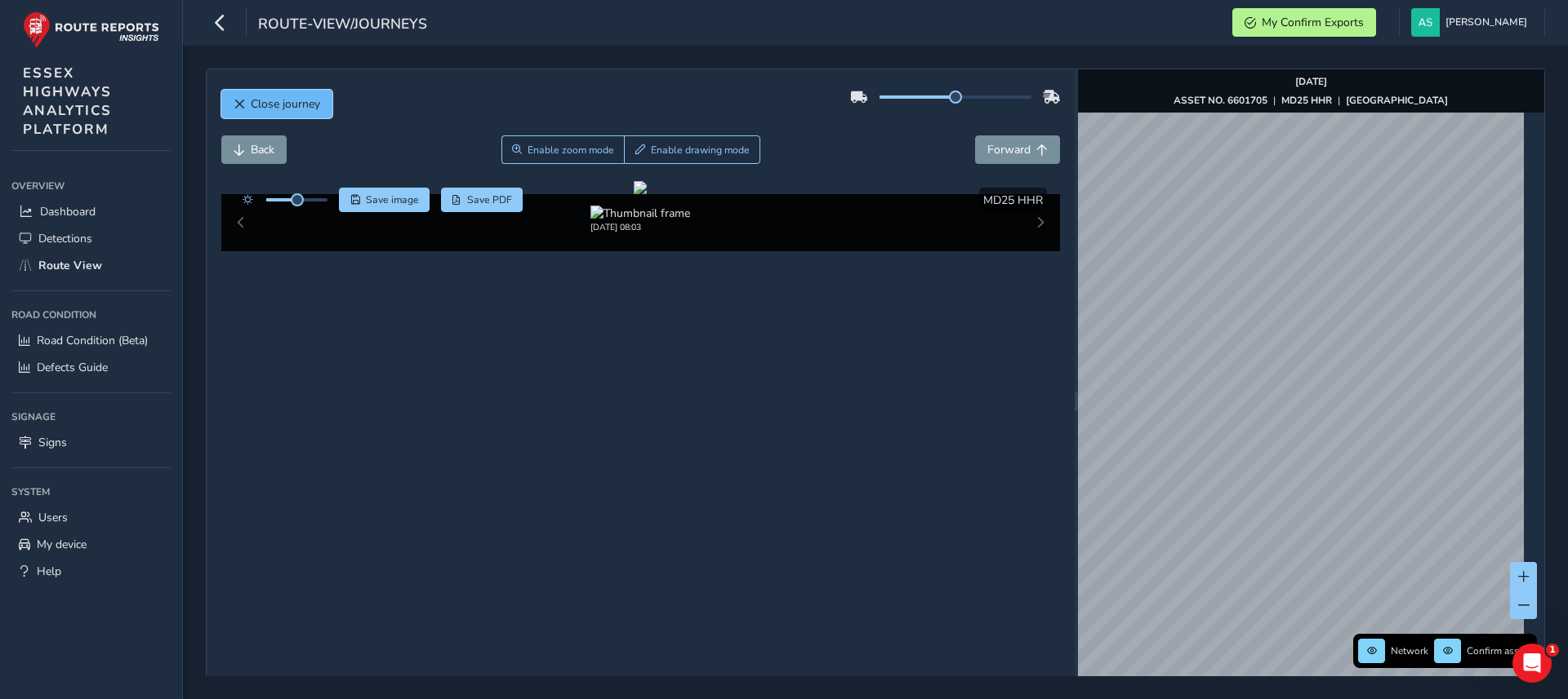
click at [307, 101] on span "Close journey" at bounding box center [285, 103] width 69 height 16
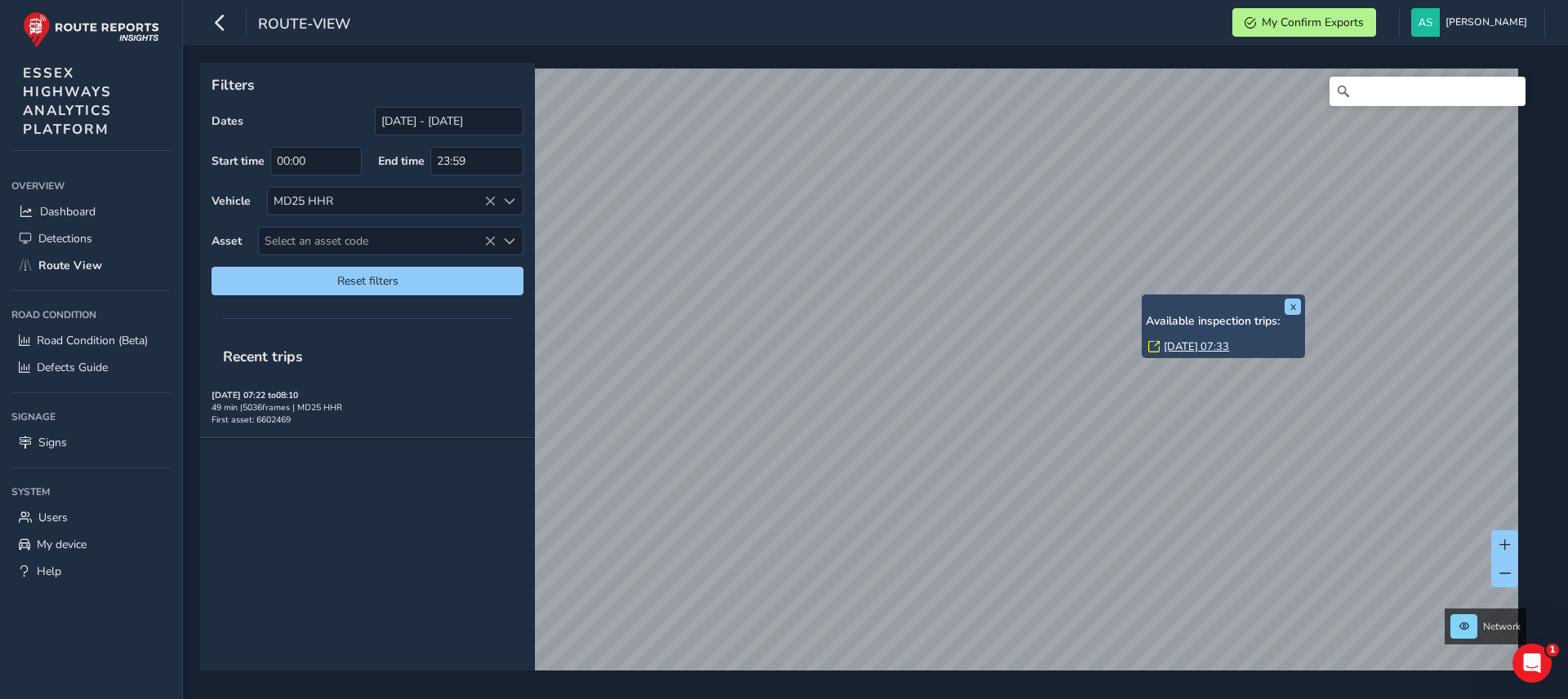
click at [1183, 345] on link "[DATE] 07:33" at bounding box center [1196, 347] width 66 height 15
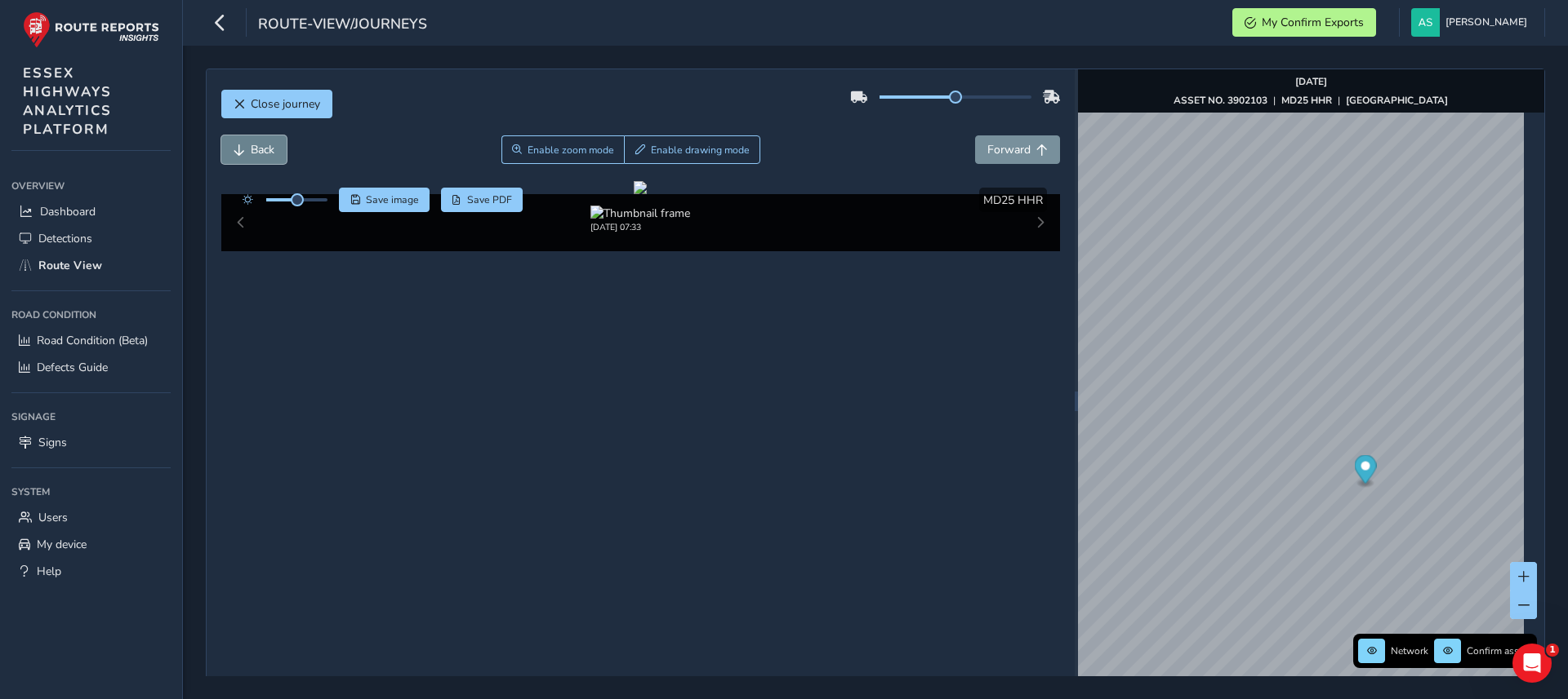
click at [271, 154] on span "Back" at bounding box center [262, 150] width 24 height 16
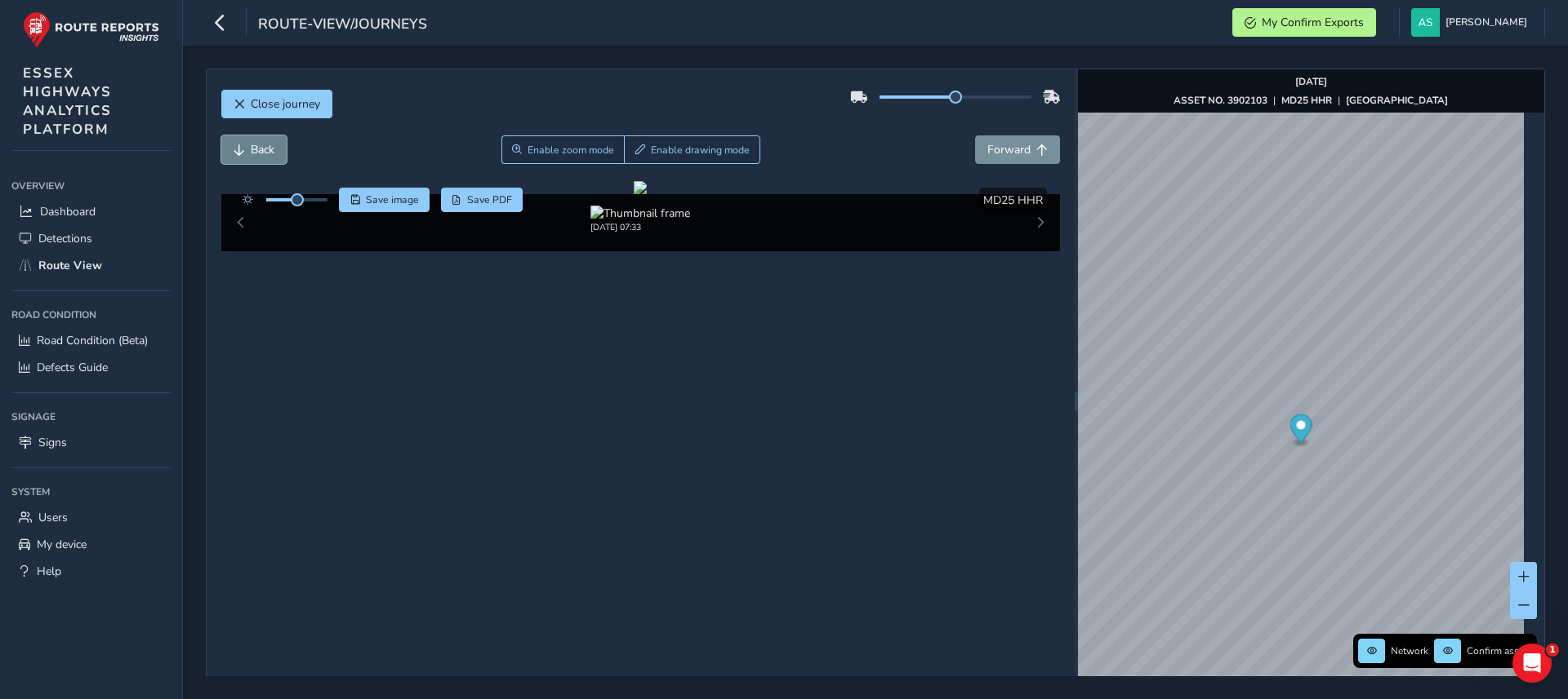
click at [271, 154] on span "Back" at bounding box center [262, 150] width 24 height 16
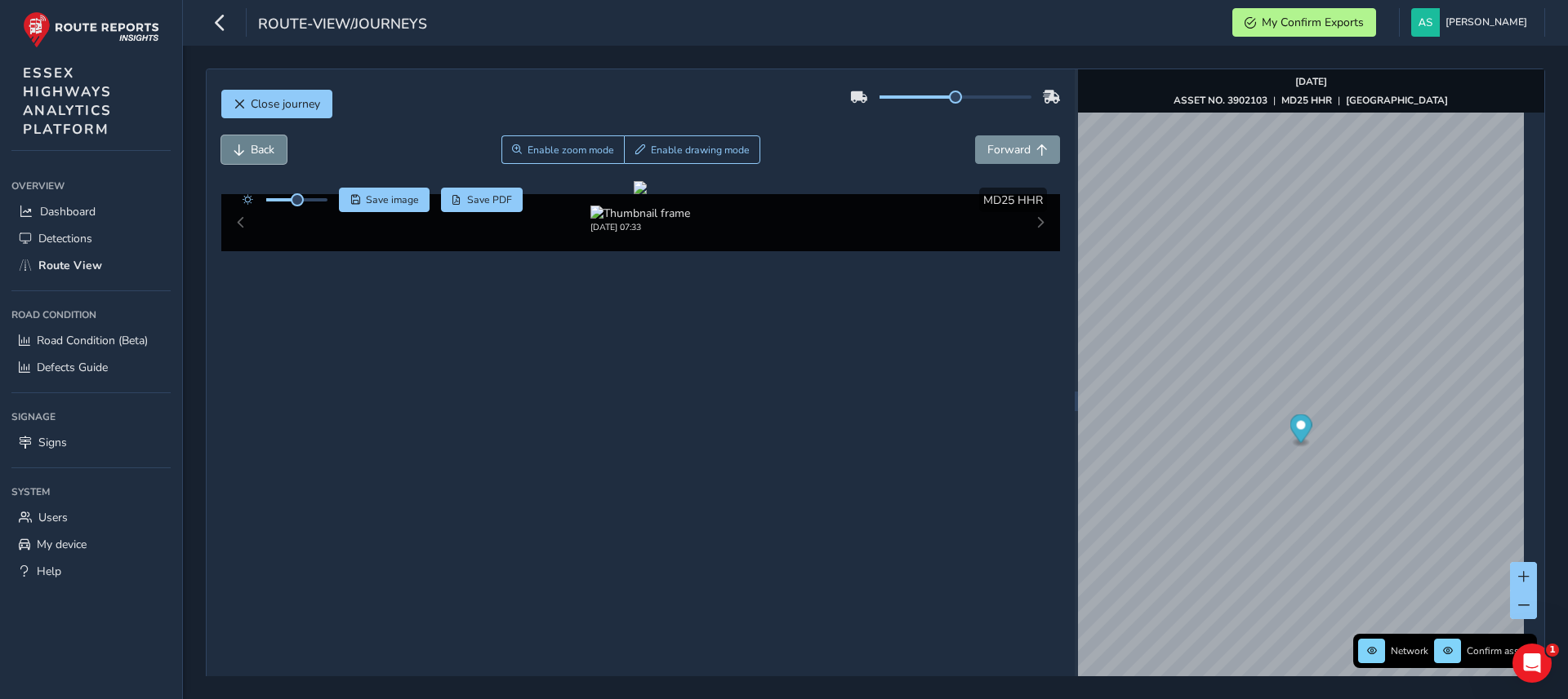
click at [271, 154] on span "Back" at bounding box center [262, 150] width 24 height 16
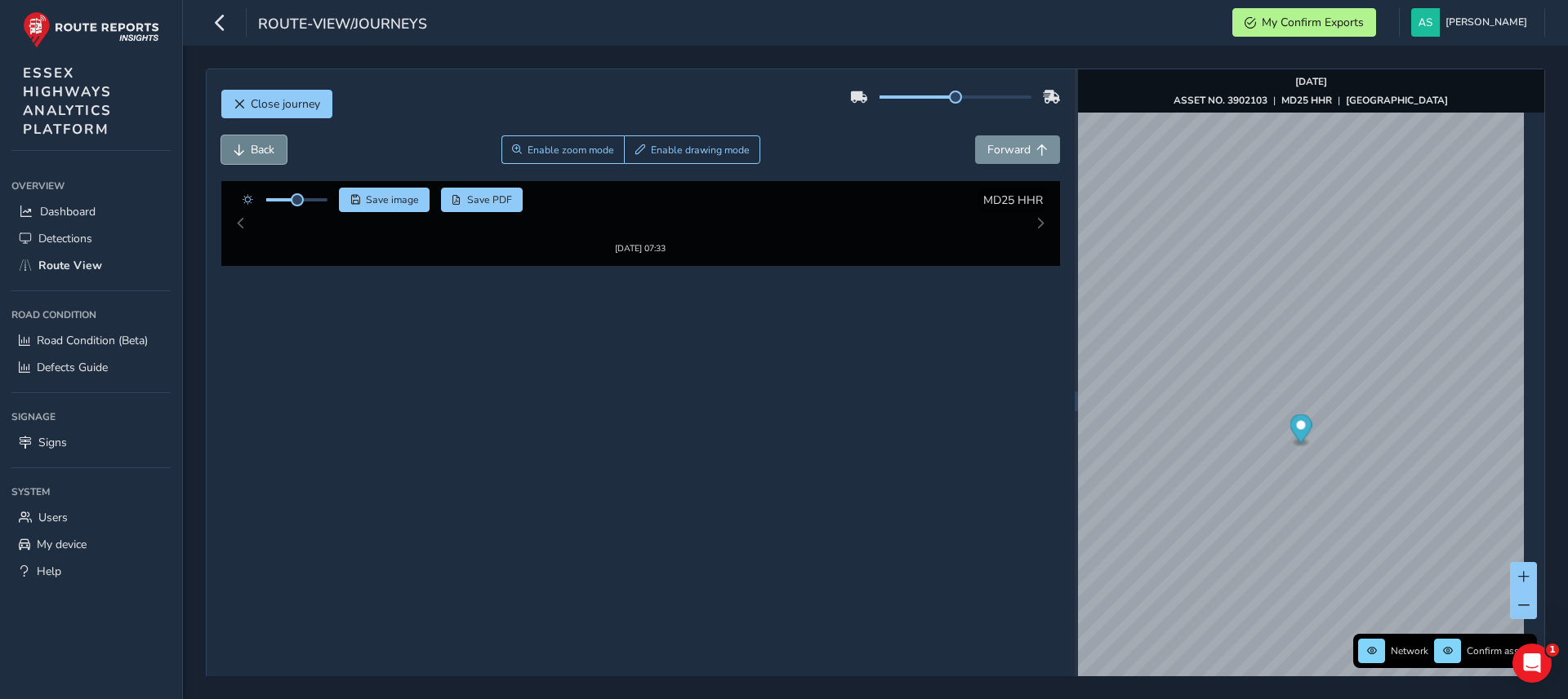
click at [271, 154] on span "Back" at bounding box center [262, 150] width 24 height 16
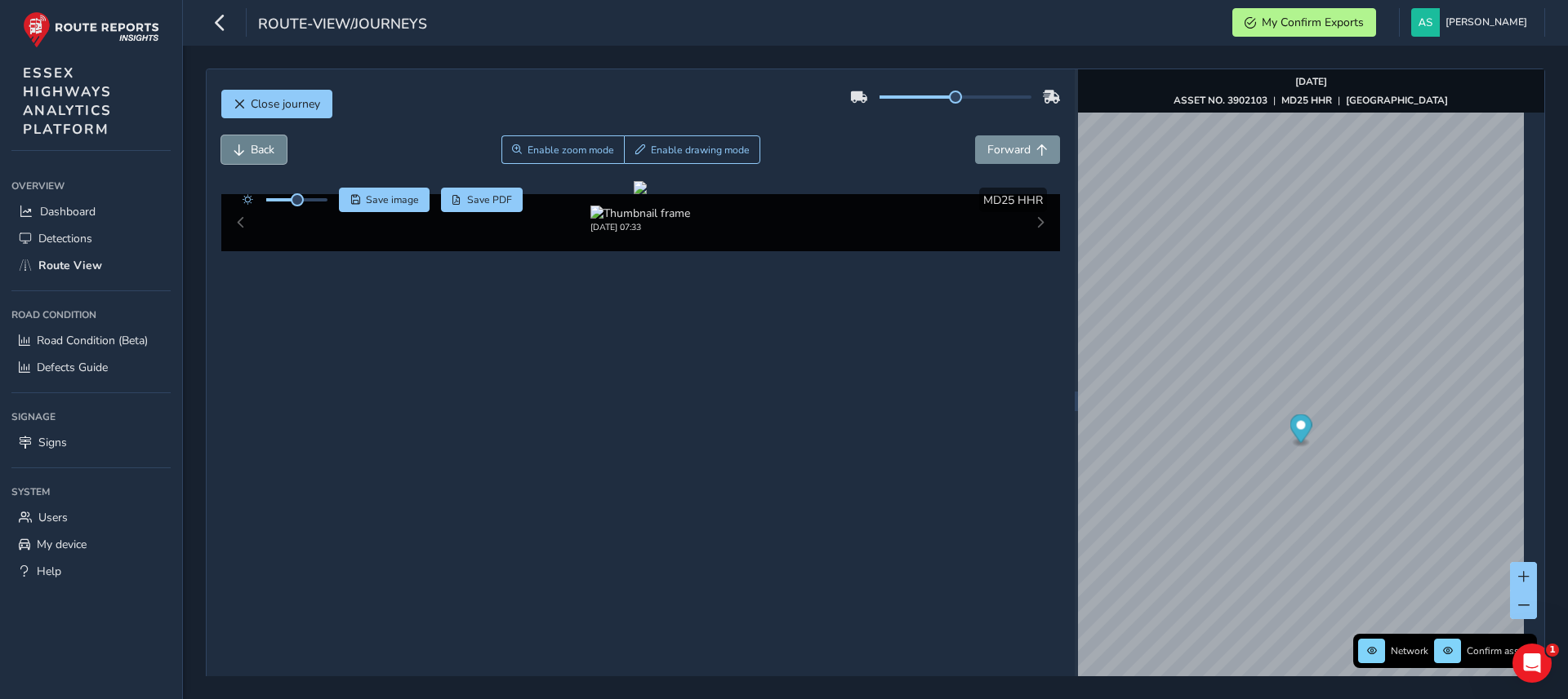
click at [271, 154] on span "Back" at bounding box center [262, 150] width 24 height 16
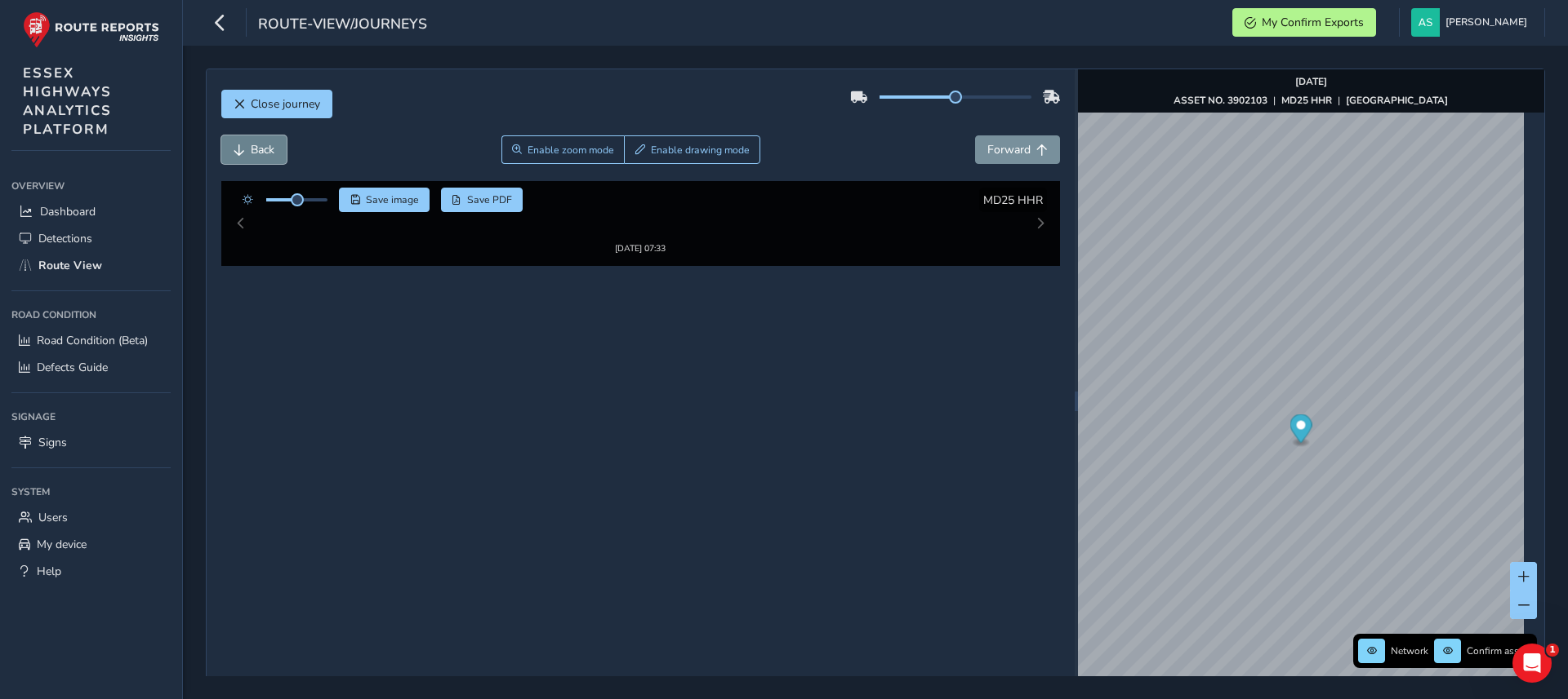
click at [271, 154] on span "Back" at bounding box center [262, 150] width 24 height 16
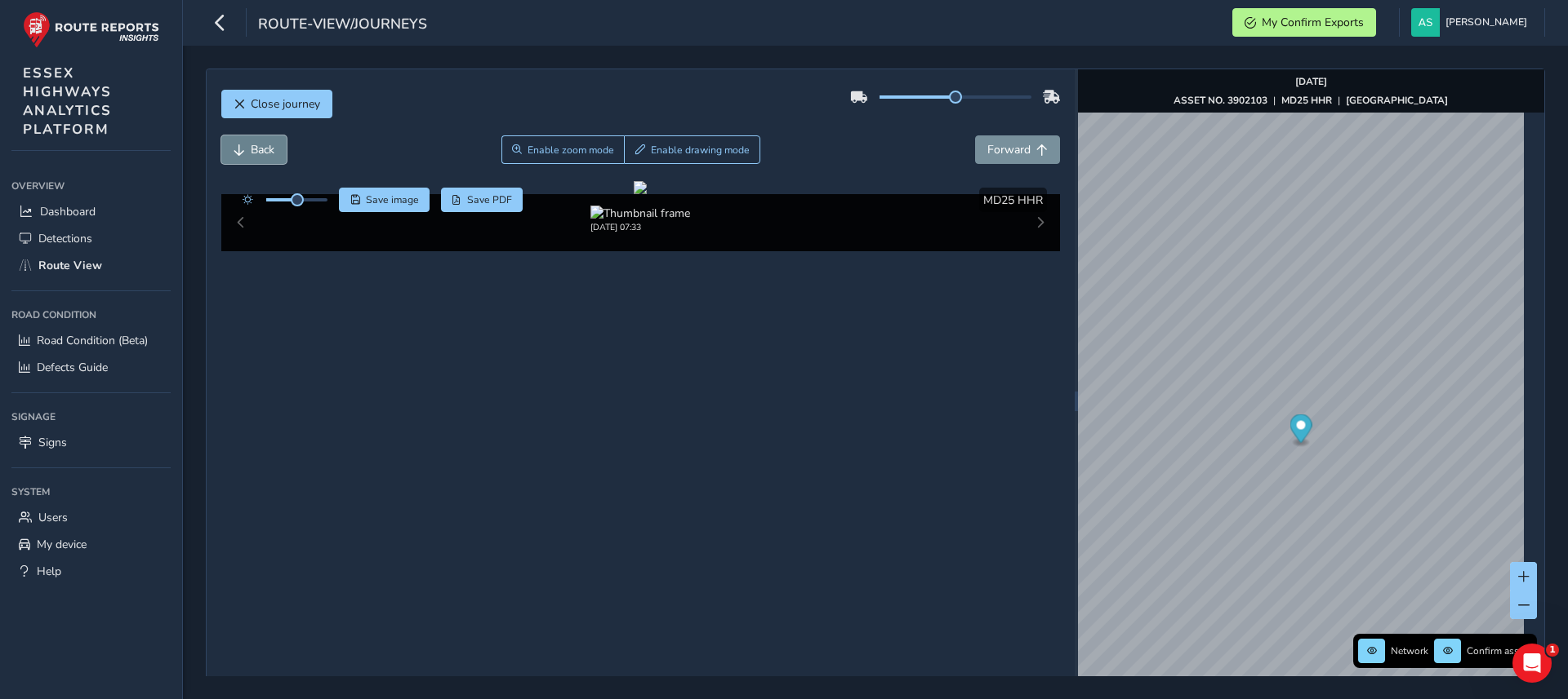
click at [271, 154] on span "Back" at bounding box center [262, 150] width 24 height 16
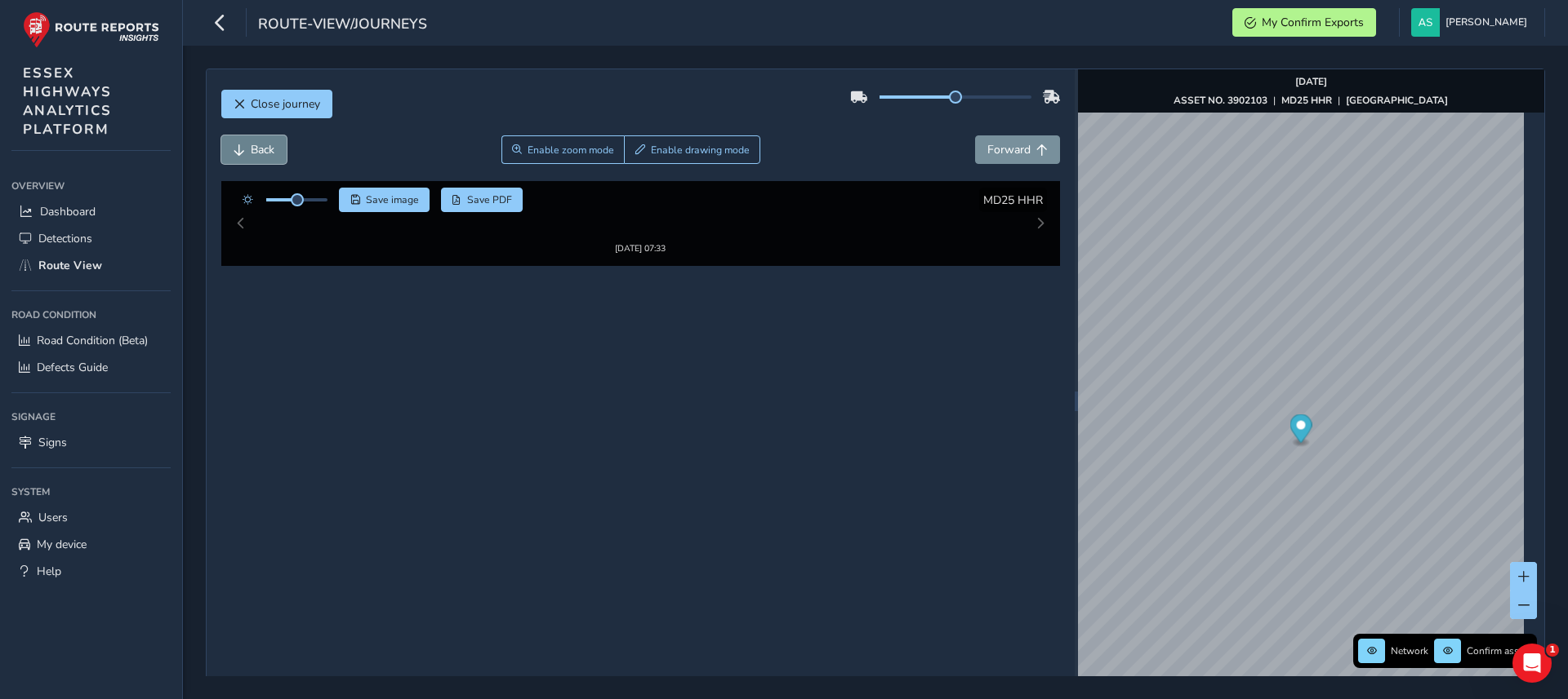
click at [271, 154] on span "Back" at bounding box center [262, 150] width 24 height 16
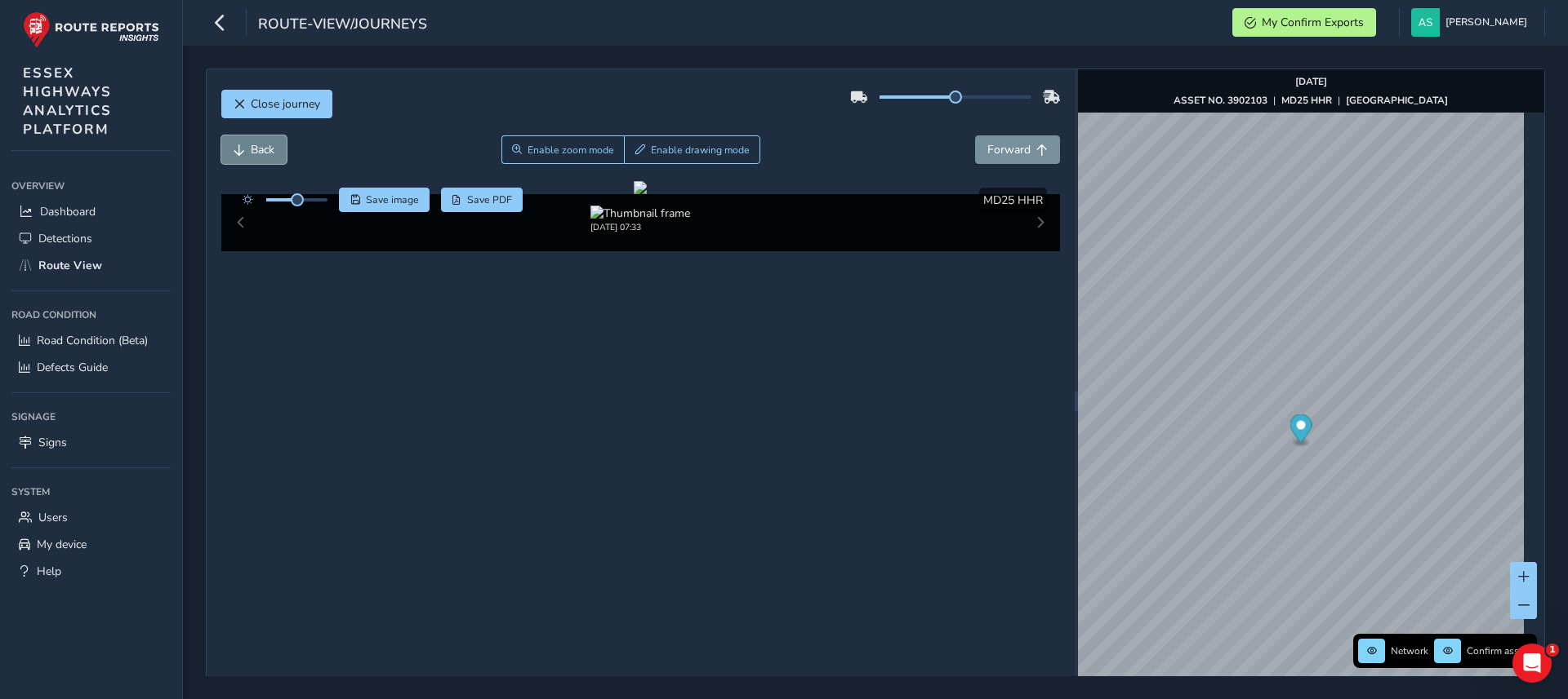
click at [271, 154] on span "Back" at bounding box center [262, 150] width 24 height 16
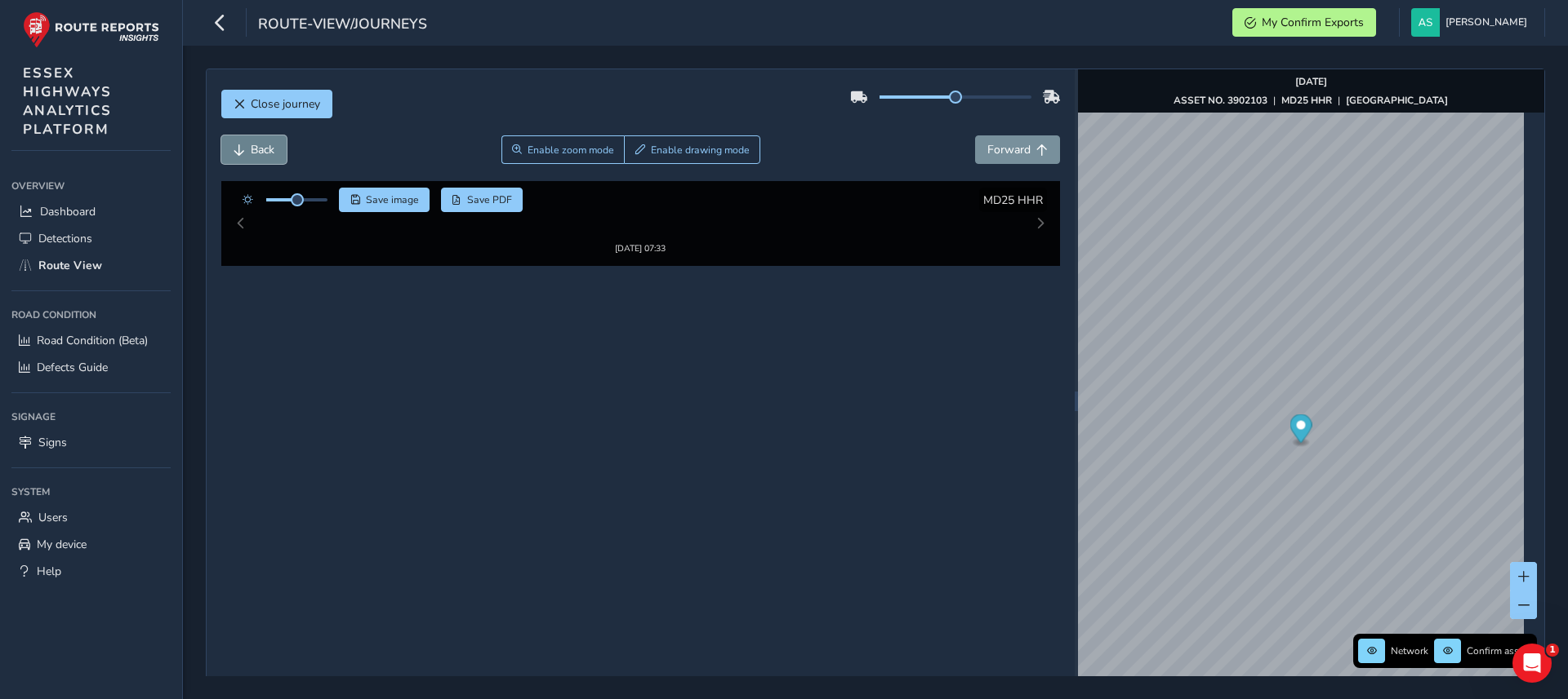
click at [271, 154] on span "Back" at bounding box center [262, 150] width 24 height 16
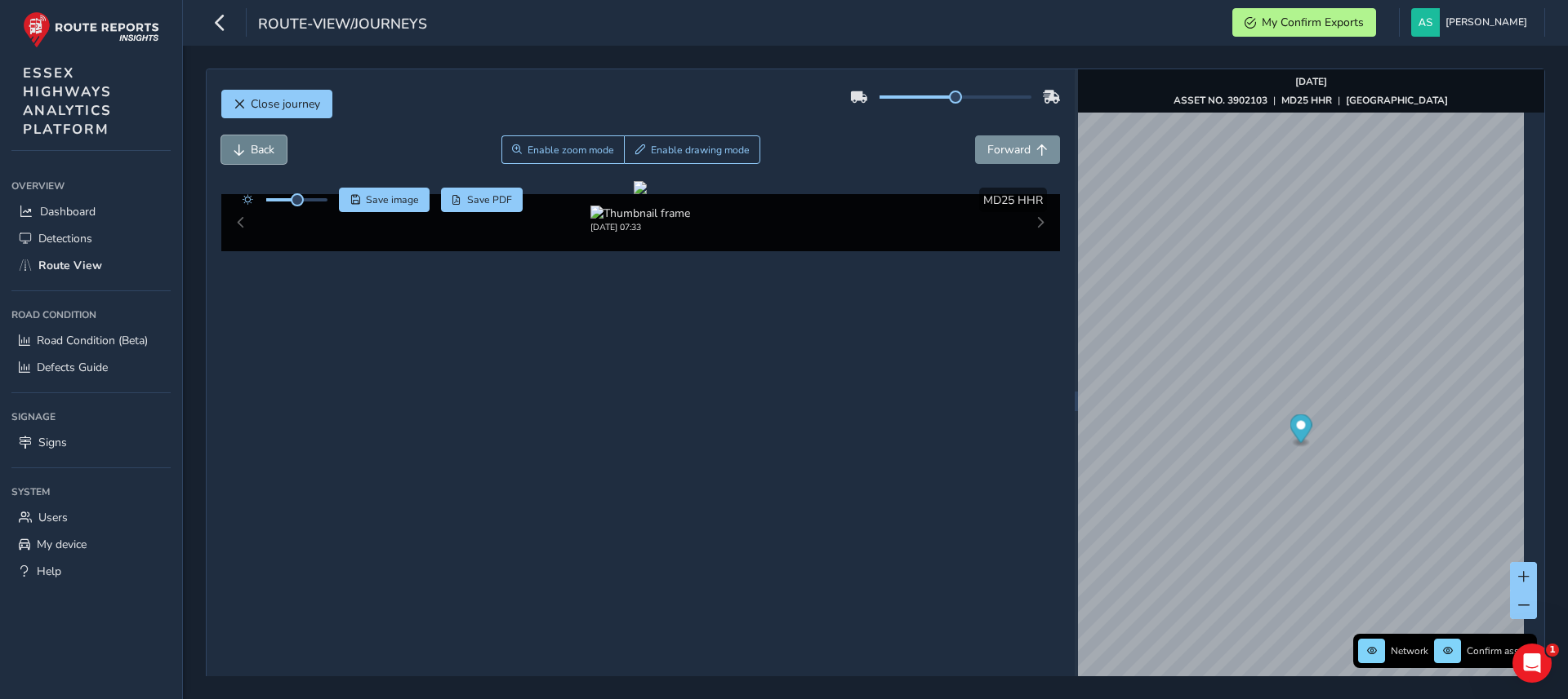
click at [271, 154] on span "Back" at bounding box center [262, 150] width 24 height 16
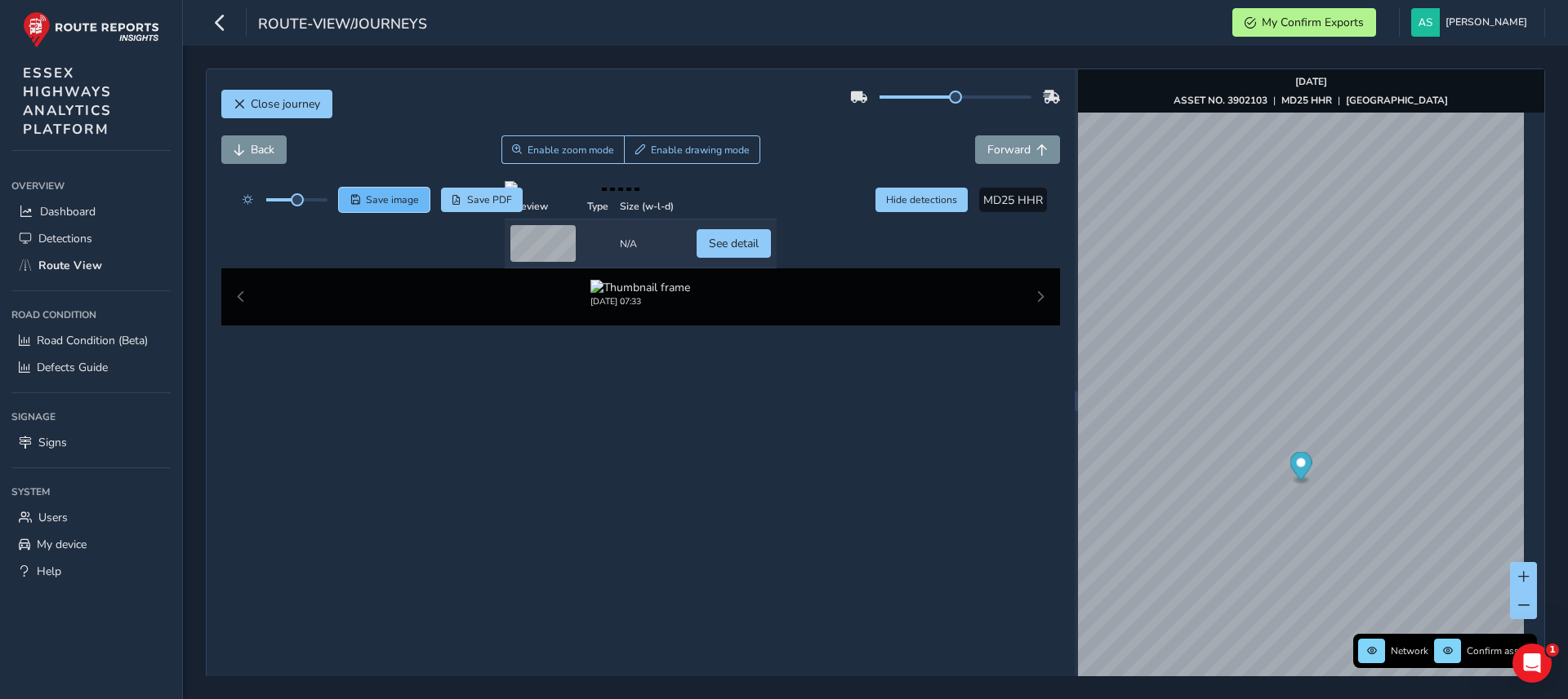
click at [383, 199] on span "Save image" at bounding box center [392, 199] width 53 height 13
click at [584, 194] on div at bounding box center [640, 187] width 272 height 13
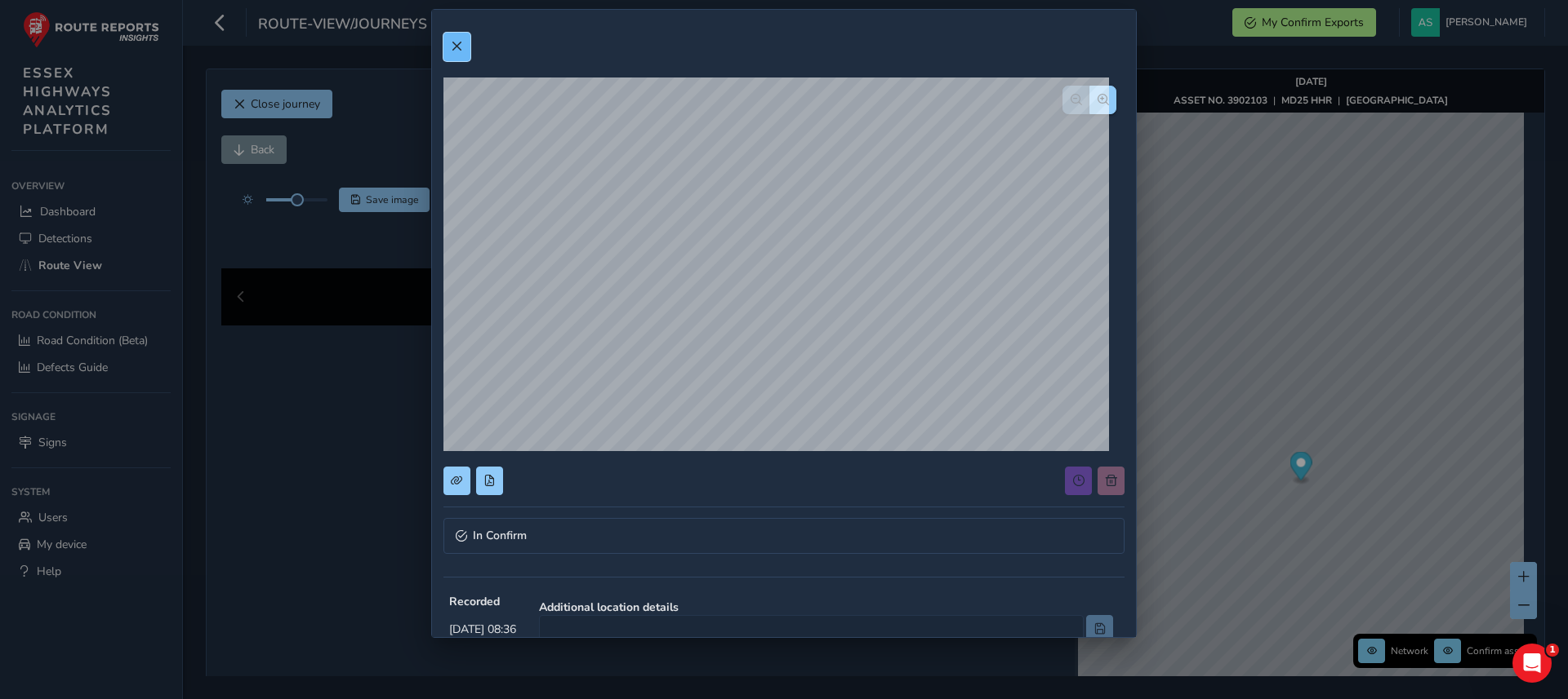
click at [454, 44] on span at bounding box center [456, 46] width 11 height 11
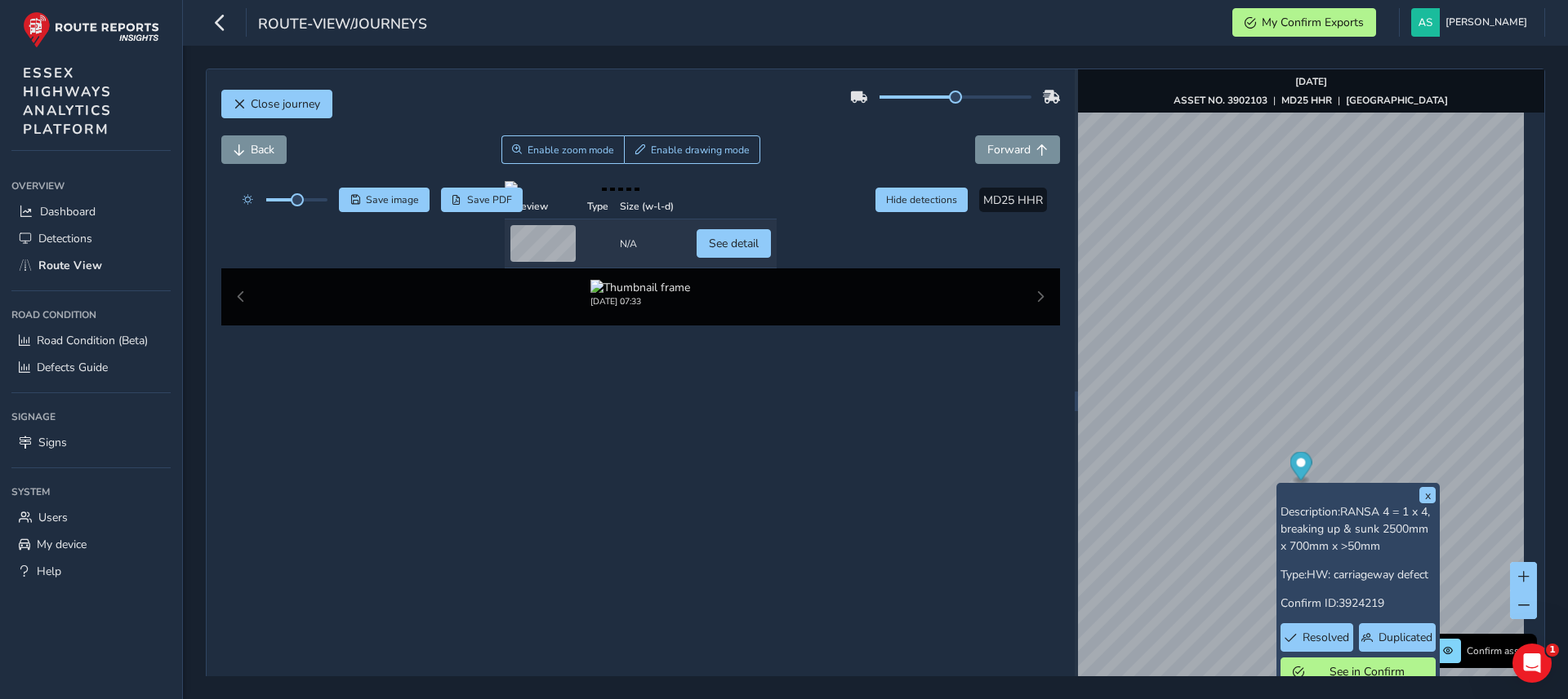
click at [1332, 548] on span "RANSA 4 = 1 x 4, breaking up & sunk 2500mm x 700mm x >50mm" at bounding box center [1355, 529] width 150 height 50
click at [1340, 670] on span "See in Confirm" at bounding box center [1367, 671] width 114 height 16
click at [1388, 632] on span "Duplicated" at bounding box center [1405, 637] width 54 height 16
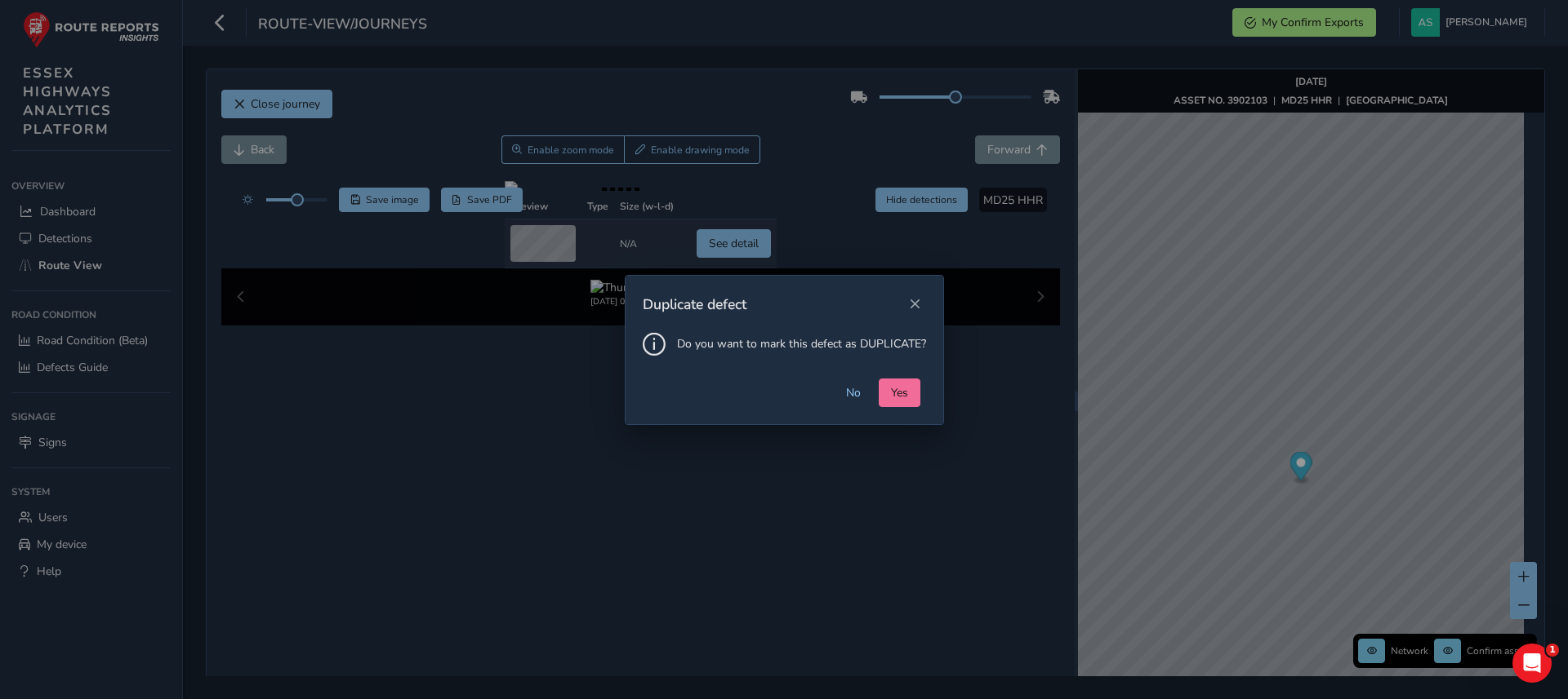
click at [898, 392] on span "Yes" at bounding box center [899, 392] width 18 height 16
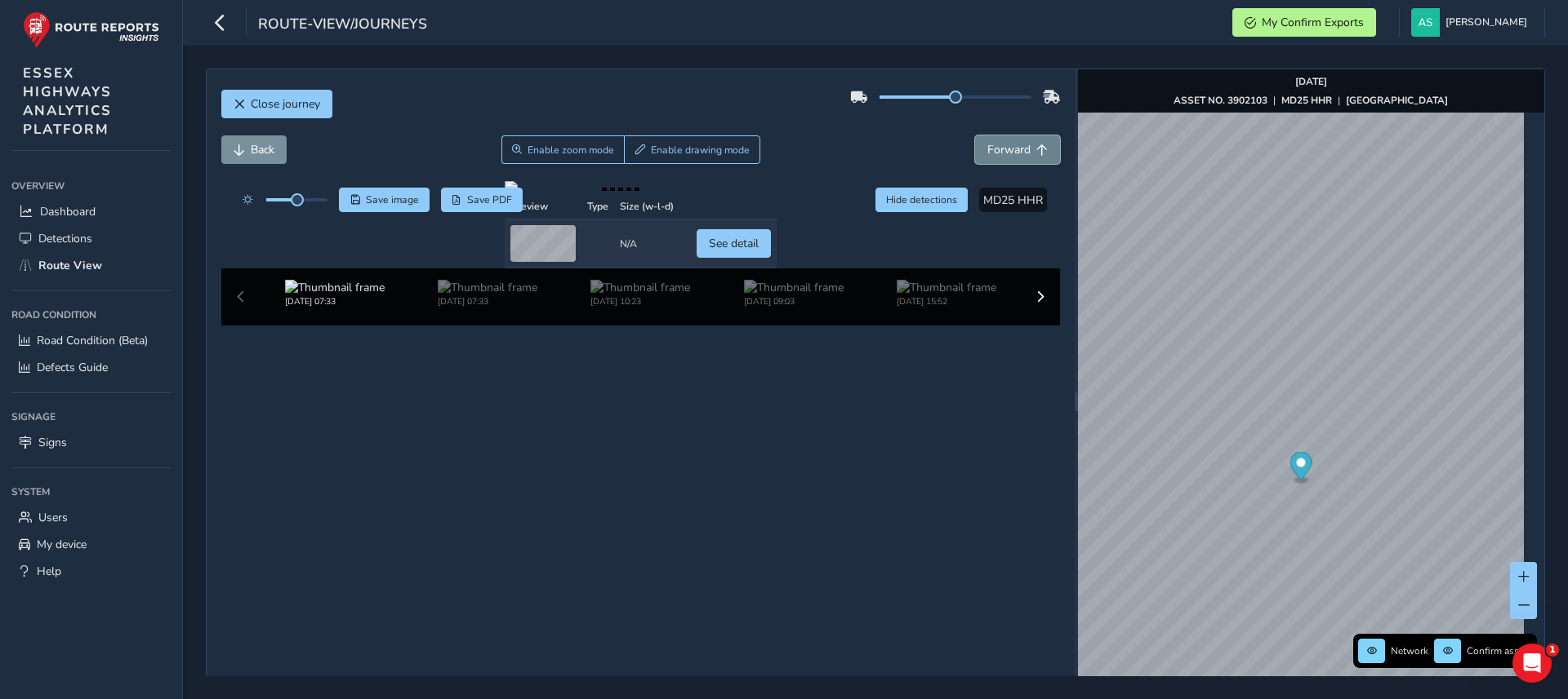
click at [1003, 144] on span "Forward" at bounding box center [1009, 150] width 43 height 16
click at [283, 148] on button "Back" at bounding box center [254, 150] width 66 height 29
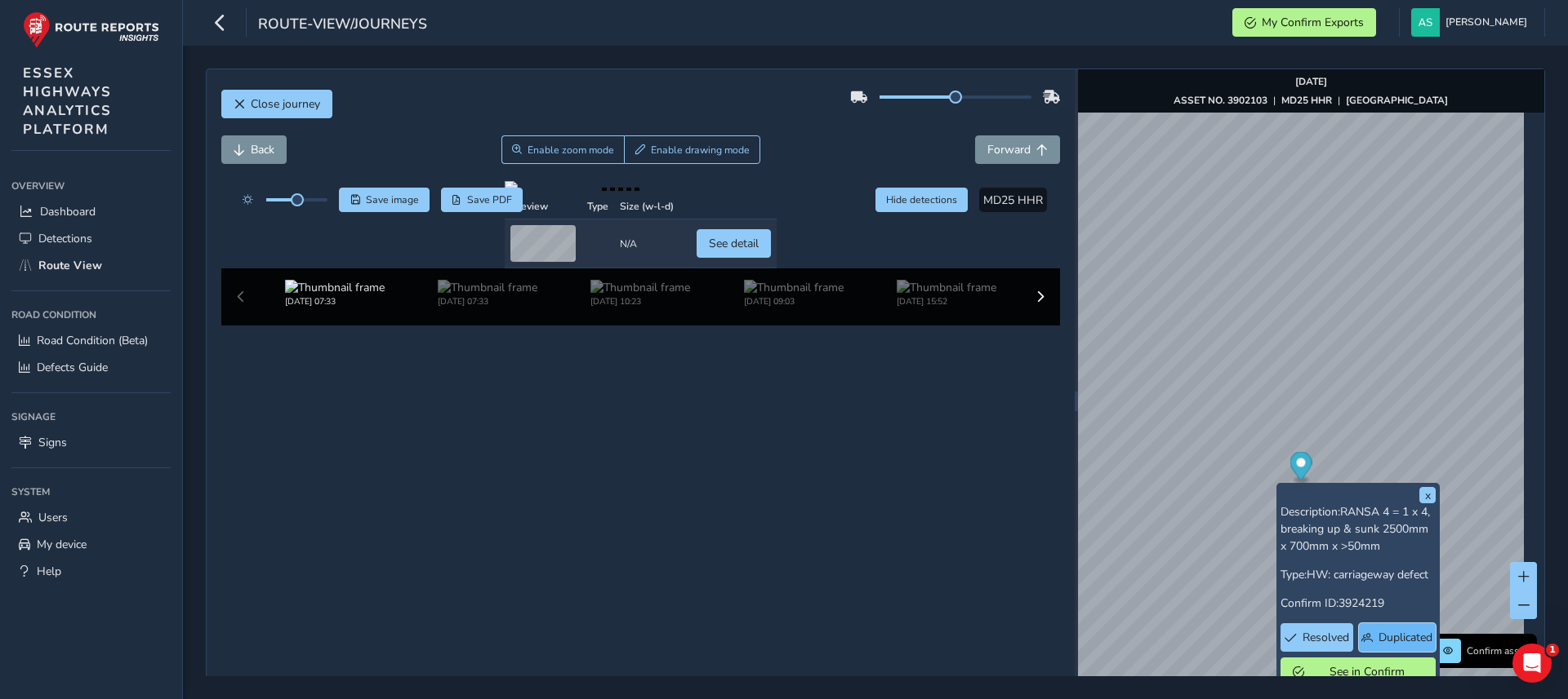
click at [1390, 627] on button "Duplicated" at bounding box center [1397, 637] width 77 height 29
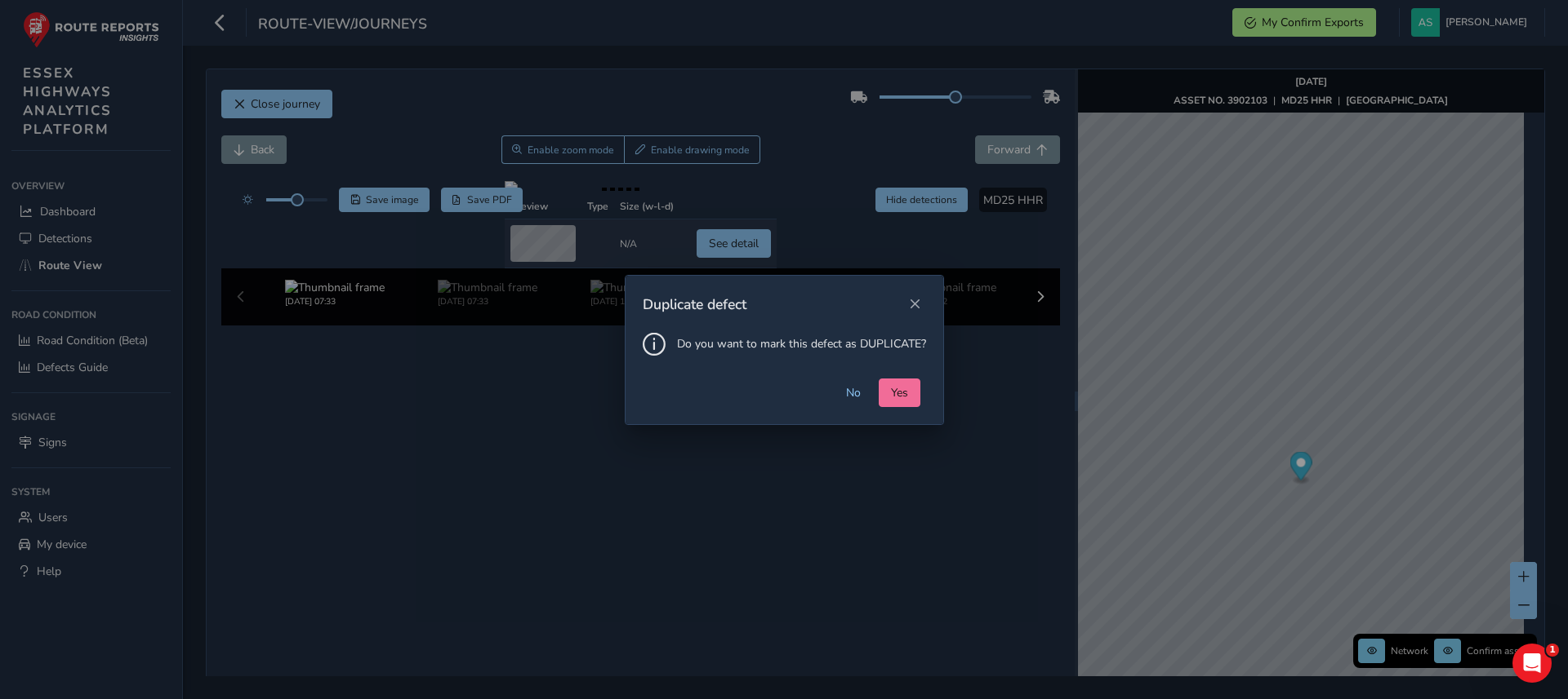
click at [895, 394] on span "Yes" at bounding box center [899, 392] width 18 height 16
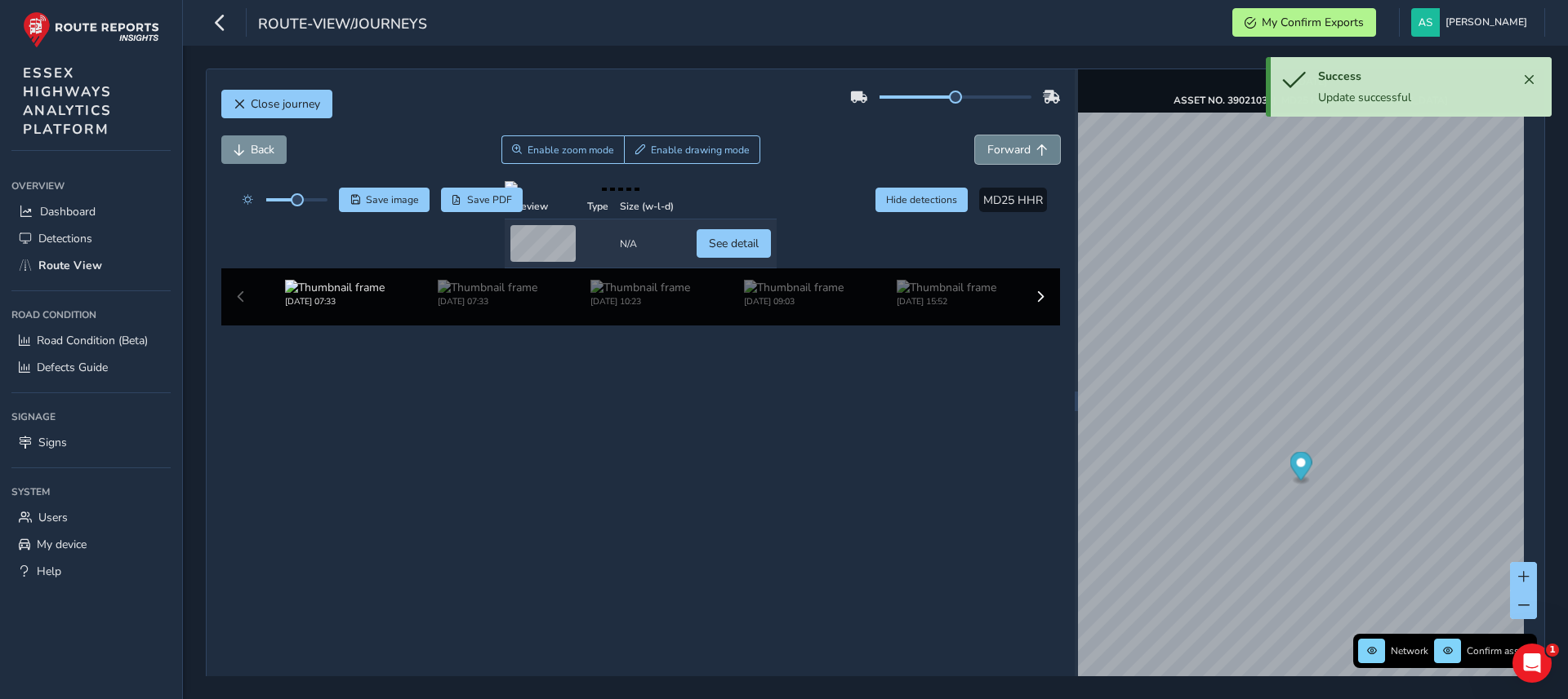
click at [976, 148] on button "Forward" at bounding box center [1017, 150] width 85 height 29
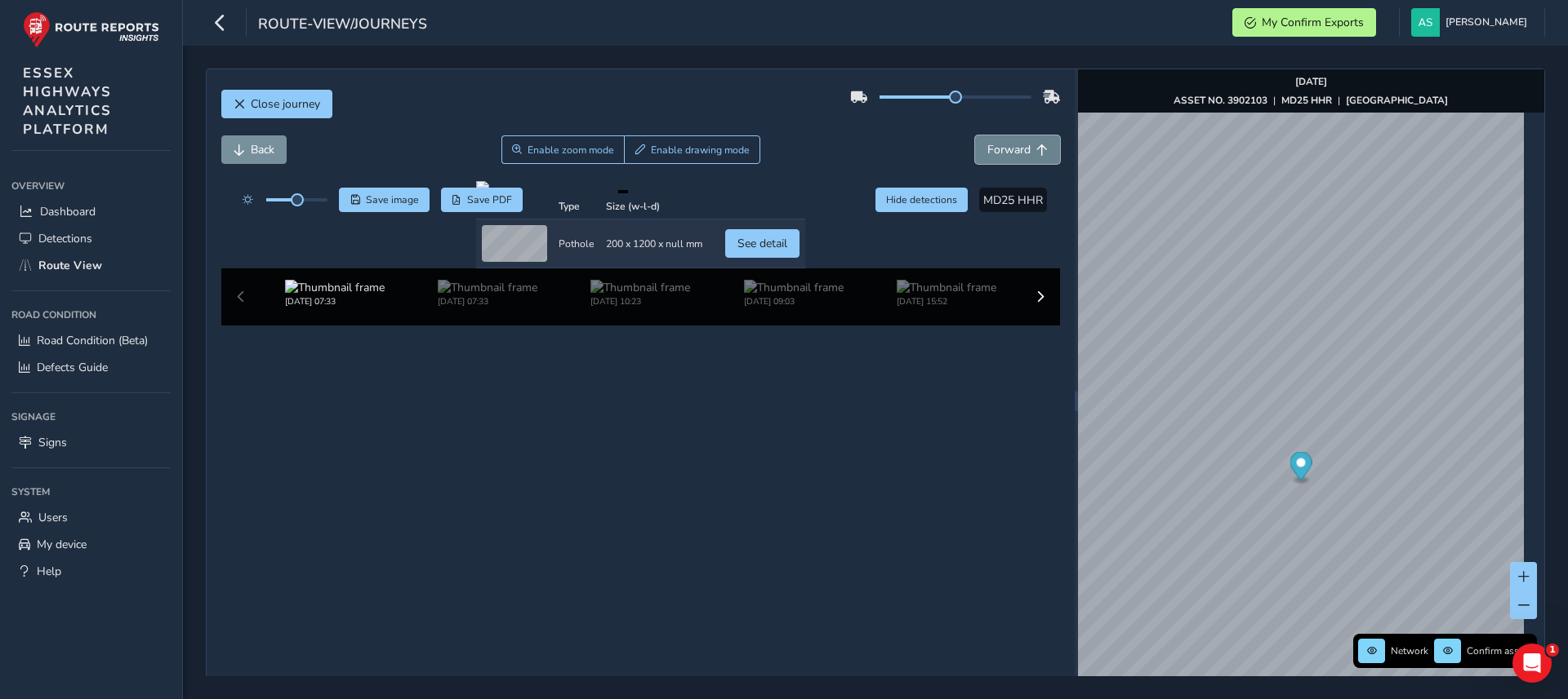
click at [976, 148] on button "Forward" at bounding box center [1017, 150] width 85 height 29
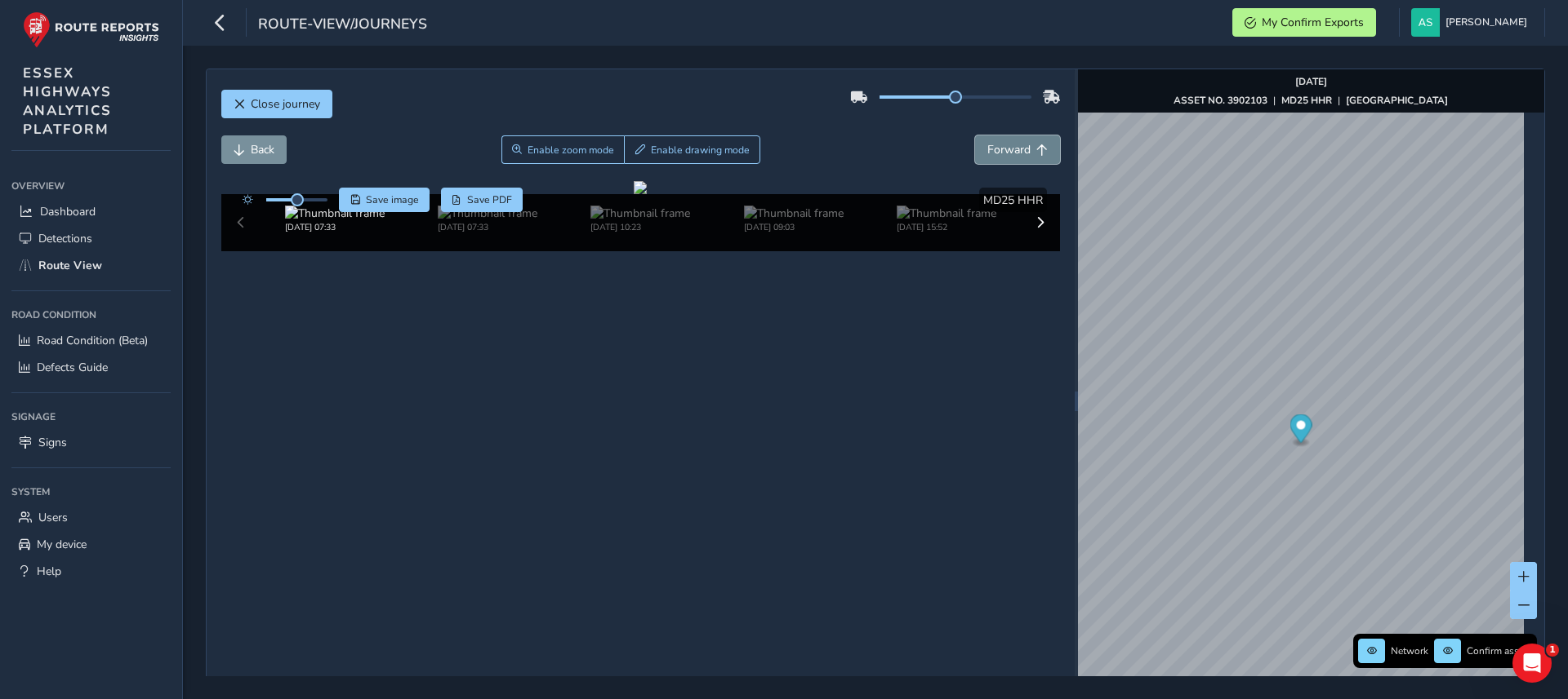
click at [976, 148] on button "Forward" at bounding box center [1017, 150] width 85 height 29
click at [300, 106] on span "Close journey" at bounding box center [285, 103] width 69 height 16
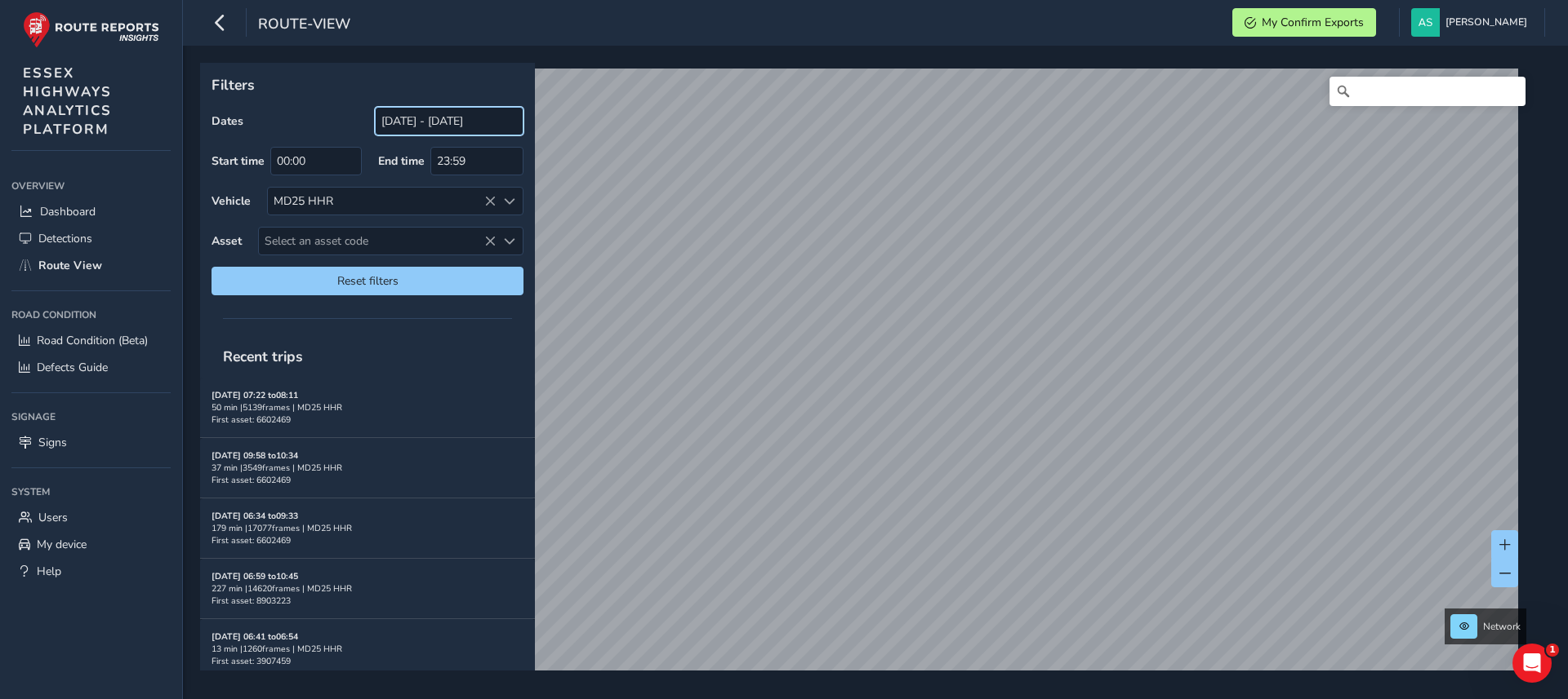
click at [432, 114] on input "[DATE] - [DATE]" at bounding box center [449, 121] width 149 height 29
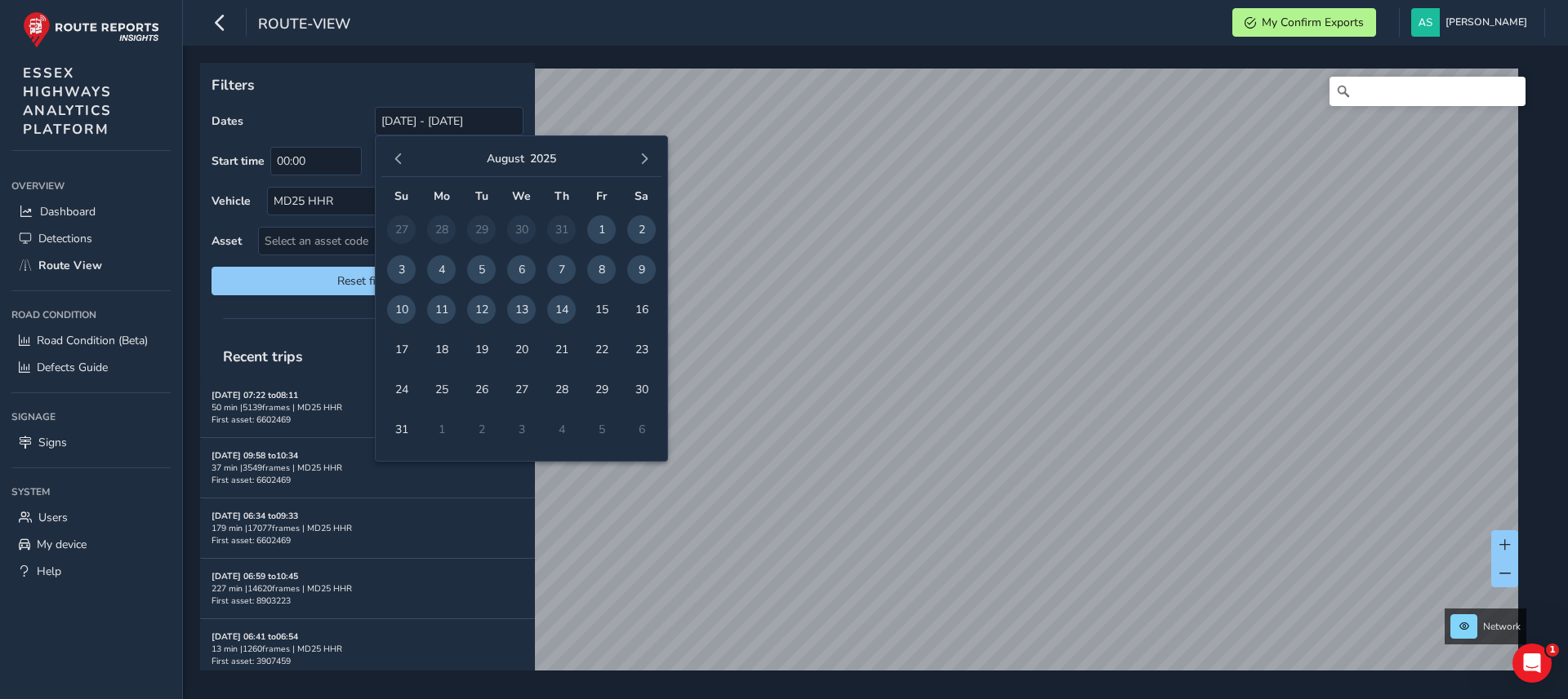
click at [560, 311] on span "14" at bounding box center [561, 309] width 29 height 29
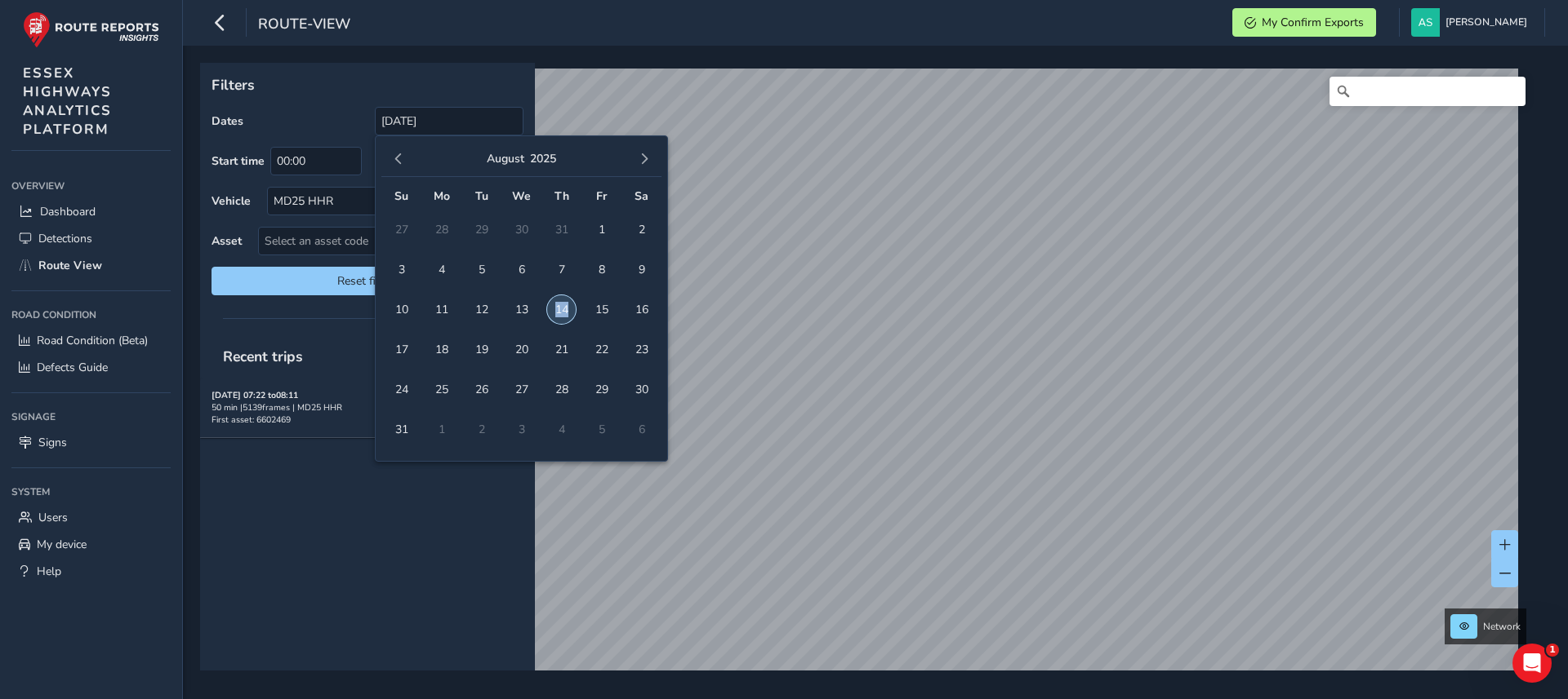
click at [560, 311] on span "14" at bounding box center [561, 309] width 29 height 29
type input "[DATE] - [DATE]"
